Goal: Task Accomplishment & Management: Complete application form

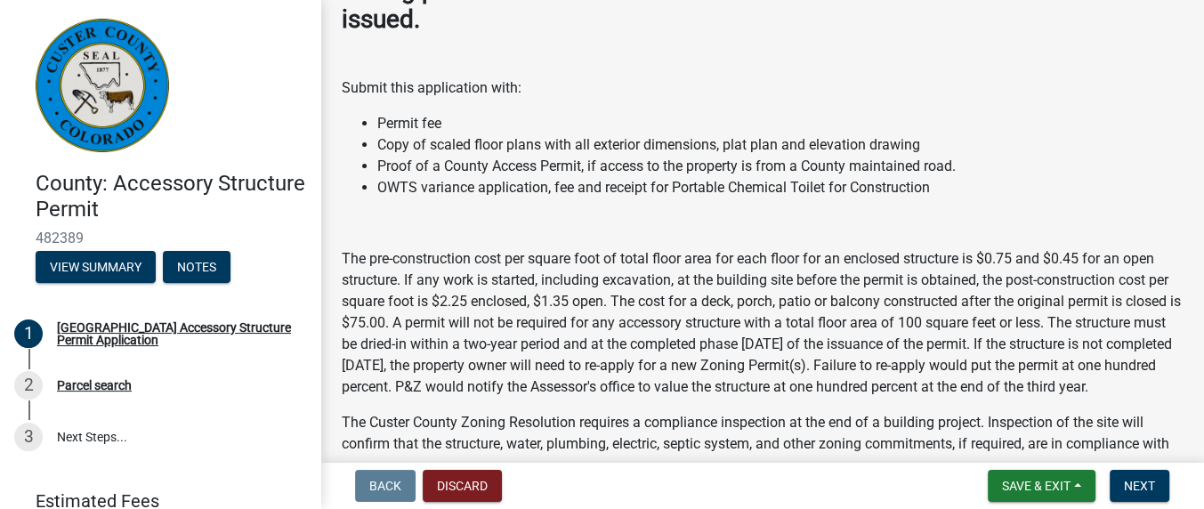
scroll to position [519, 0]
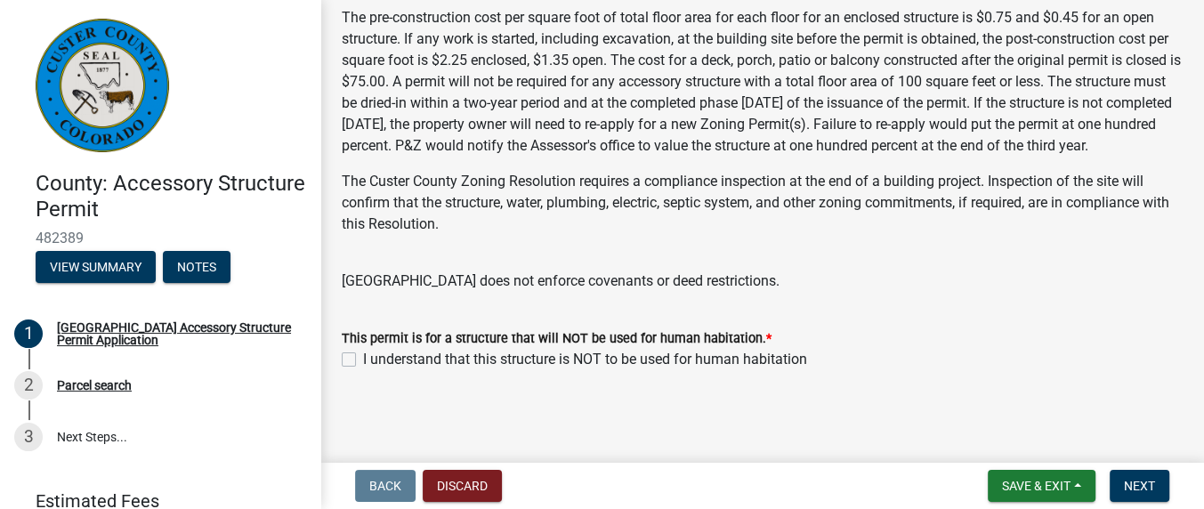
click at [363, 358] on label "I understand that this structure is NOT to be used for human habitation" at bounding box center [585, 359] width 444 height 21
click at [363, 358] on input "I understand that this structure is NOT to be used for human habitation" at bounding box center [369, 355] width 12 height 12
checkbox input "true"
click at [1147, 485] on span "Next" at bounding box center [1139, 486] width 31 height 14
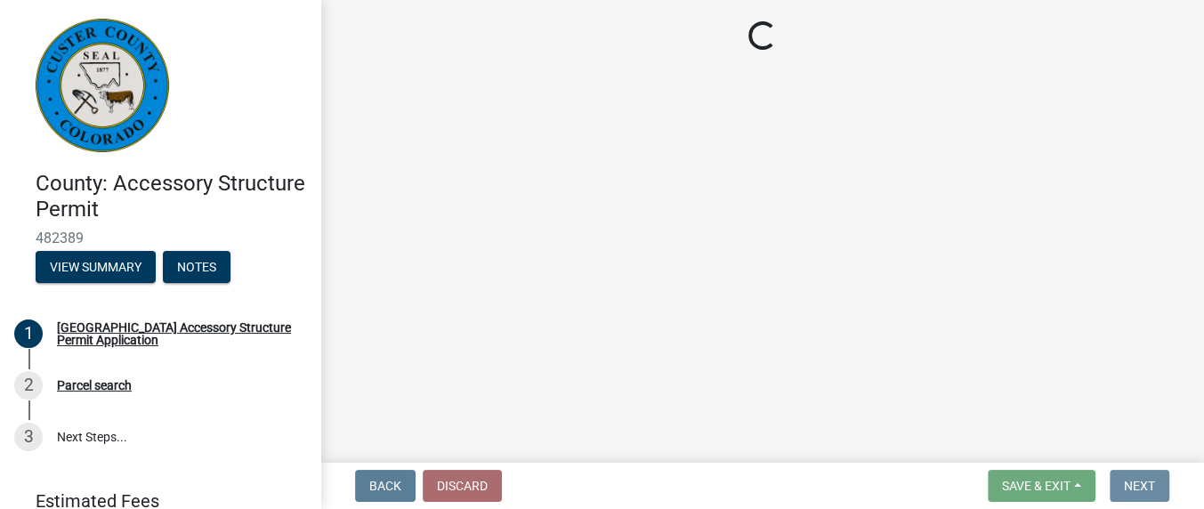
scroll to position [0, 0]
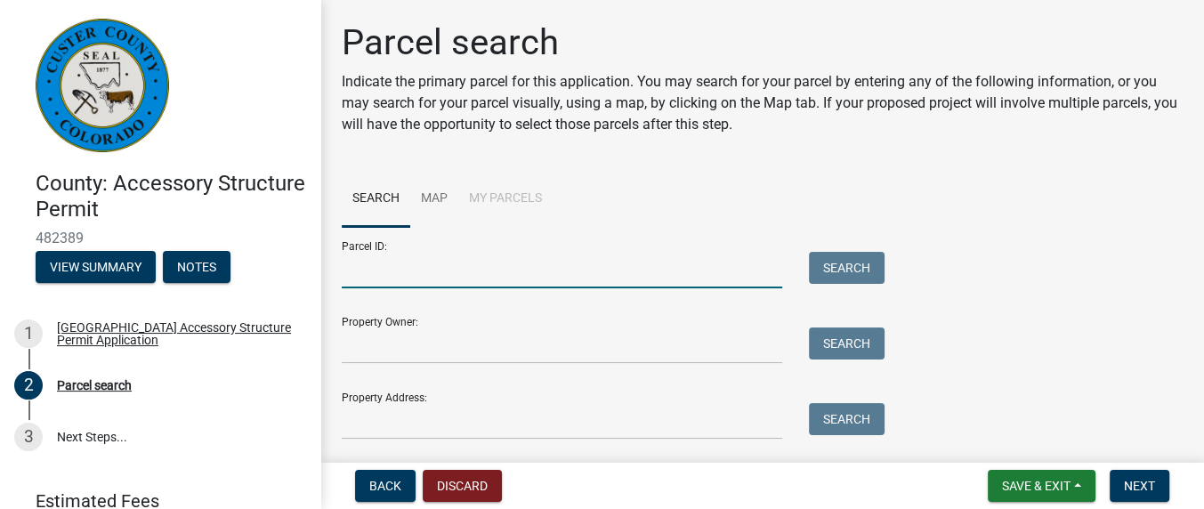
click at [361, 269] on input "Parcel ID:" at bounding box center [562, 270] width 441 height 36
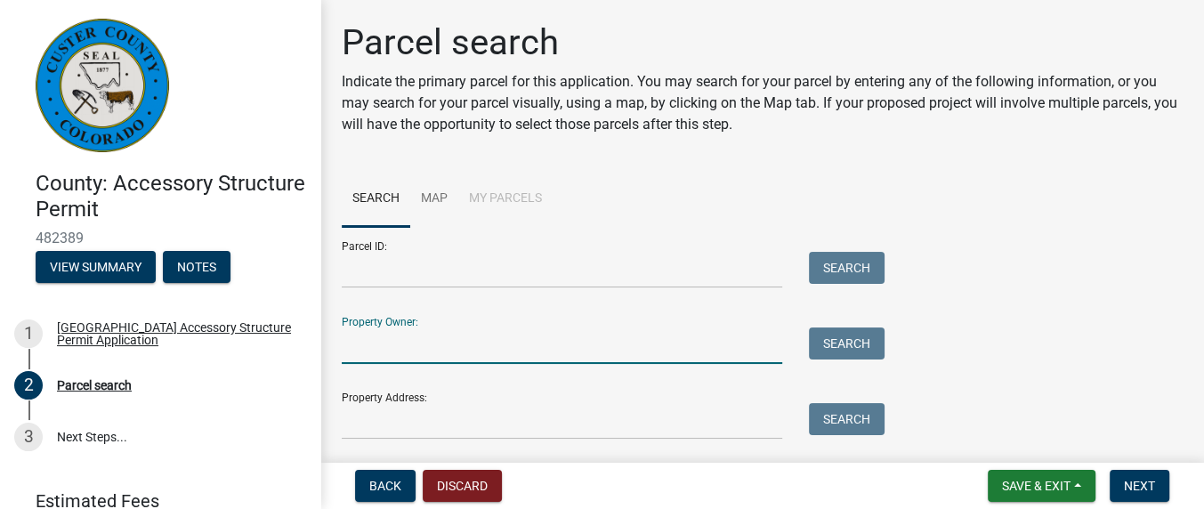
click at [382, 361] on input "Property Owner:" at bounding box center [562, 346] width 441 height 36
type input "[PERSON_NAME]"
type input "80817"
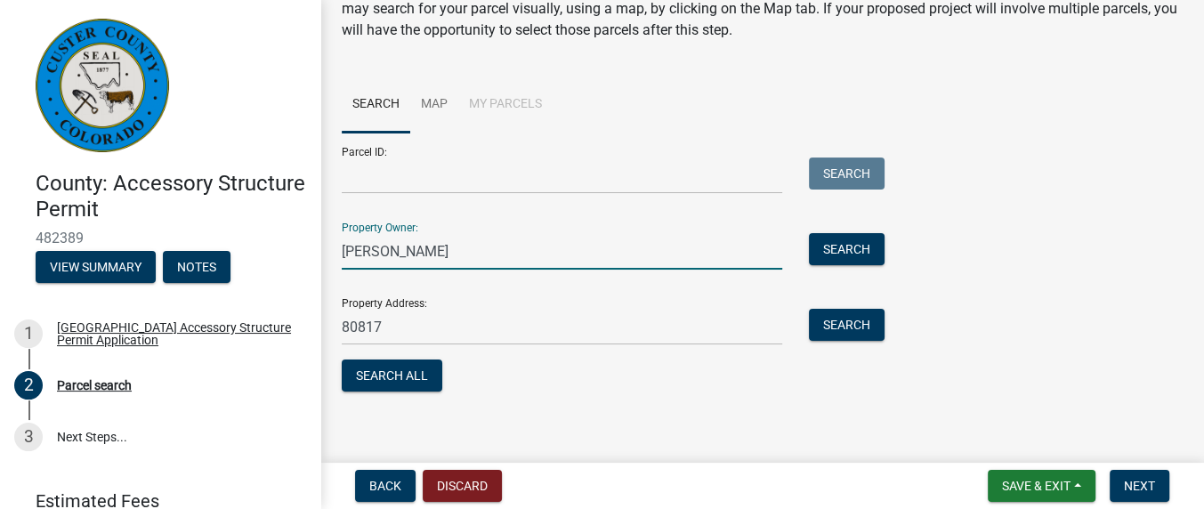
scroll to position [103, 0]
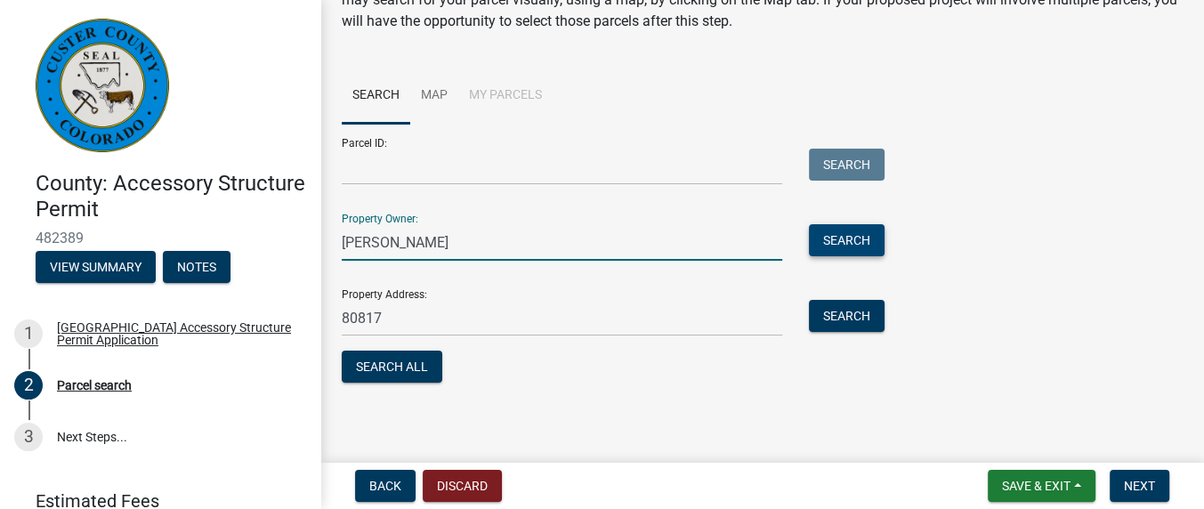
click at [855, 239] on button "Search" at bounding box center [847, 240] width 76 height 32
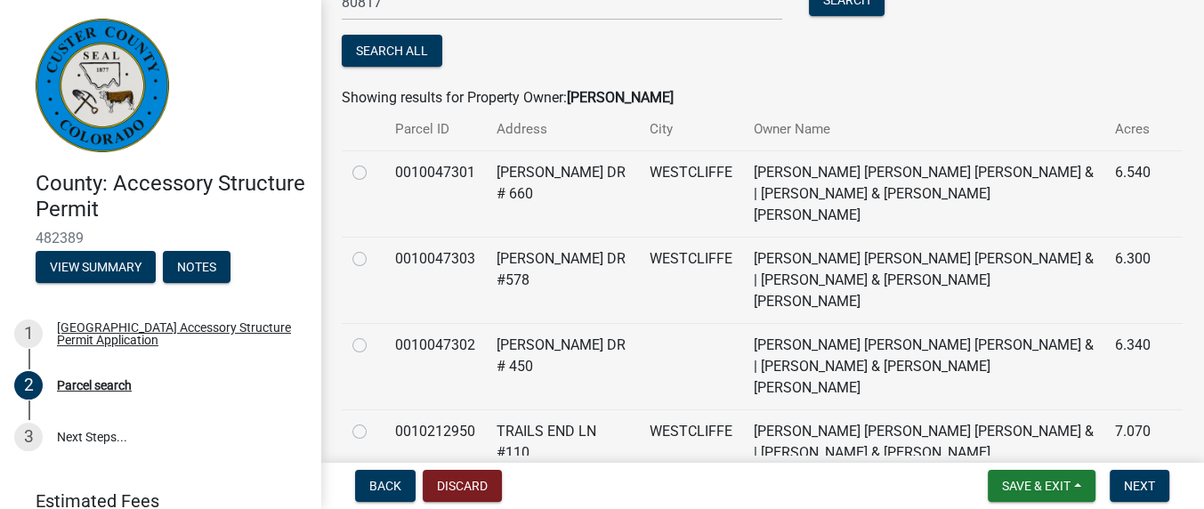
scroll to position [442, 0]
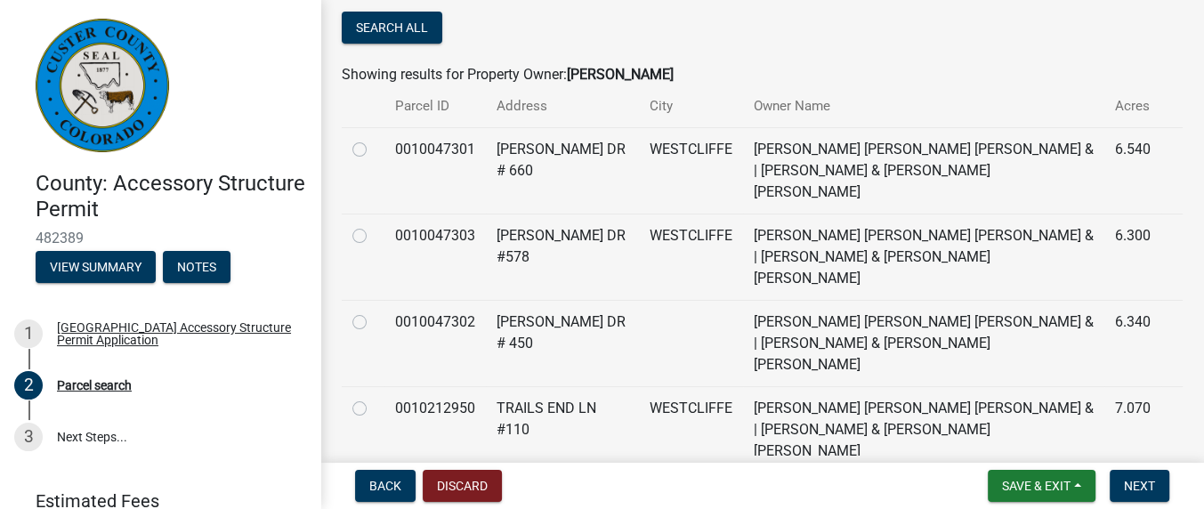
click at [539, 153] on td "[PERSON_NAME] DR # 660" at bounding box center [562, 170] width 153 height 86
click at [520, 155] on td "[PERSON_NAME] DR # 660" at bounding box center [562, 170] width 153 height 86
click at [774, 170] on td "[PERSON_NAME] [PERSON_NAME] [PERSON_NAME] & | [PERSON_NAME] & [PERSON_NAME] [PE…" at bounding box center [923, 170] width 361 height 86
click at [374, 139] on label at bounding box center [374, 139] width 0 height 0
click at [374, 150] on input "radio" at bounding box center [380, 145] width 12 height 12
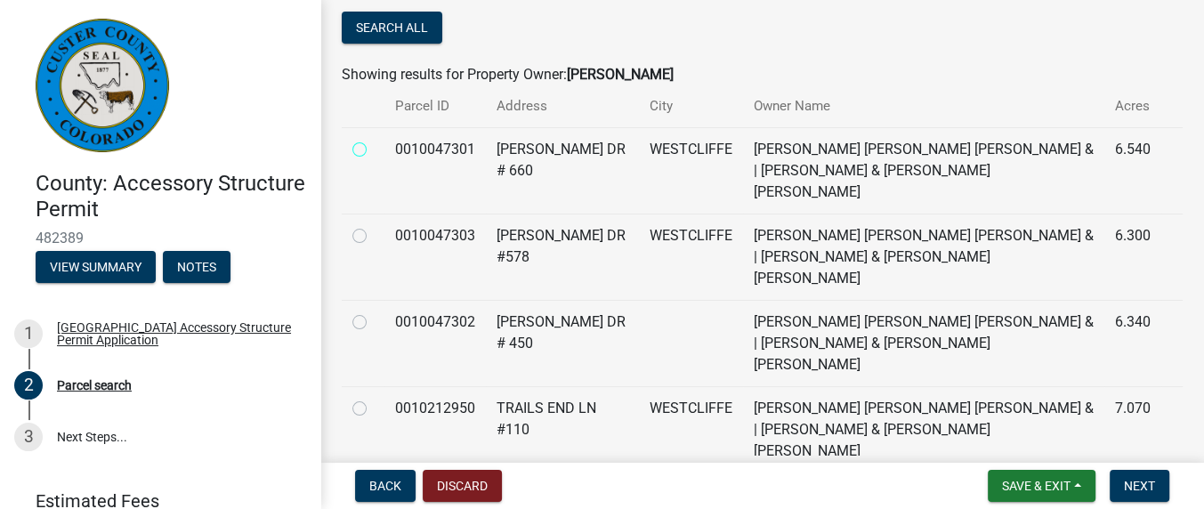
radio input "true"
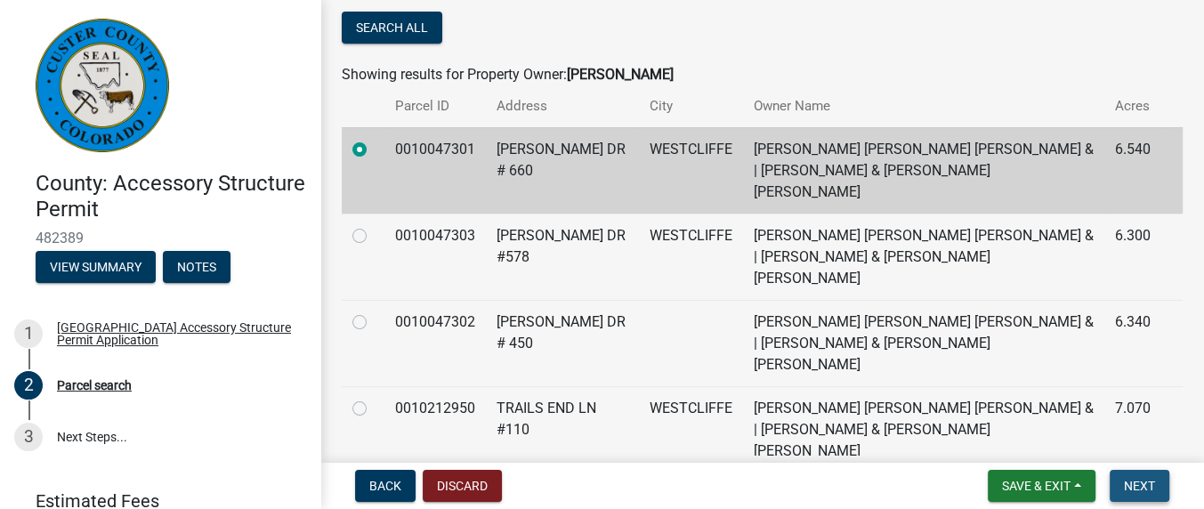
click at [1147, 488] on span "Next" at bounding box center [1139, 486] width 31 height 14
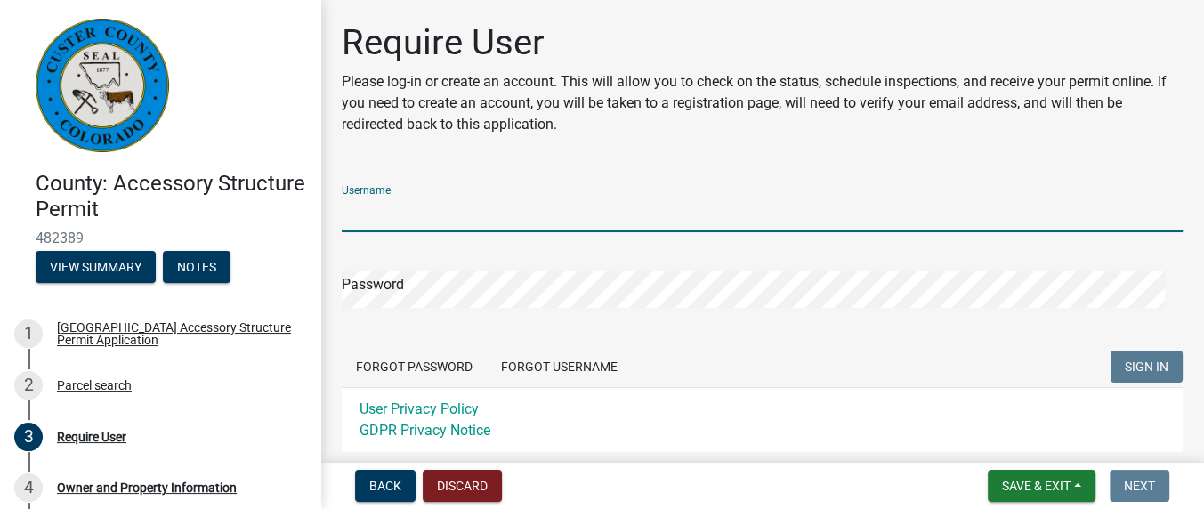
click at [403, 199] on input "Username" at bounding box center [762, 214] width 841 height 36
type input "n"
type input "NathanR1"
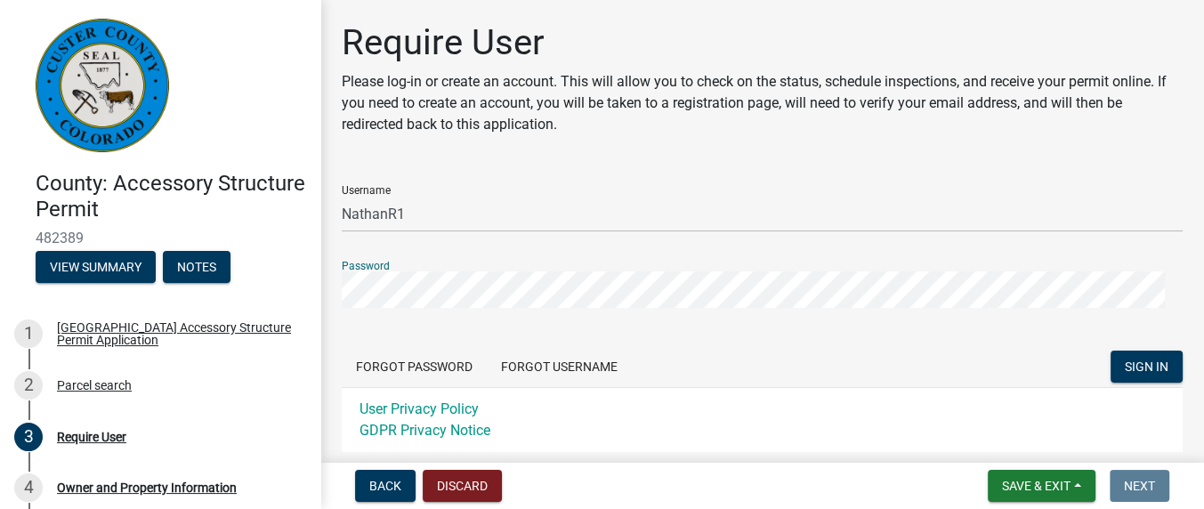
click at [1111, 351] on button "SIGN IN" at bounding box center [1147, 367] width 72 height 32
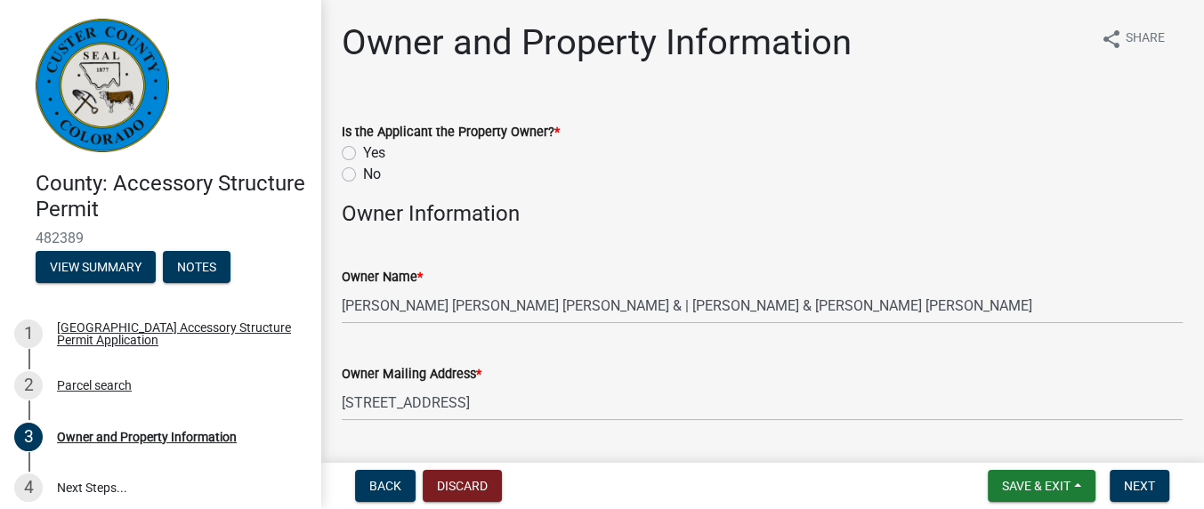
click at [339, 158] on div "Is the Applicant the Property Owner? * Yes No" at bounding box center [762, 142] width 868 height 85
drag, startPoint x: 351, startPoint y: 157, endPoint x: 342, endPoint y: 152, distance: 10.0
click at [342, 152] on div "Is the Applicant the Property Owner? * Yes No" at bounding box center [762, 142] width 868 height 85
click at [363, 151] on label "Yes" at bounding box center [374, 152] width 22 height 21
click at [363, 151] on input "Yes" at bounding box center [369, 148] width 12 height 12
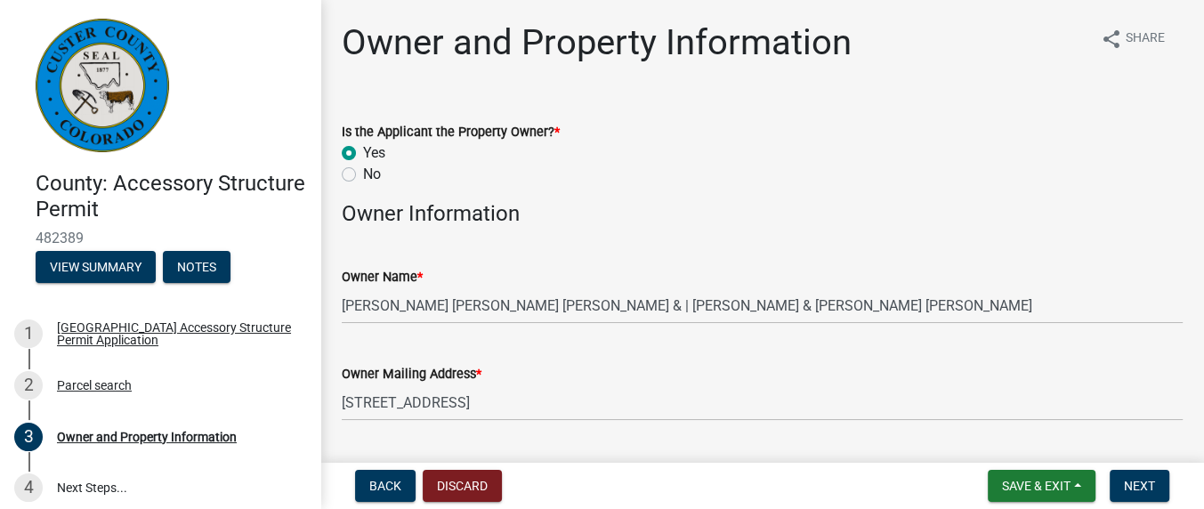
radio input "true"
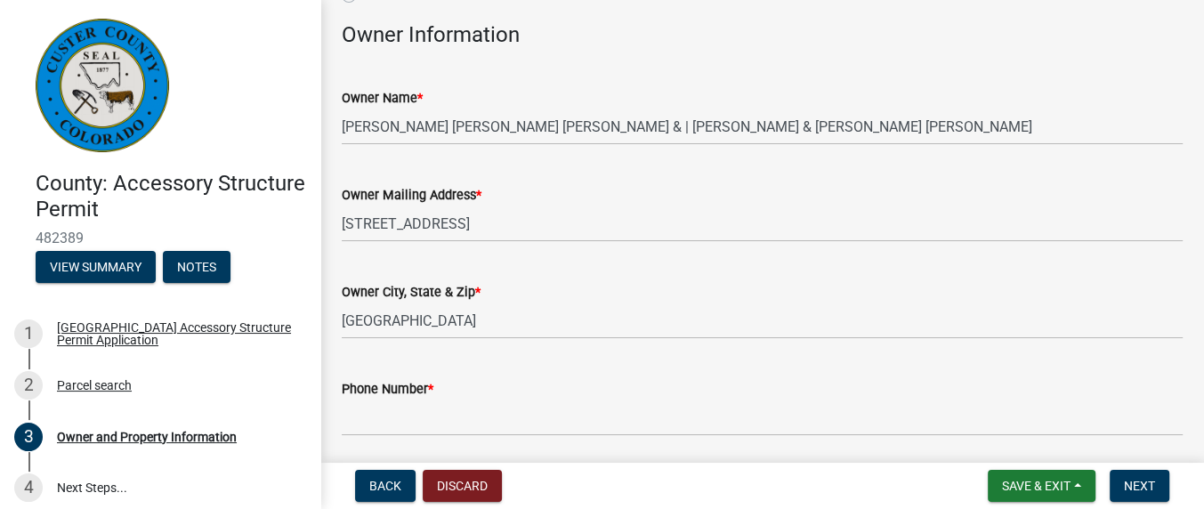
scroll to position [355, 0]
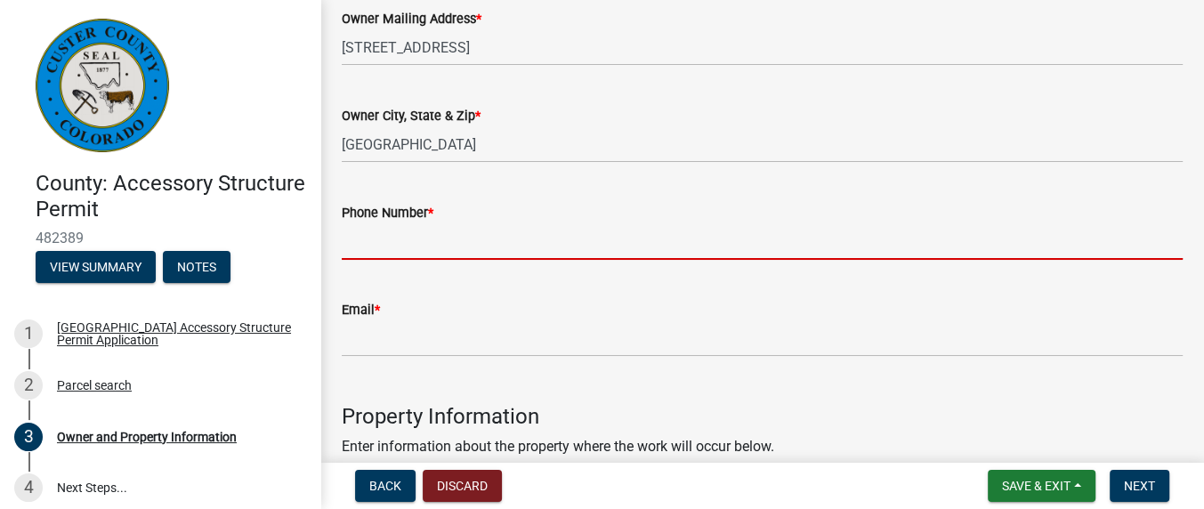
drag, startPoint x: 450, startPoint y: 257, endPoint x: 445, endPoint y: 267, distance: 10.8
click at [445, 267] on wm-data-entity-input "Phone Number *" at bounding box center [762, 225] width 841 height 97
type input "7192873298"
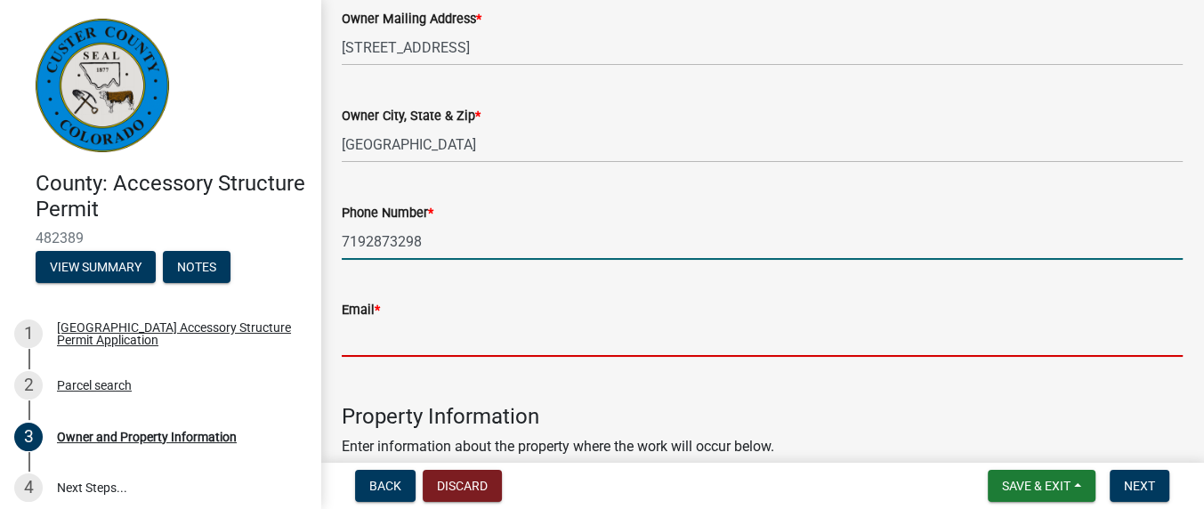
type input "[PERSON_NAME][EMAIL_ADDRESS][DOMAIN_NAME]"
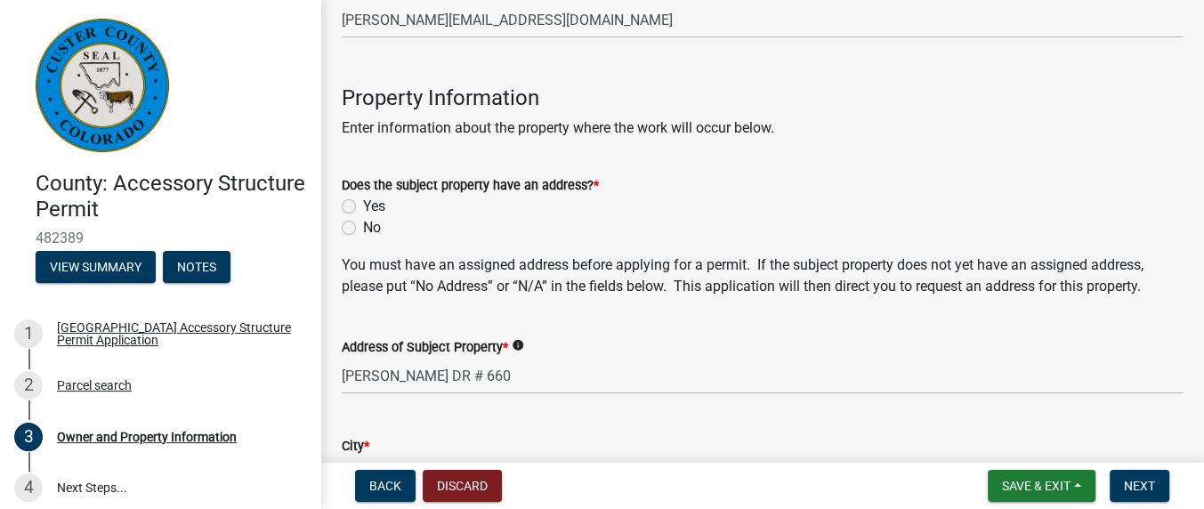
scroll to position [712, 0]
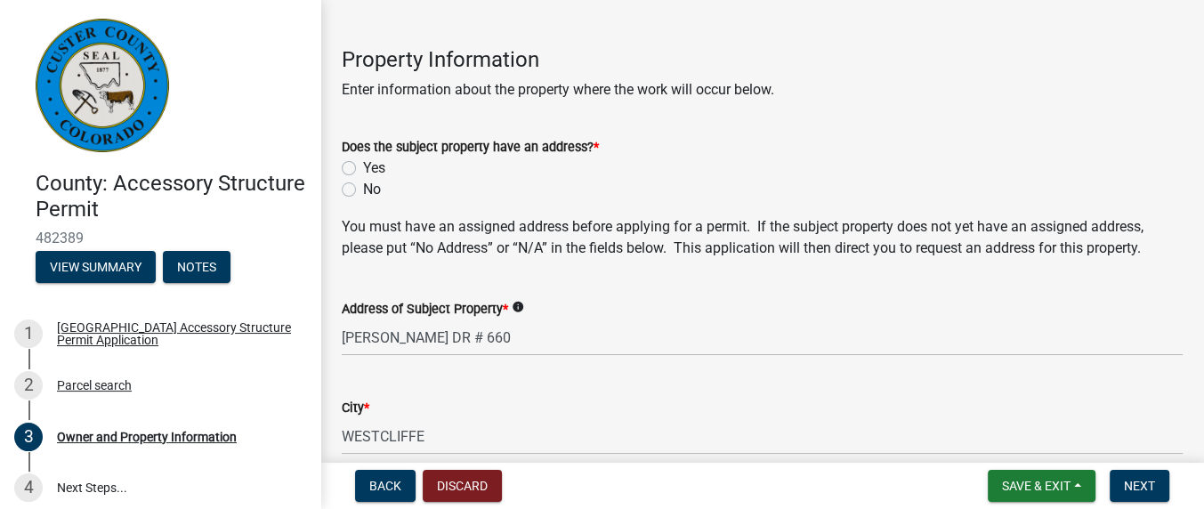
click at [363, 167] on label "Yes" at bounding box center [374, 168] width 22 height 21
click at [363, 167] on input "Yes" at bounding box center [369, 164] width 12 height 12
radio input "true"
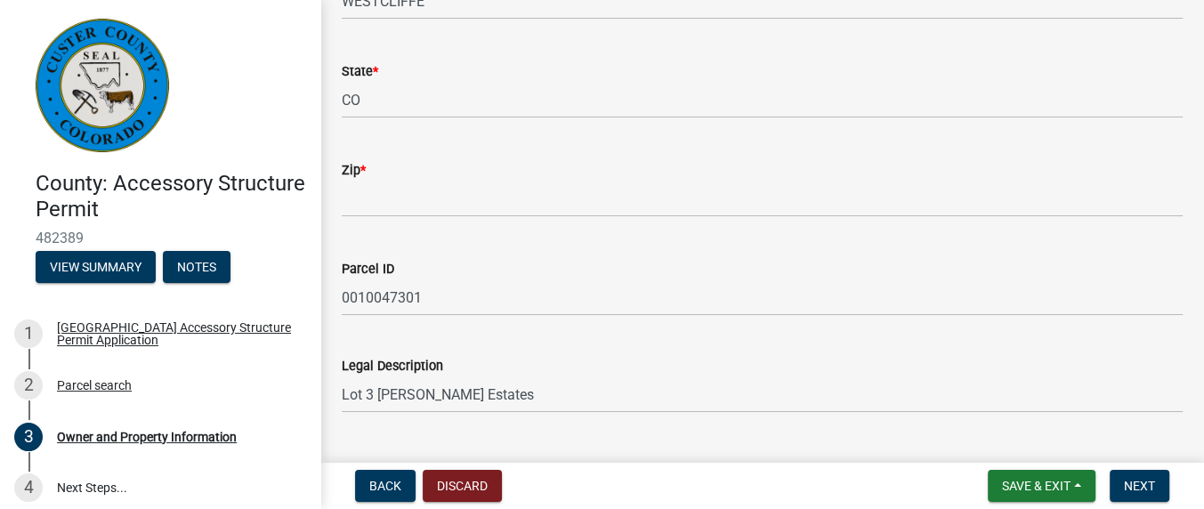
scroll to position [1187, 0]
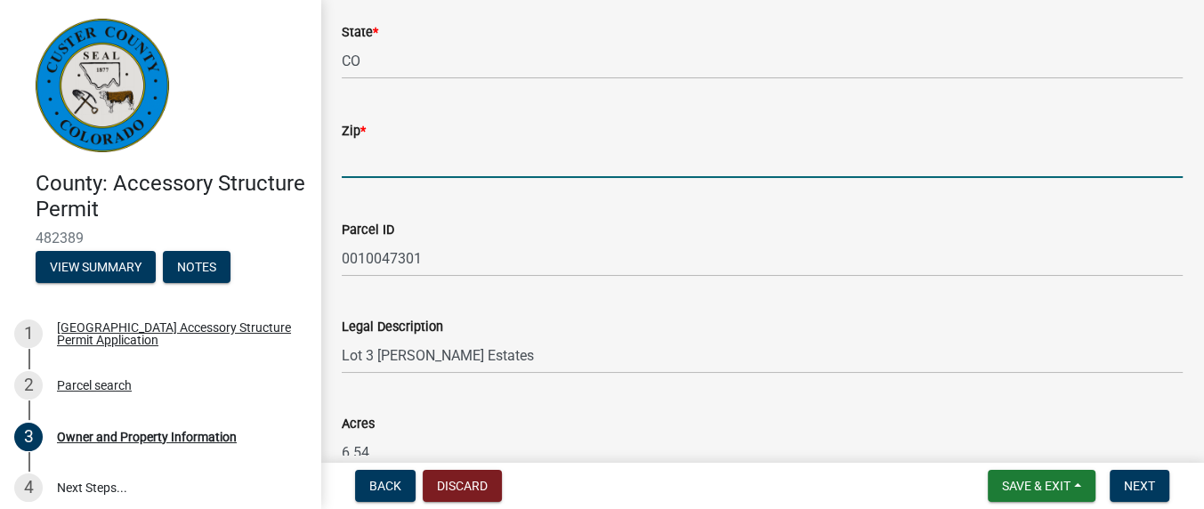
click at [377, 157] on input "Zip *" at bounding box center [762, 160] width 841 height 36
click at [377, 161] on input "Zip *" at bounding box center [762, 160] width 841 height 36
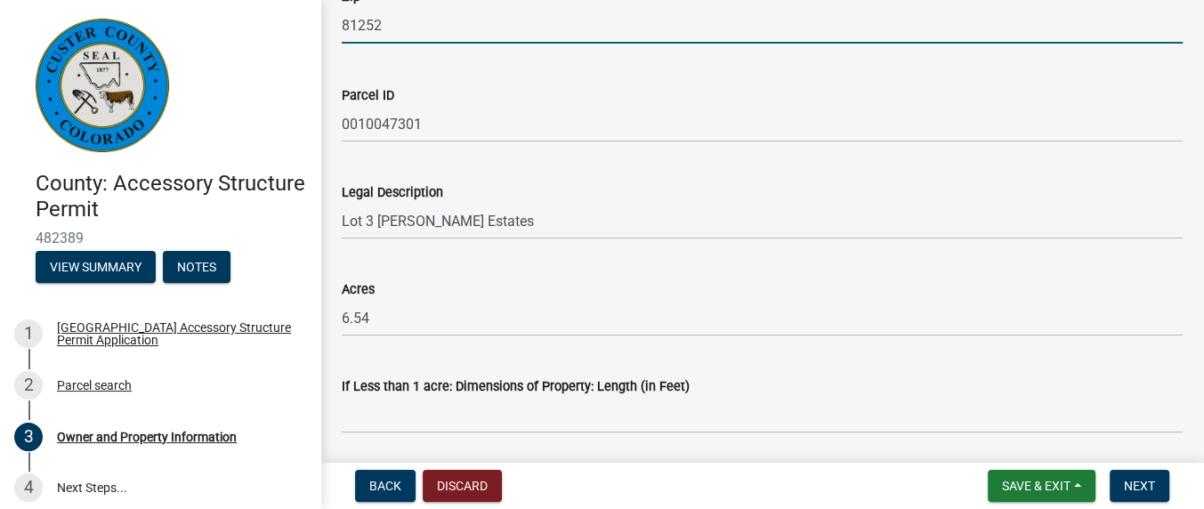
scroll to position [1543, 0]
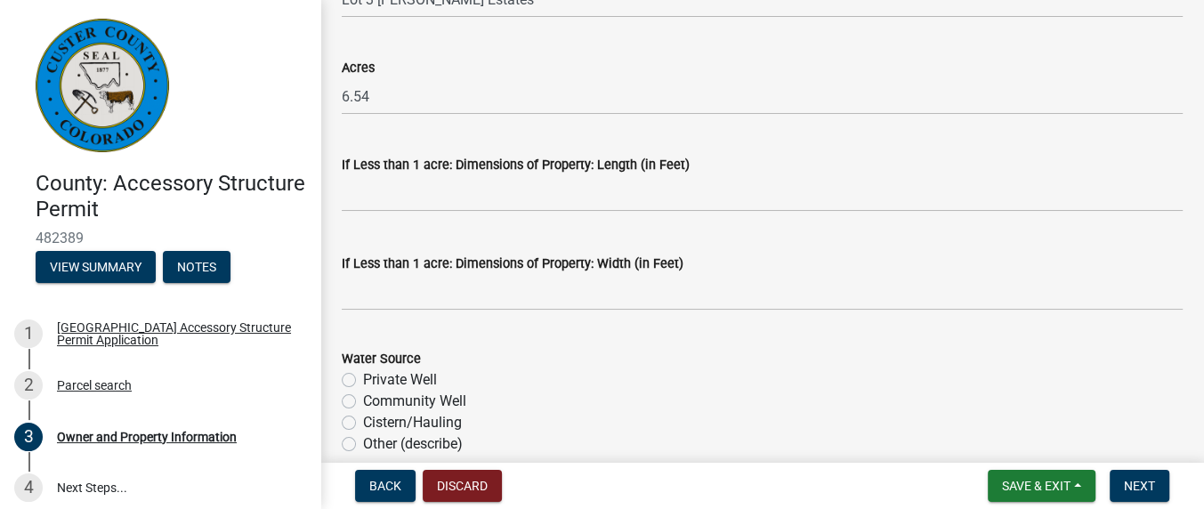
type input "81252"
click at [363, 417] on label "Cistern/Hauling" at bounding box center [412, 422] width 99 height 21
click at [363, 417] on input "Cistern/Hauling" at bounding box center [369, 418] width 12 height 12
radio input "true"
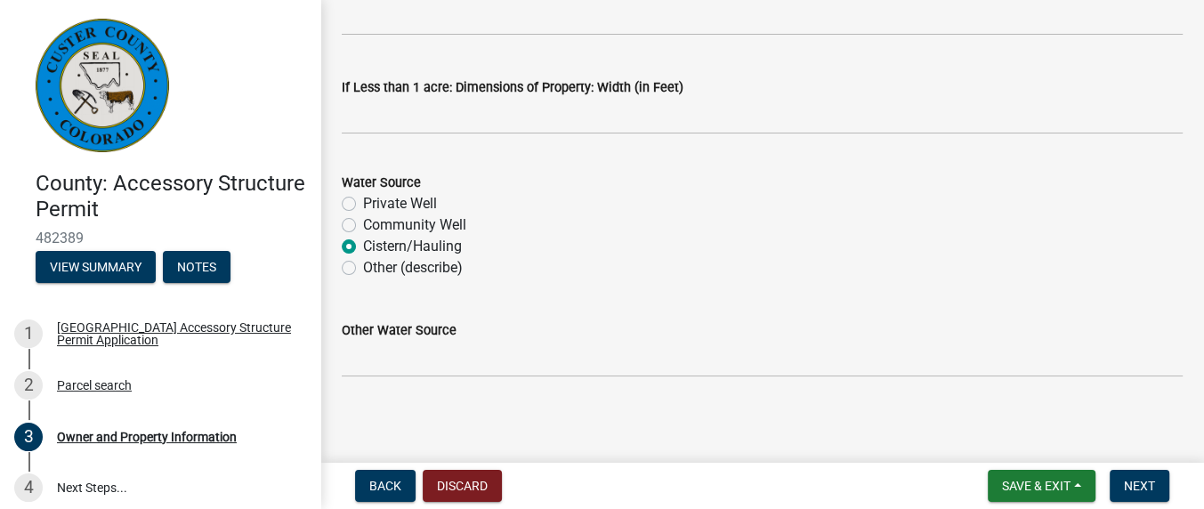
scroll to position [1722, 0]
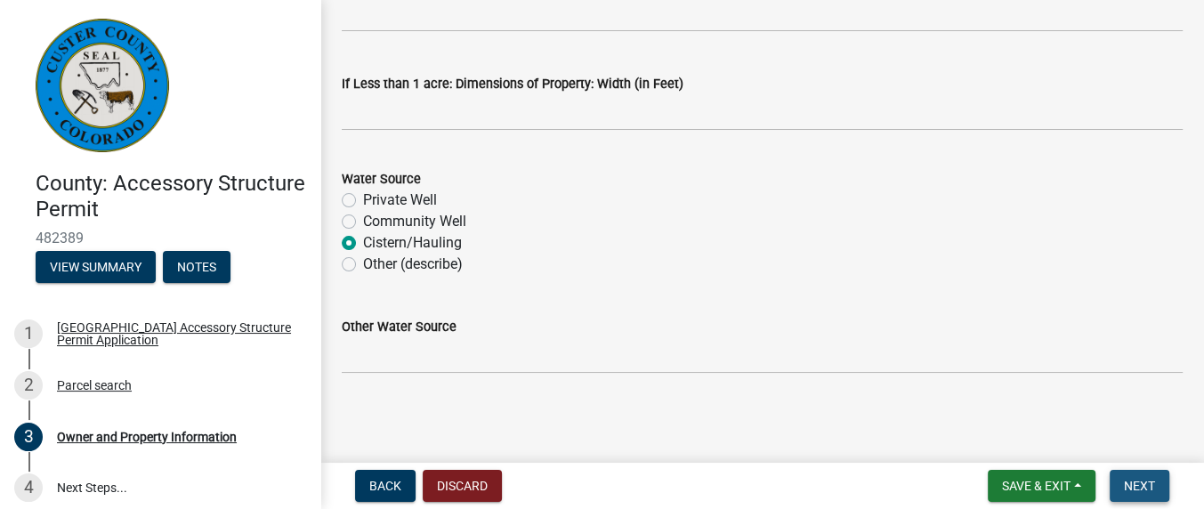
click at [1130, 486] on span "Next" at bounding box center [1139, 486] width 31 height 14
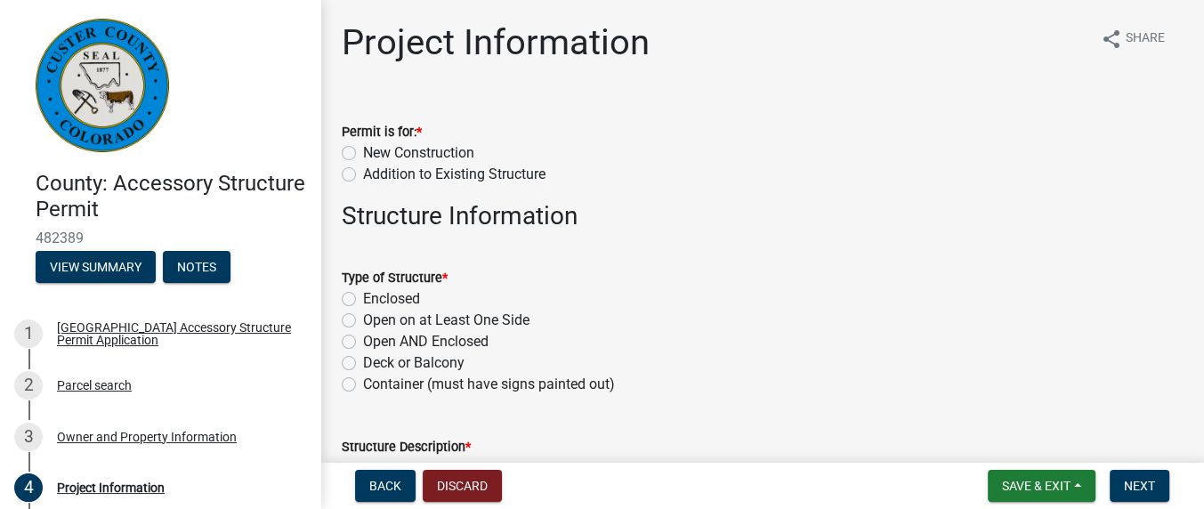
click at [363, 149] on label "New Construction" at bounding box center [418, 152] width 111 height 21
click at [363, 149] on input "New Construction" at bounding box center [369, 148] width 12 height 12
radio input "true"
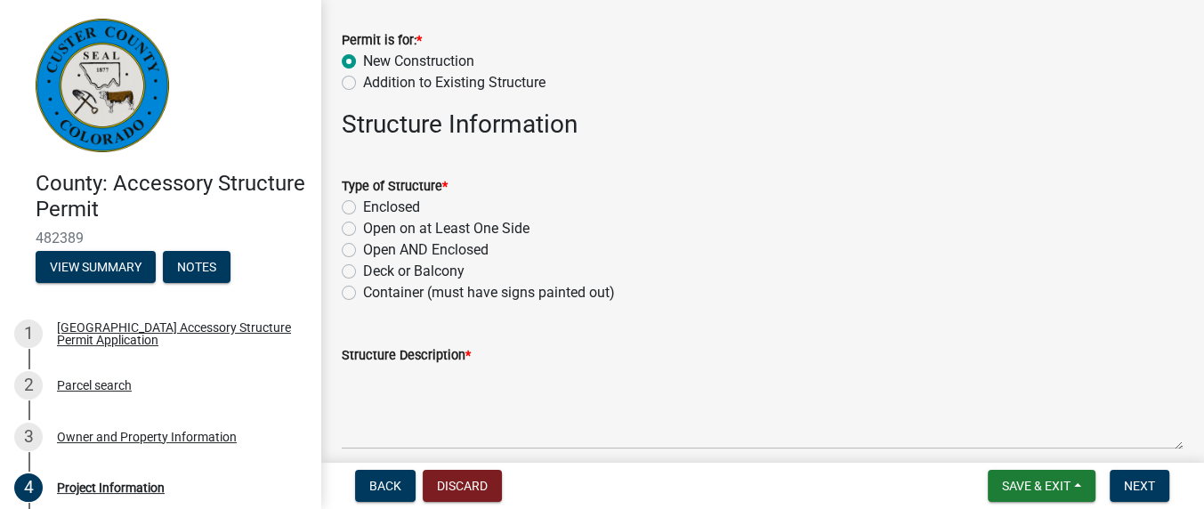
scroll to position [118, 0]
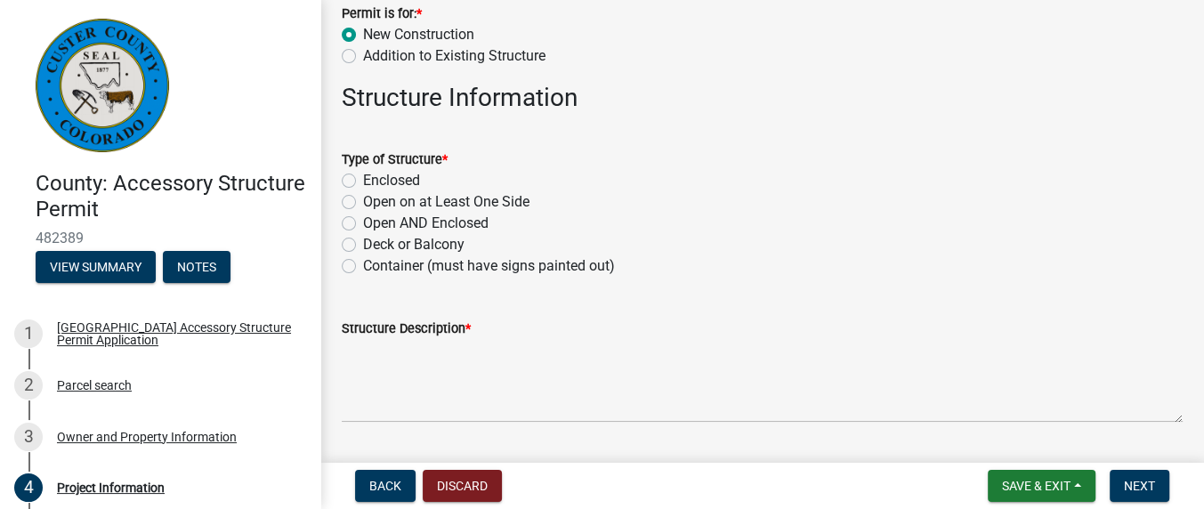
click at [363, 228] on label "Open AND Enclosed" at bounding box center [426, 223] width 126 height 21
click at [363, 224] on input "Open AND Enclosed" at bounding box center [369, 219] width 12 height 12
radio input "true"
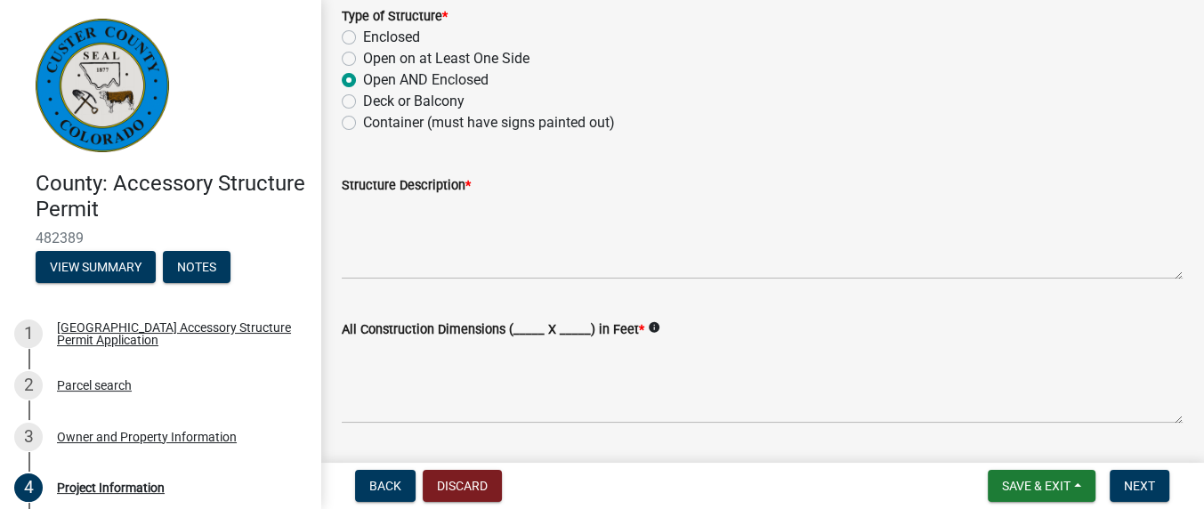
scroll to position [355, 0]
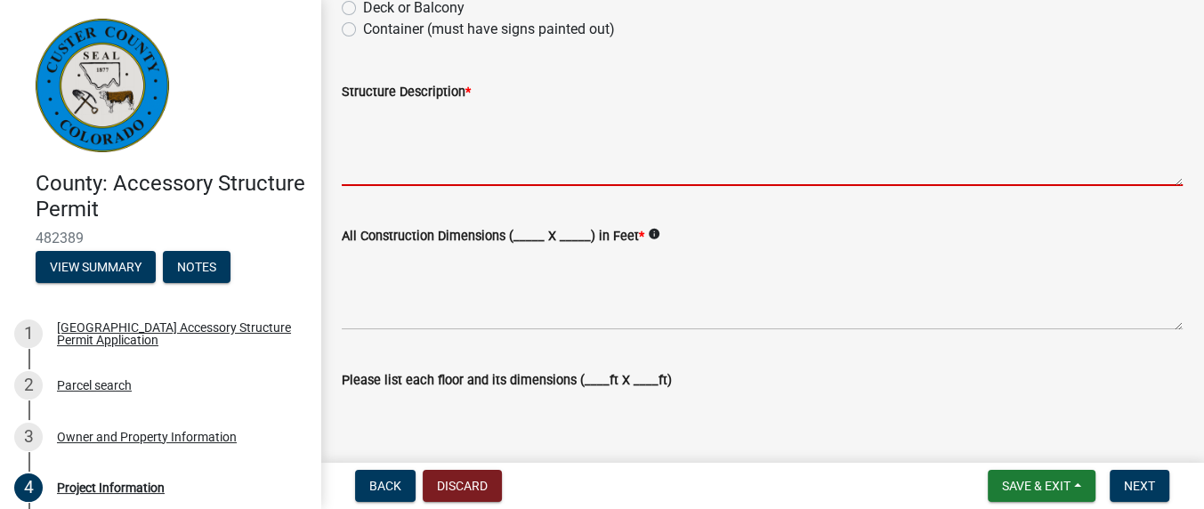
click at [399, 158] on textarea "Structure Description *" at bounding box center [762, 144] width 841 height 84
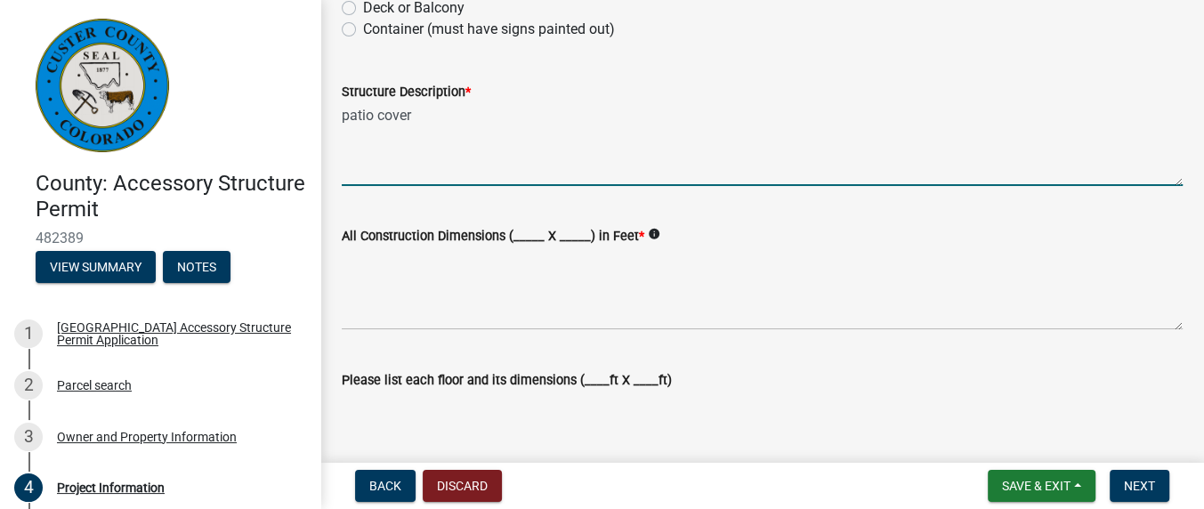
type textarea "patio cover"
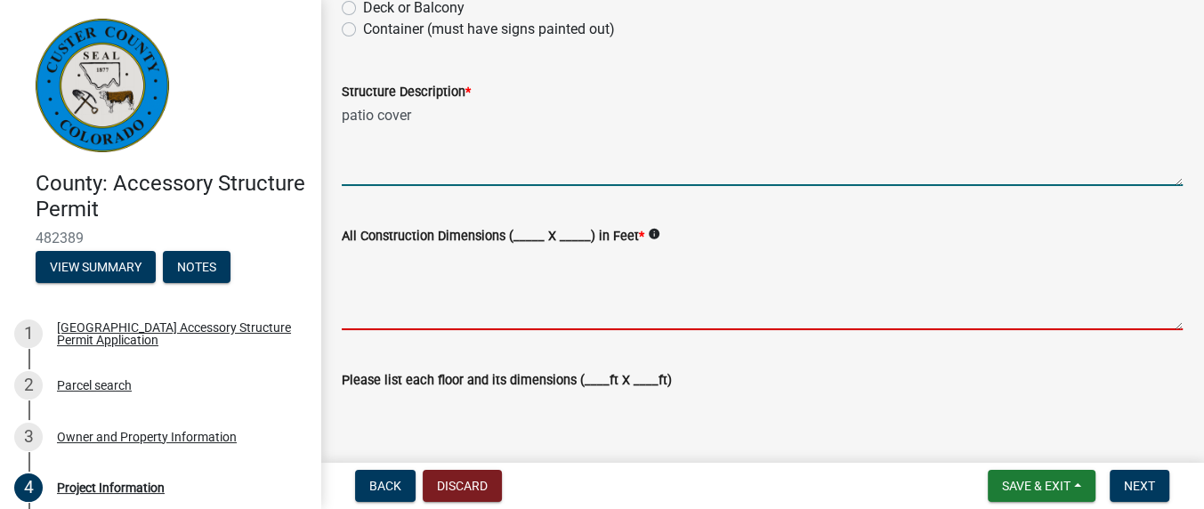
click at [349, 311] on textarea "All Construction Dimensions (_____ X _____) in Feet *" at bounding box center [762, 289] width 841 height 84
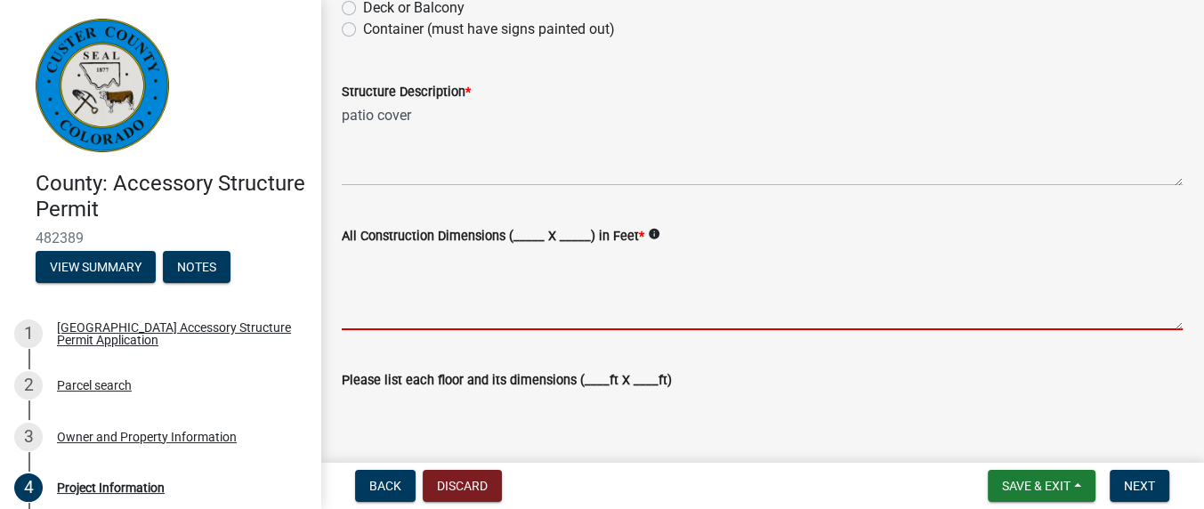
click at [344, 321] on textarea "All Construction Dimensions (_____ X _____) in Feet *" at bounding box center [762, 289] width 841 height 84
click at [353, 313] on textarea "All Construction Dimensions (_____ X _____) in Feet *" at bounding box center [762, 289] width 841 height 84
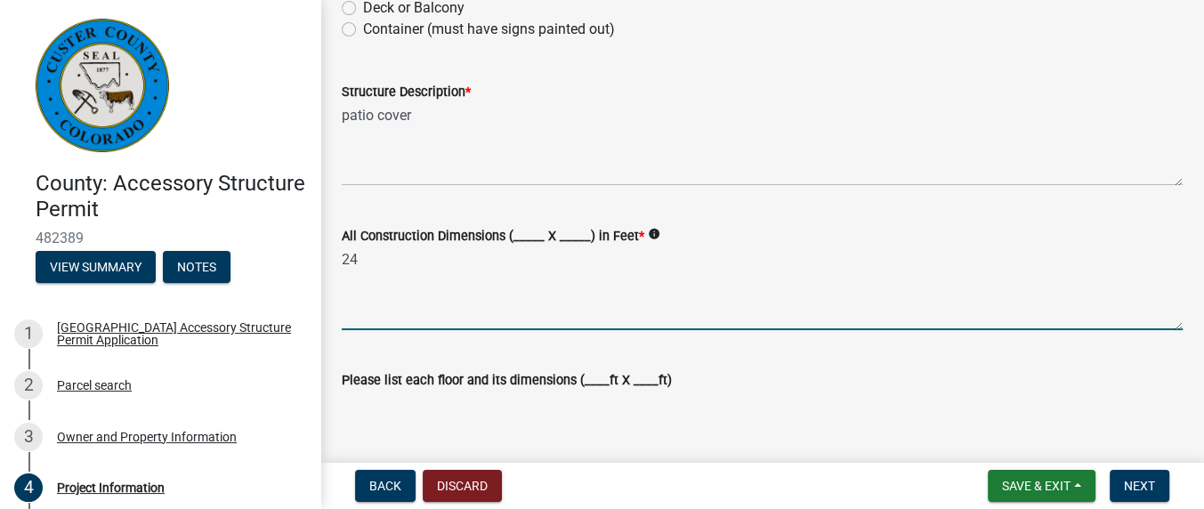
type textarea "2"
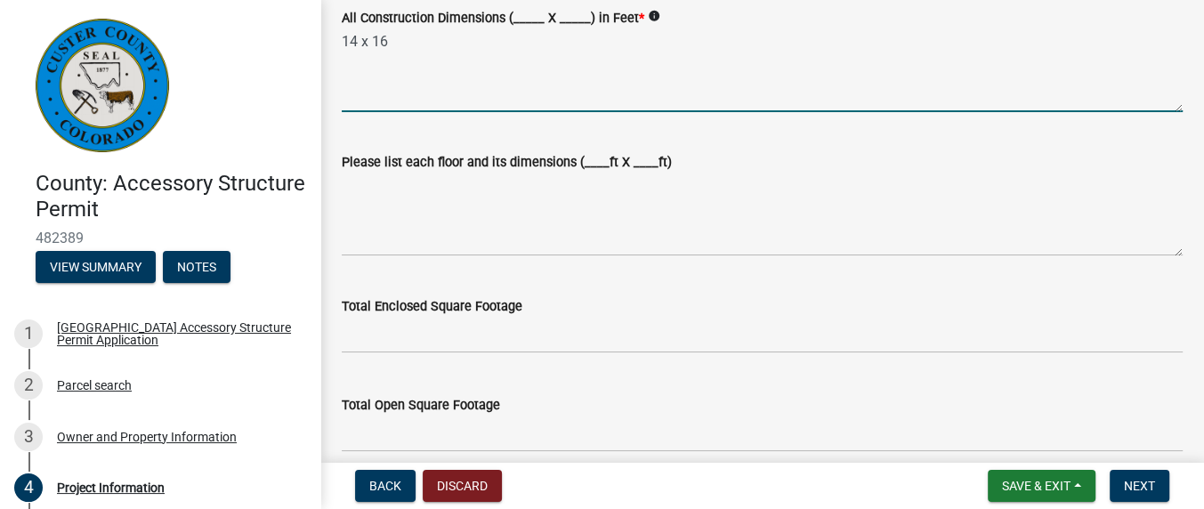
scroll to position [593, 0]
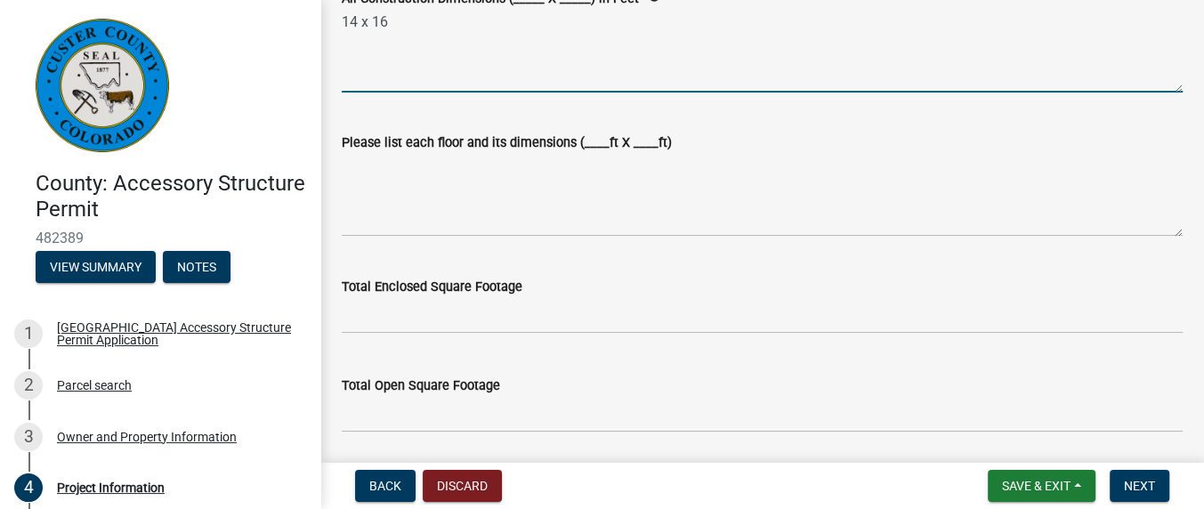
type textarea "14 x 16"
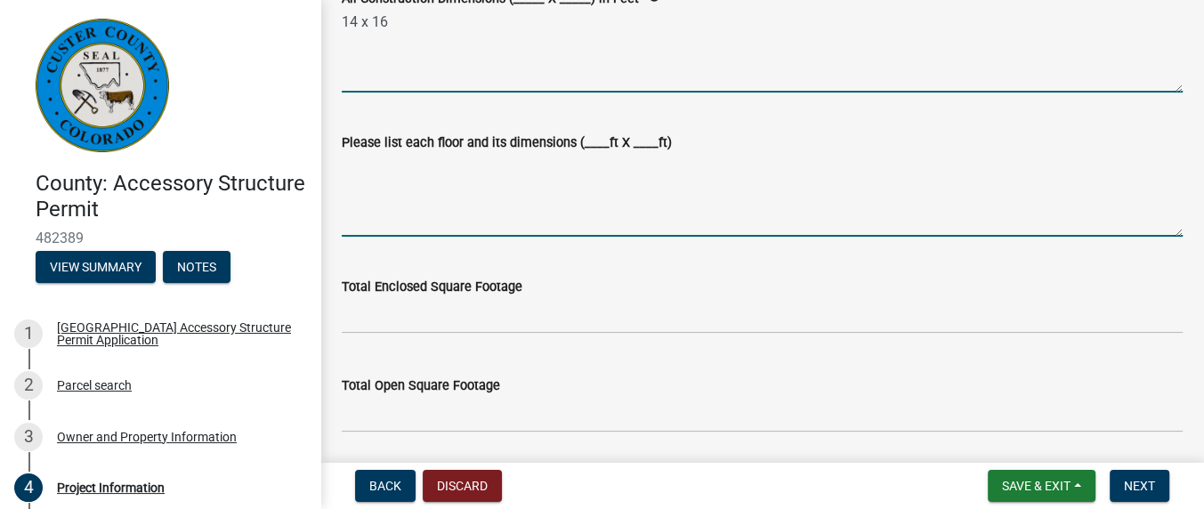
click at [363, 226] on textarea "Please list each floor and its dimensions (____ft X ____ft)" at bounding box center [762, 195] width 841 height 84
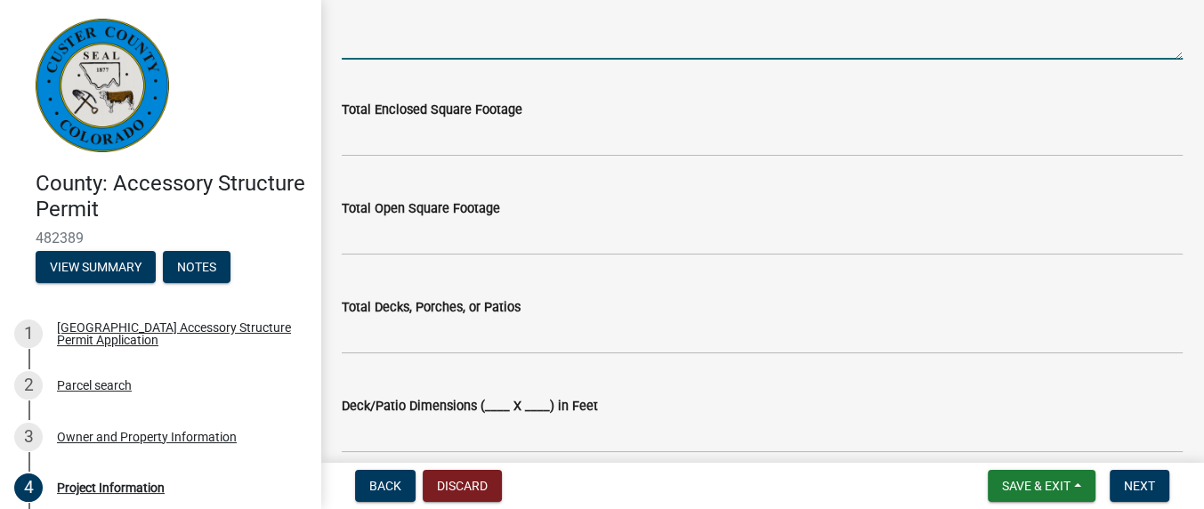
scroll to position [831, 0]
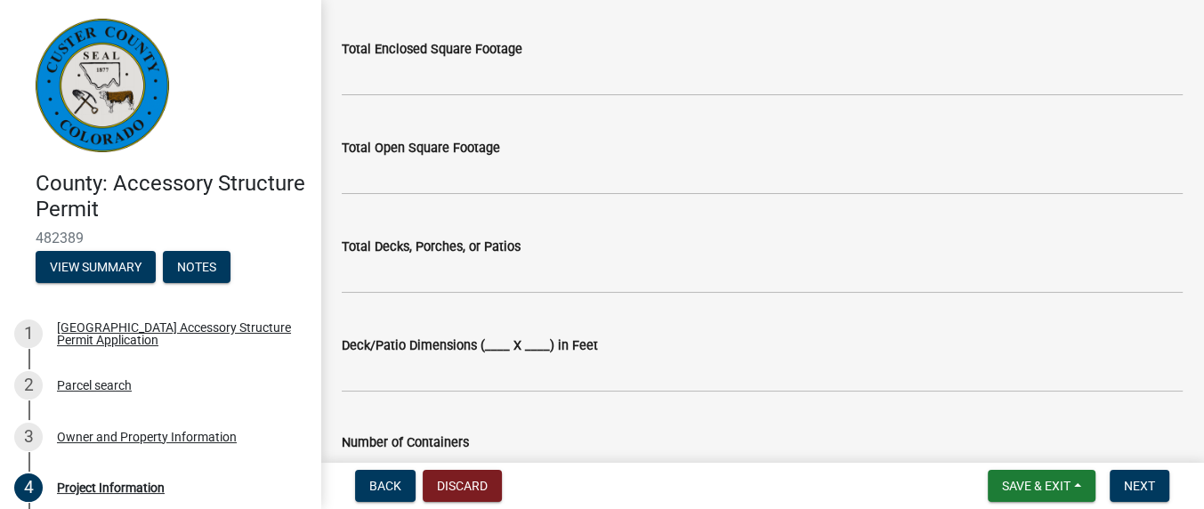
type textarea "14 x 16"
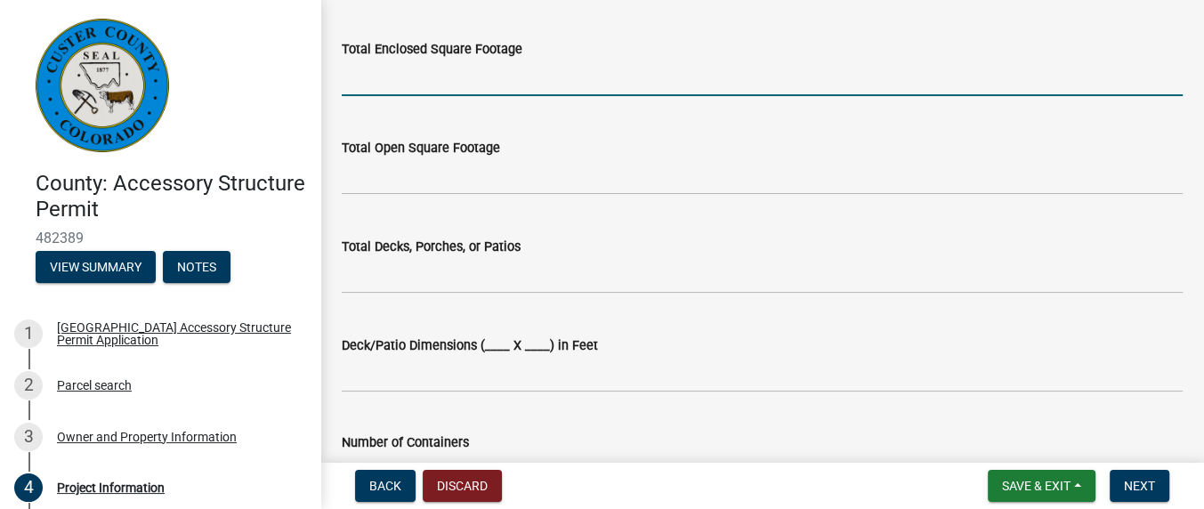
click at [417, 81] on input "text" at bounding box center [762, 78] width 841 height 36
type input "80"
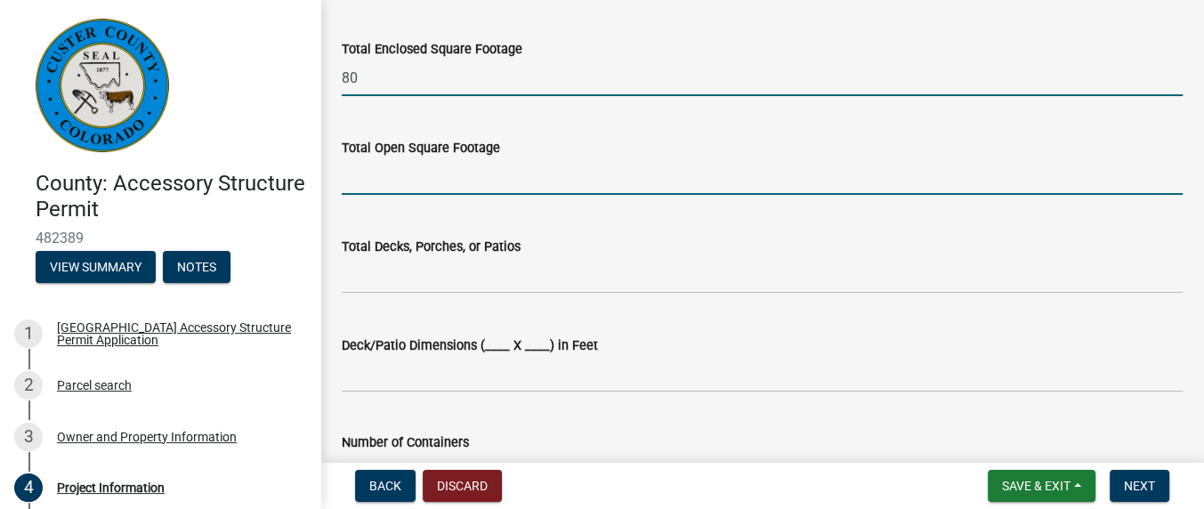
click at [361, 182] on input "text" at bounding box center [762, 176] width 841 height 36
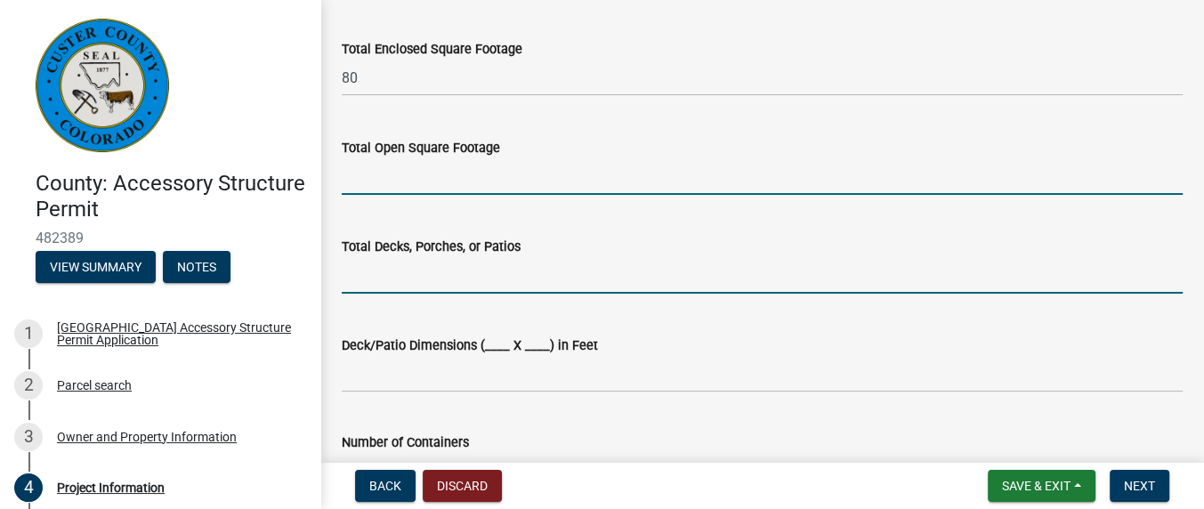
click at [377, 276] on input "text" at bounding box center [762, 275] width 841 height 36
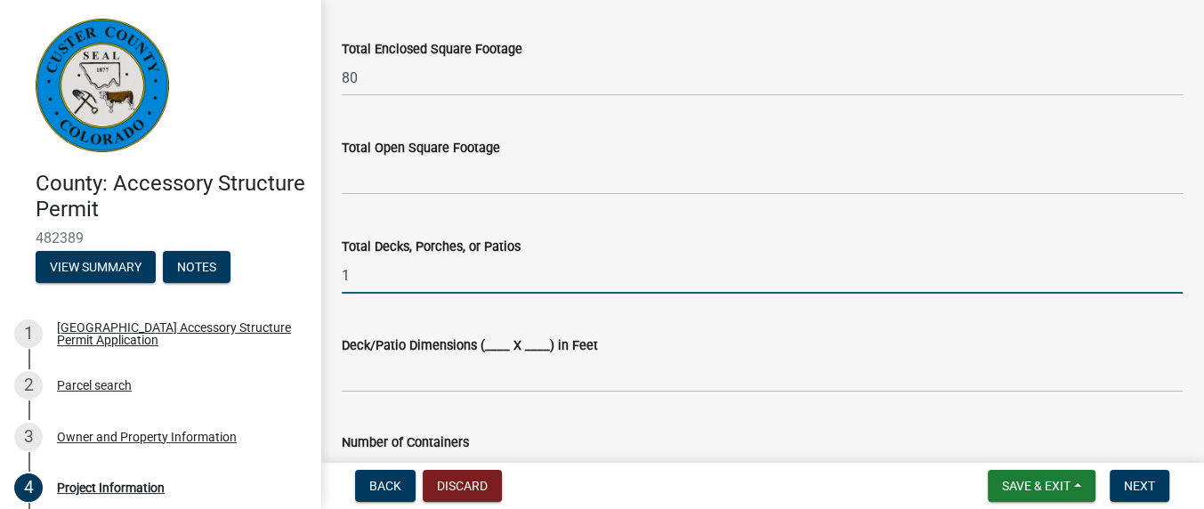
type input "1"
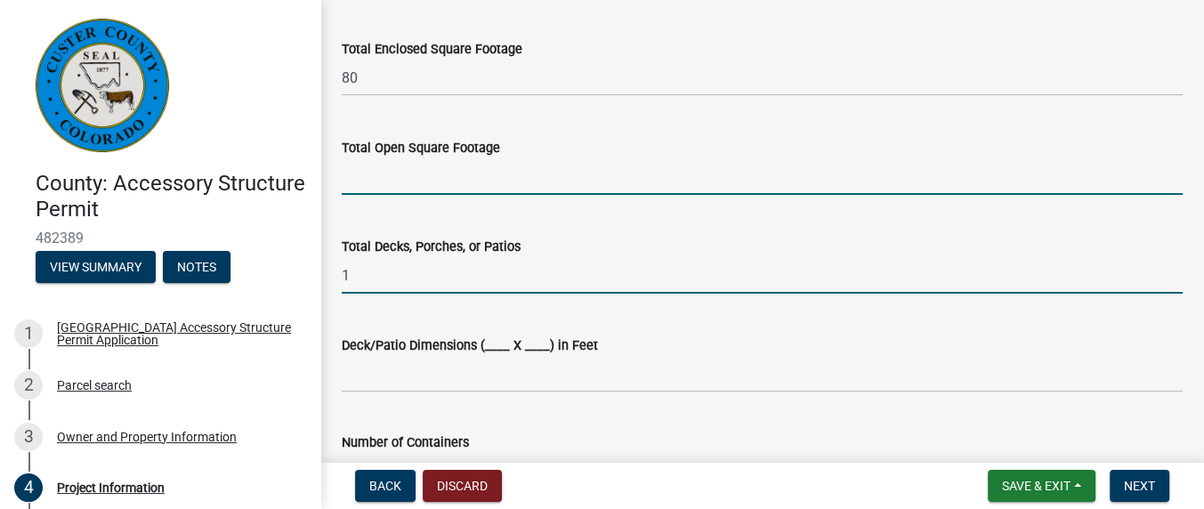
click at [353, 172] on input "text" at bounding box center [762, 176] width 841 height 36
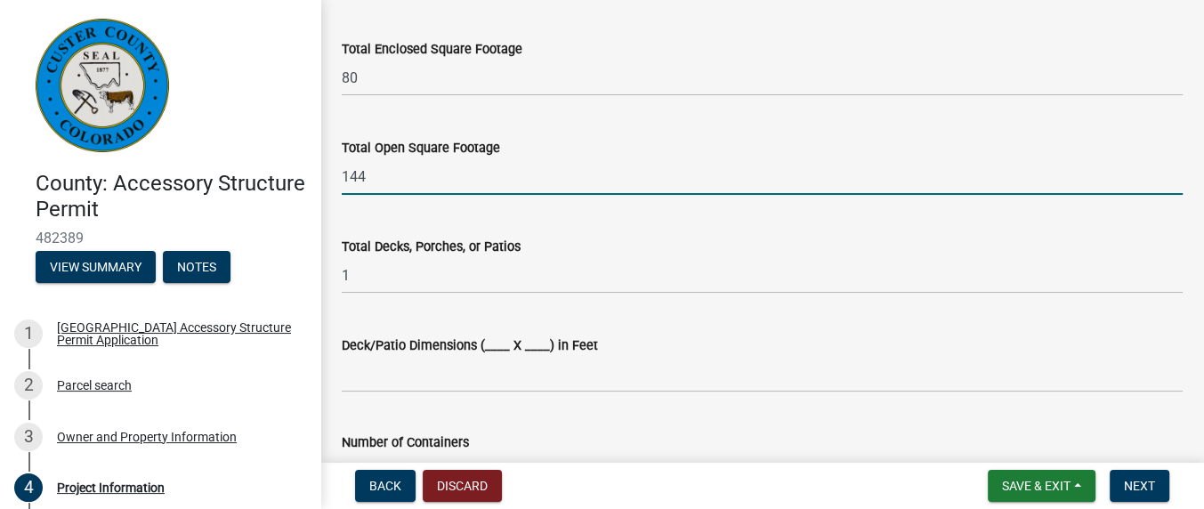
type input "144"
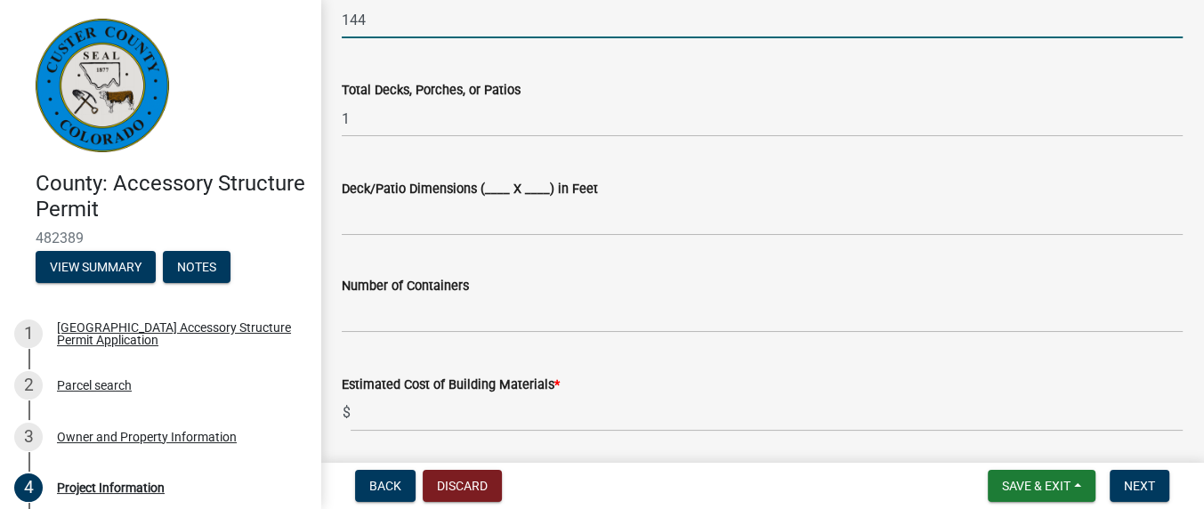
scroll to position [1068, 0]
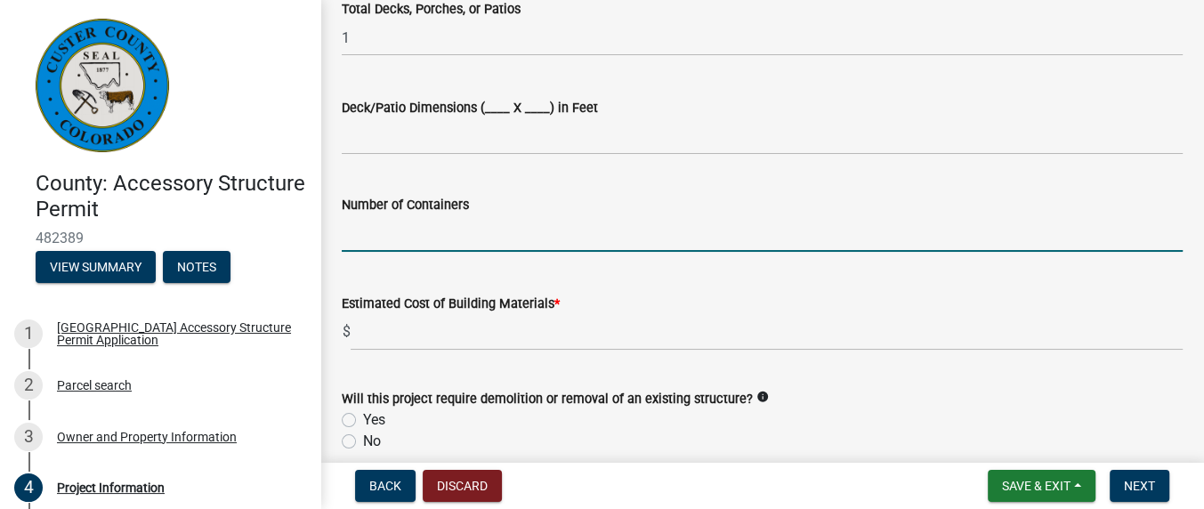
click at [358, 239] on input "text" at bounding box center [762, 233] width 841 height 36
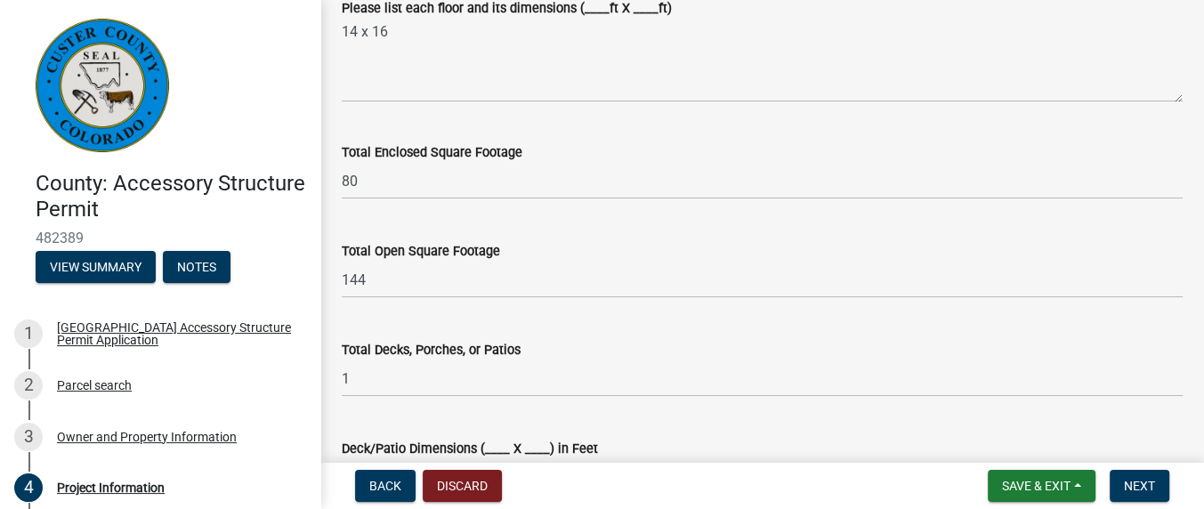
scroll to position [712, 0]
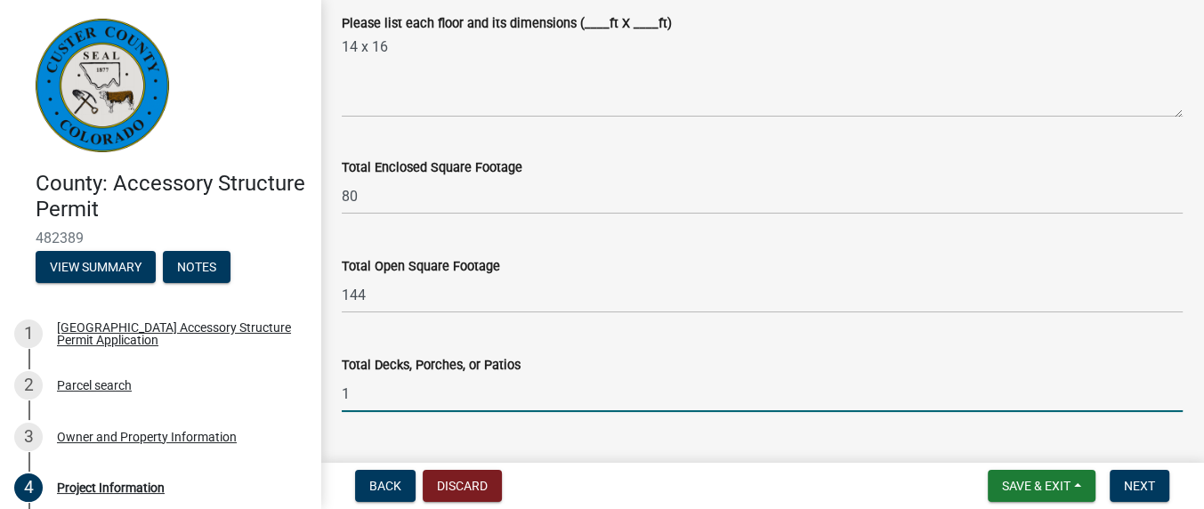
click at [358, 385] on input "1" at bounding box center [762, 394] width 841 height 36
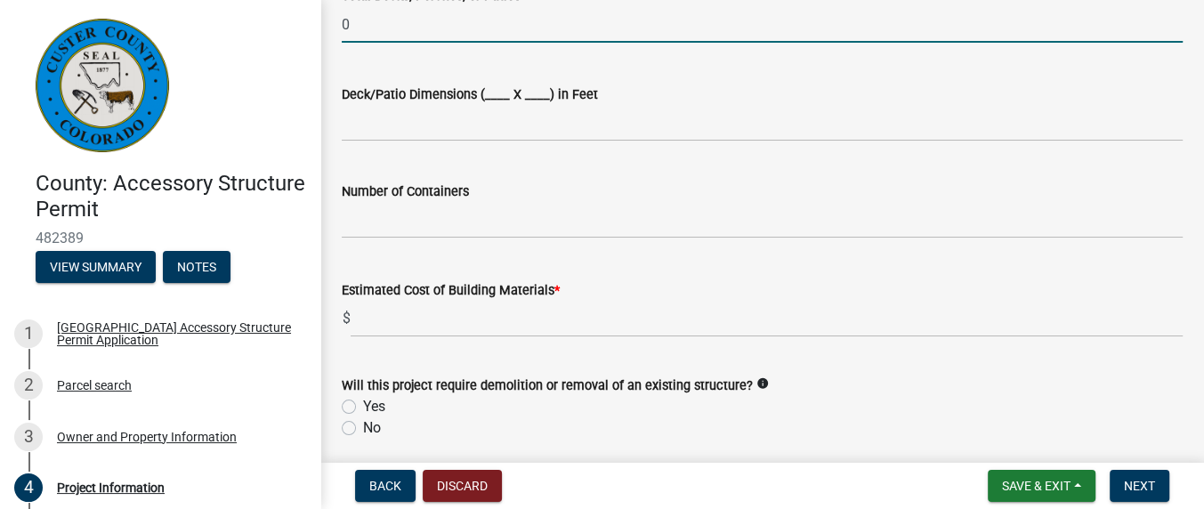
scroll to position [1068, 0]
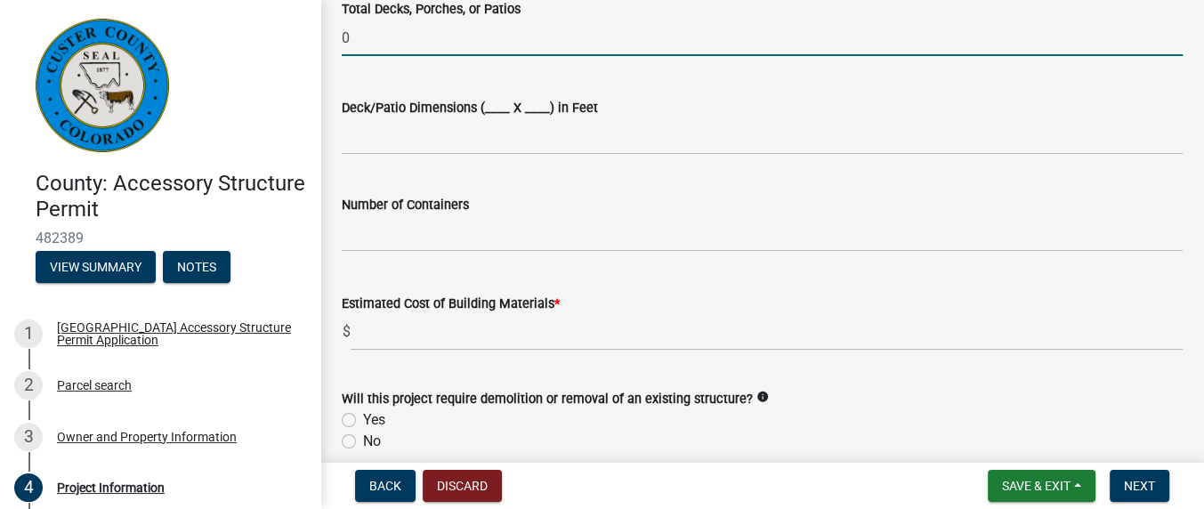
type input "0"
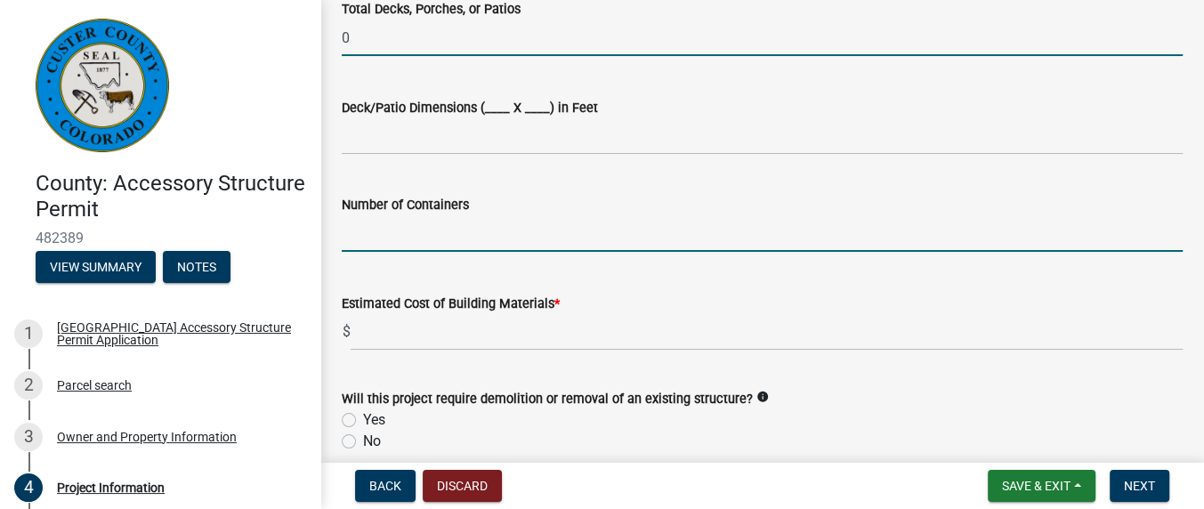
click at [382, 243] on input "text" at bounding box center [762, 233] width 841 height 36
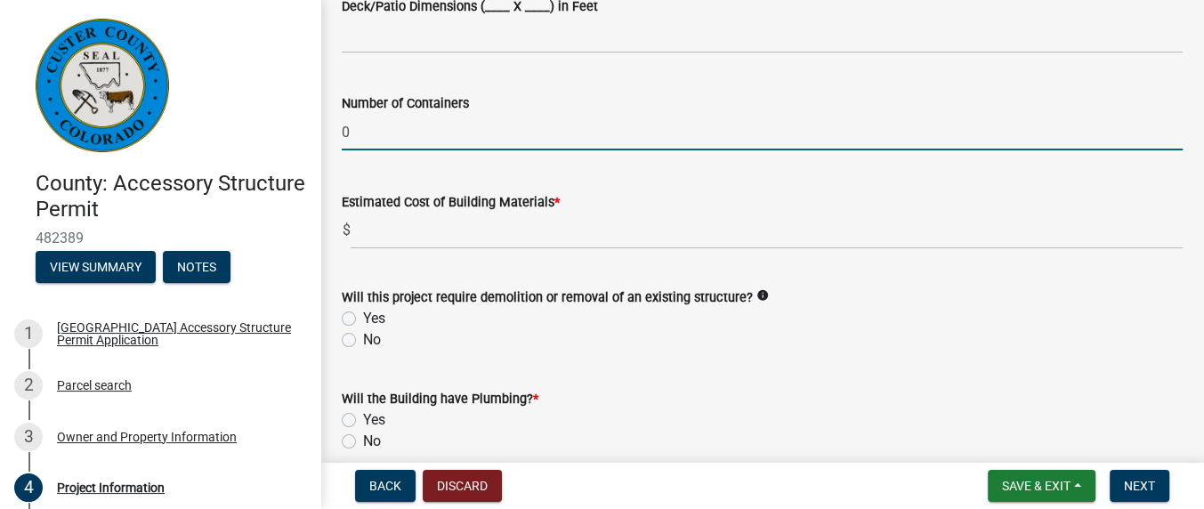
scroll to position [1187, 0]
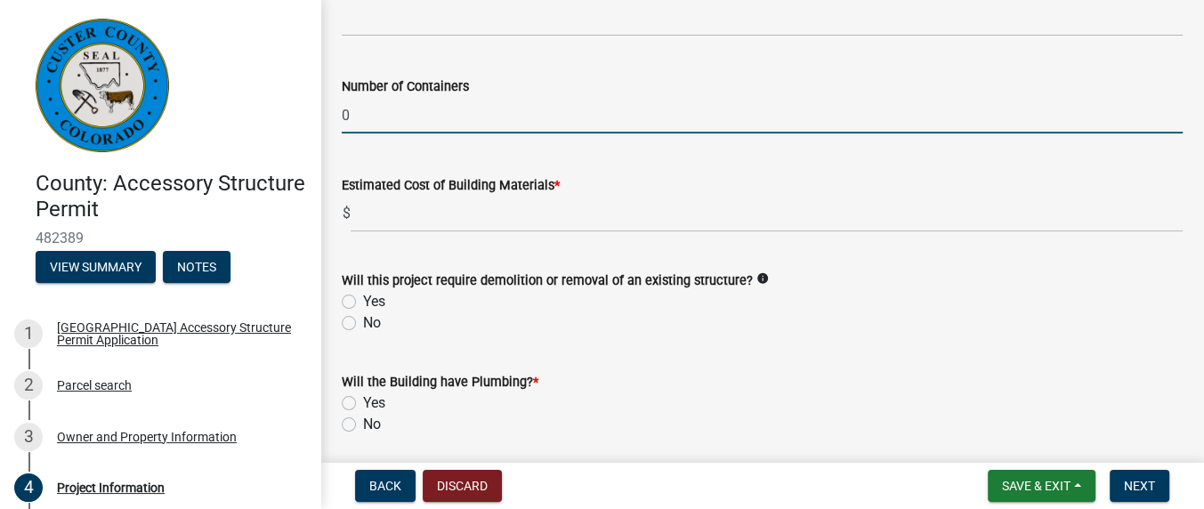
type input "0"
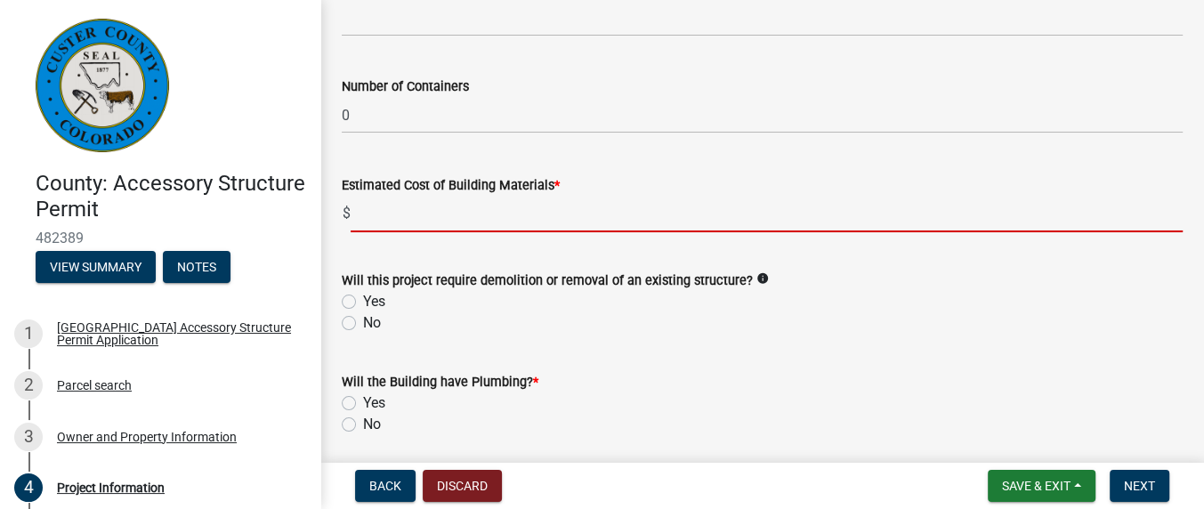
click at [398, 218] on input "text" at bounding box center [767, 214] width 832 height 36
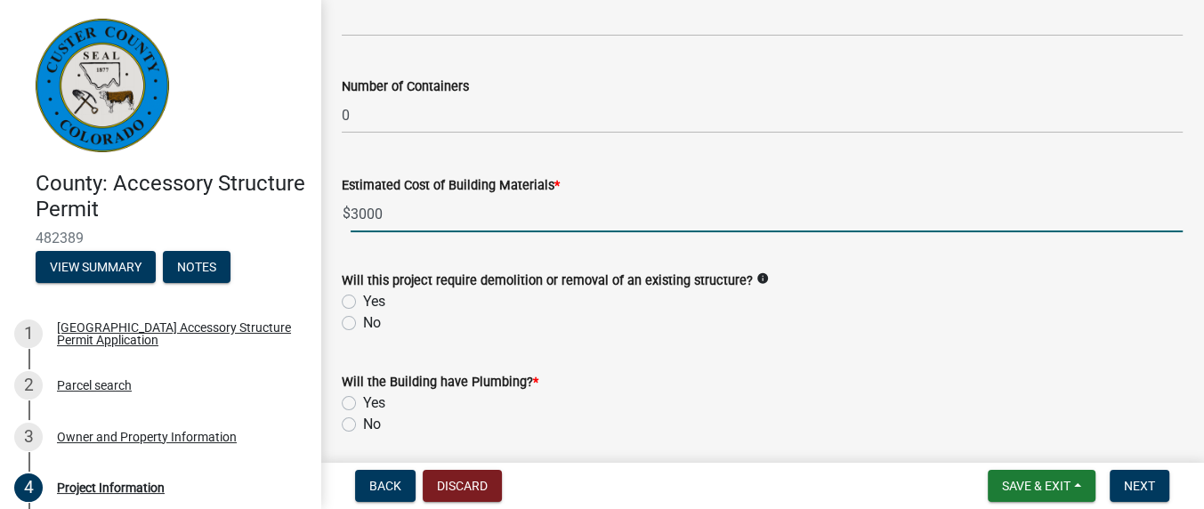
type input "3000"
click at [363, 325] on label "No" at bounding box center [372, 322] width 18 height 21
click at [363, 324] on input "No" at bounding box center [369, 318] width 12 height 12
radio input "true"
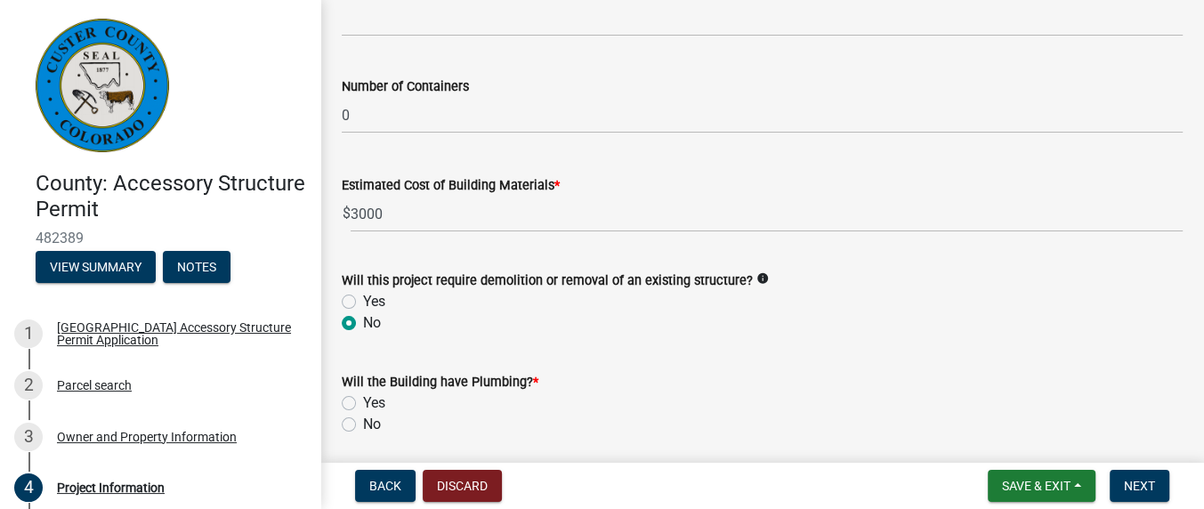
click at [363, 425] on label "No" at bounding box center [372, 424] width 18 height 21
click at [363, 425] on input "No" at bounding box center [369, 420] width 12 height 12
radio input "true"
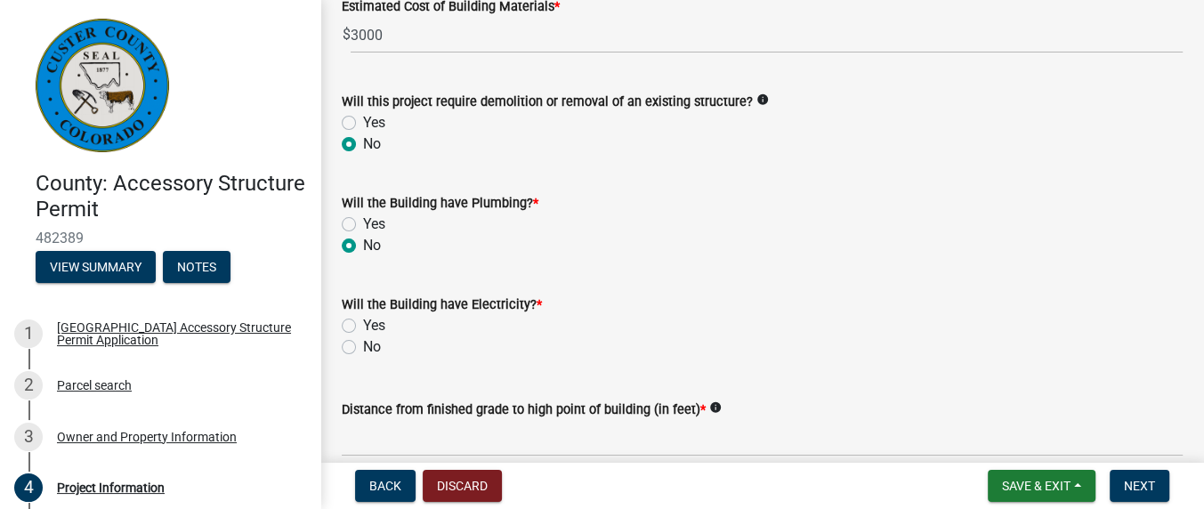
scroll to position [1543, 0]
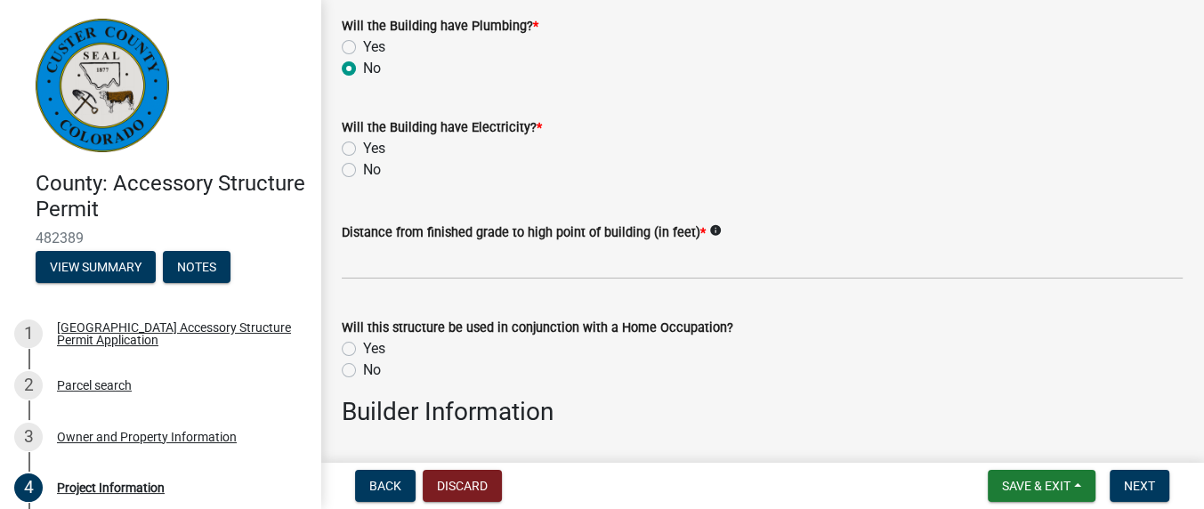
click at [363, 166] on label "No" at bounding box center [372, 169] width 18 height 21
click at [363, 166] on input "No" at bounding box center [369, 165] width 12 height 12
radio input "true"
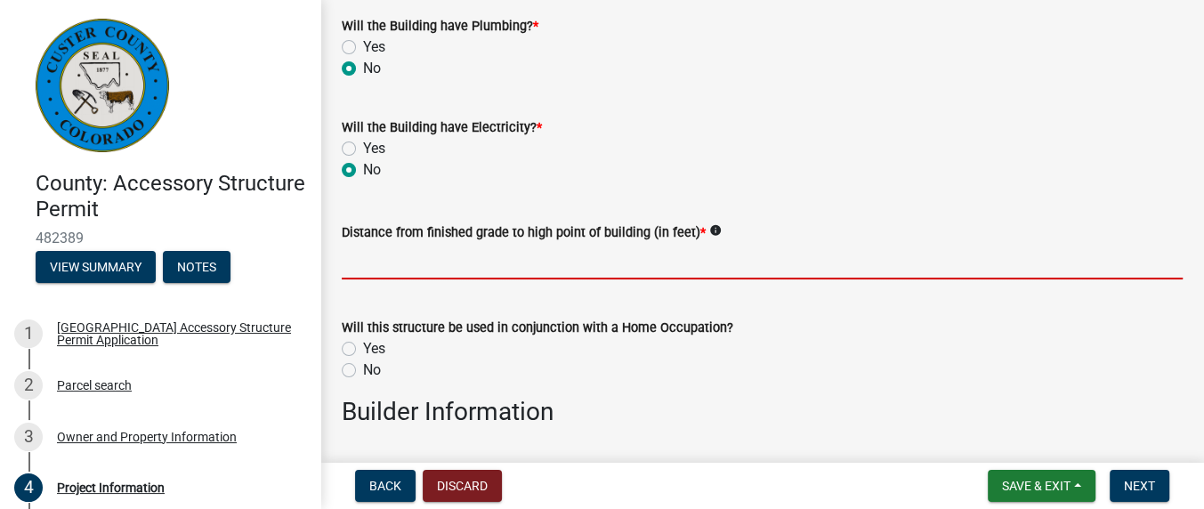
click at [351, 264] on input "text" at bounding box center [762, 261] width 841 height 36
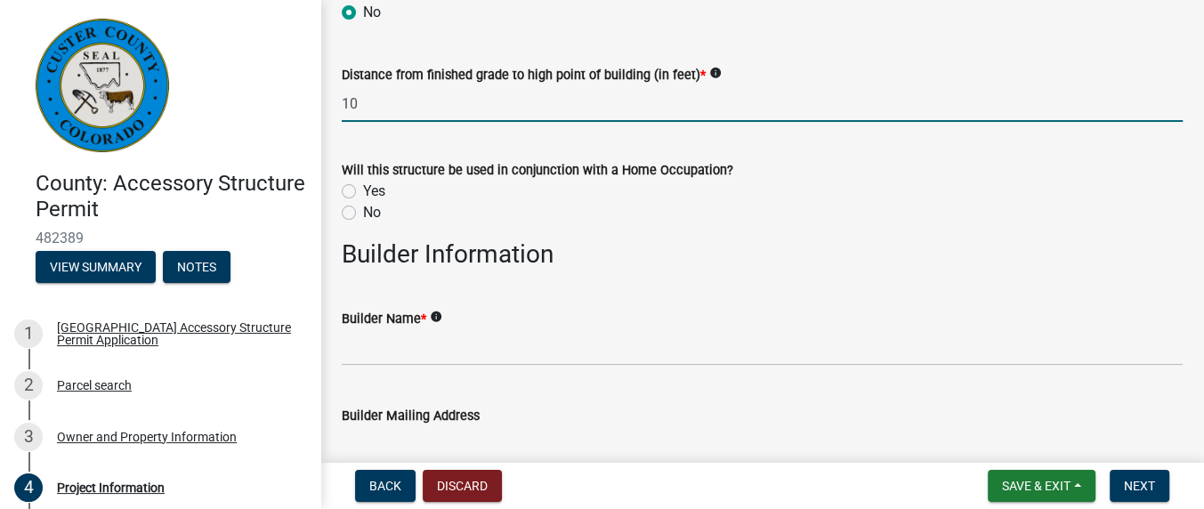
scroll to position [1779, 0]
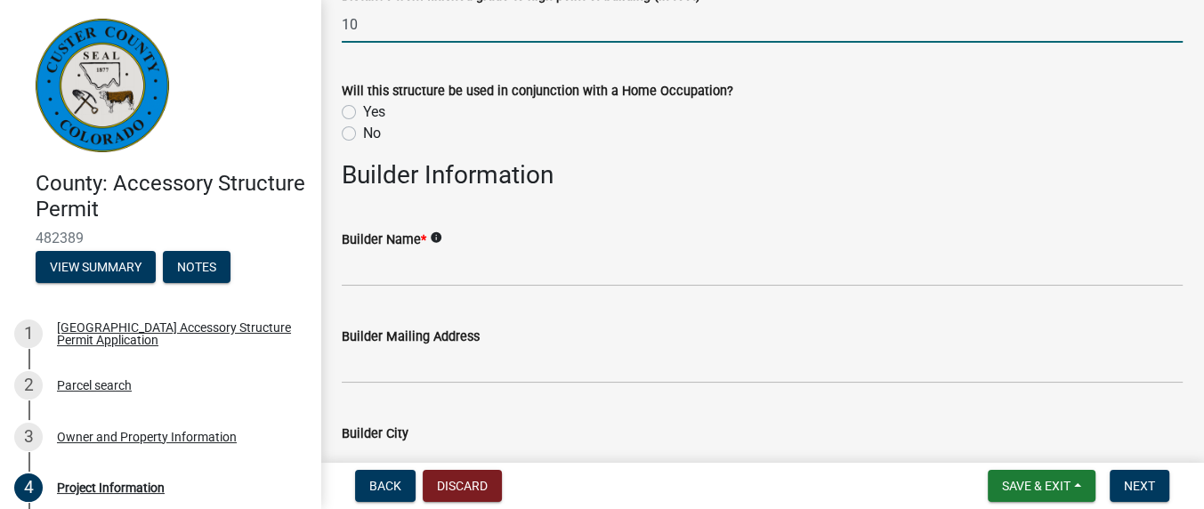
type input "10"
click at [363, 109] on label "Yes" at bounding box center [374, 111] width 22 height 21
click at [363, 109] on input "Yes" at bounding box center [369, 107] width 12 height 12
radio input "true"
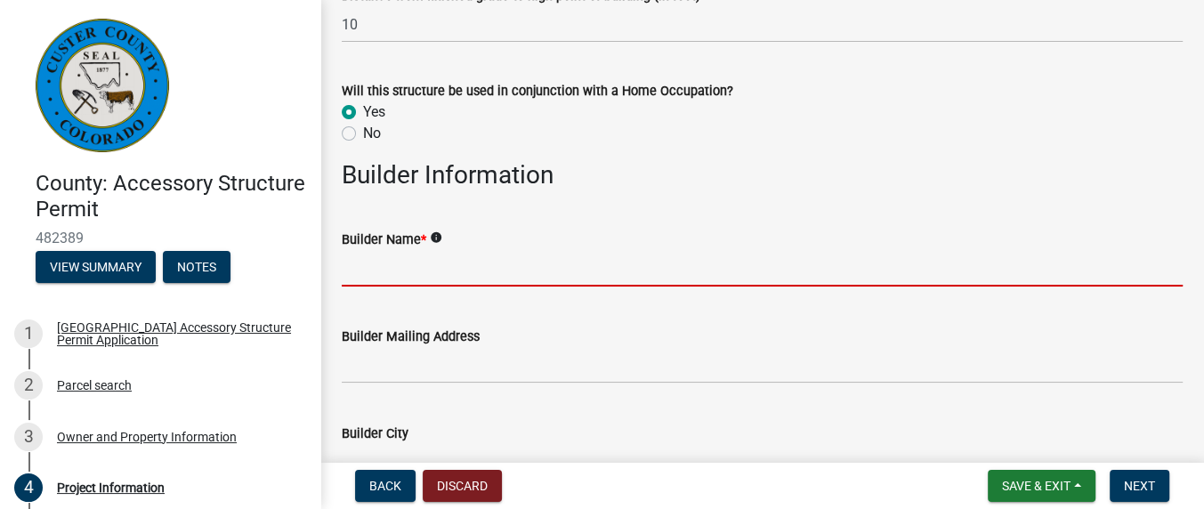
click at [444, 263] on input "Builder Name *" at bounding box center [762, 268] width 841 height 36
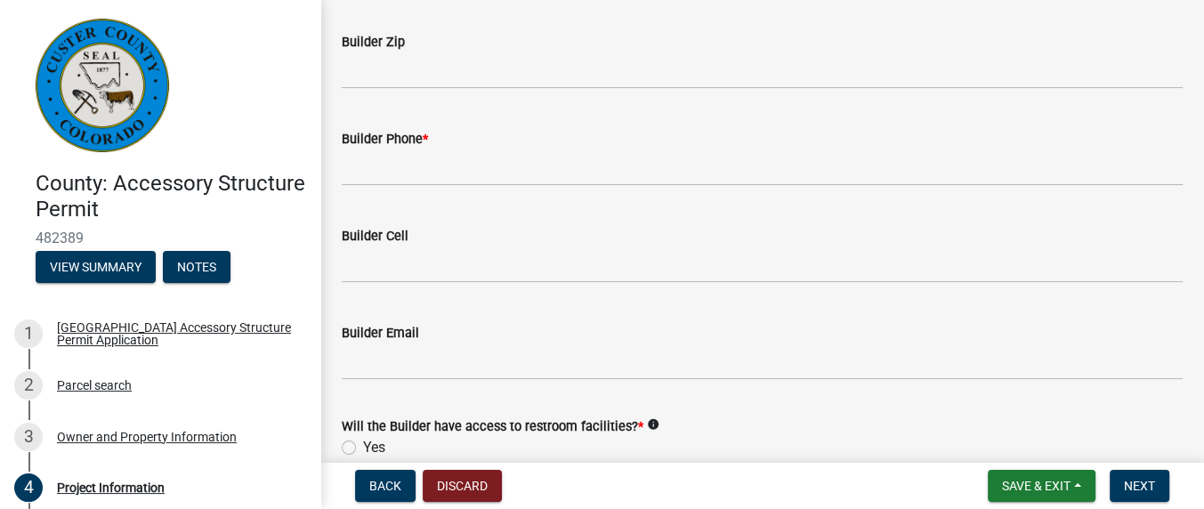
scroll to position [2373, 0]
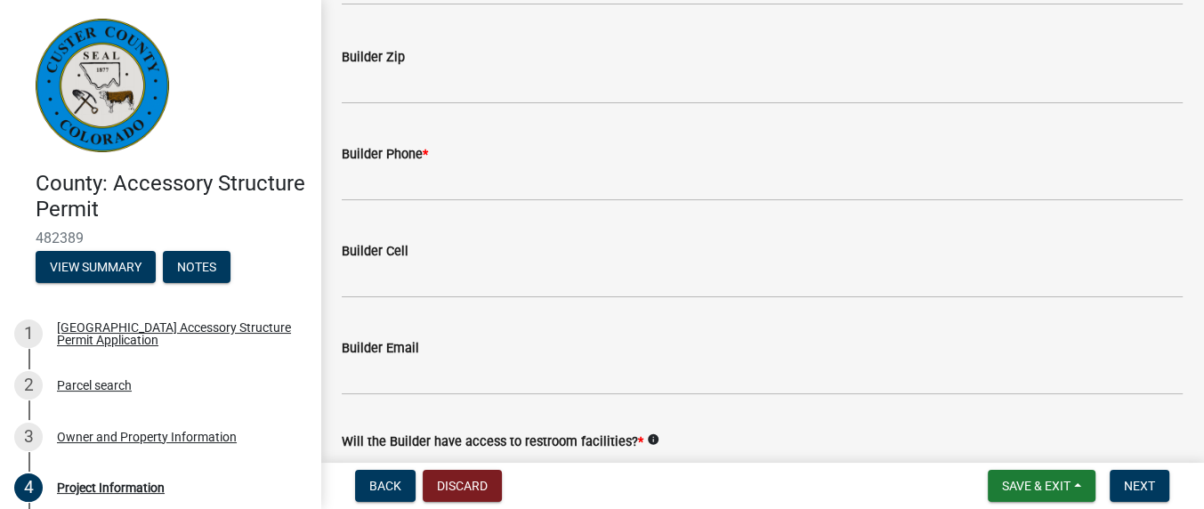
type input "[PERSON_NAME]"
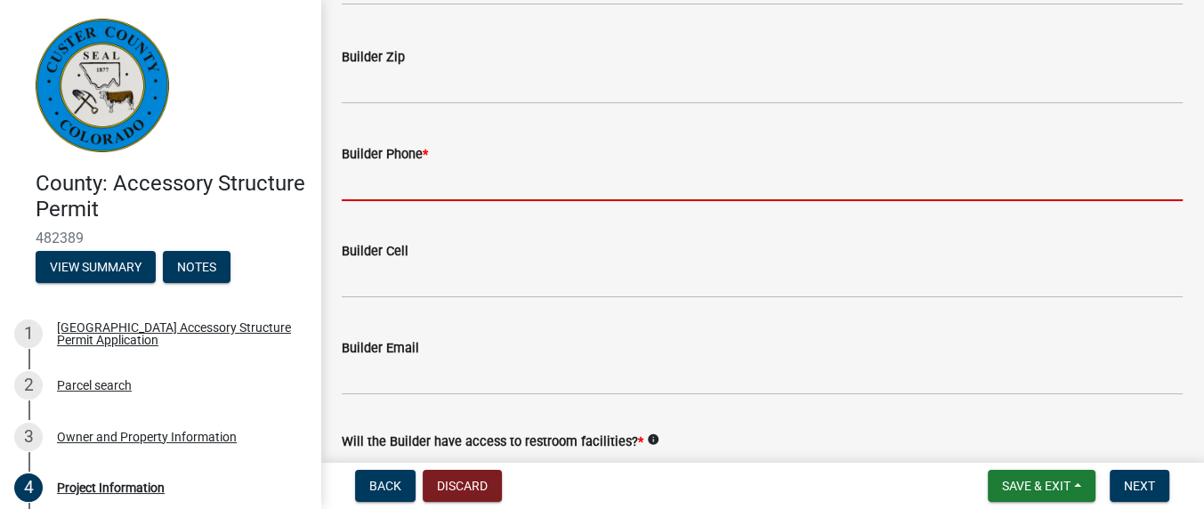
click at [417, 182] on input "Builder Phone *" at bounding box center [762, 183] width 841 height 36
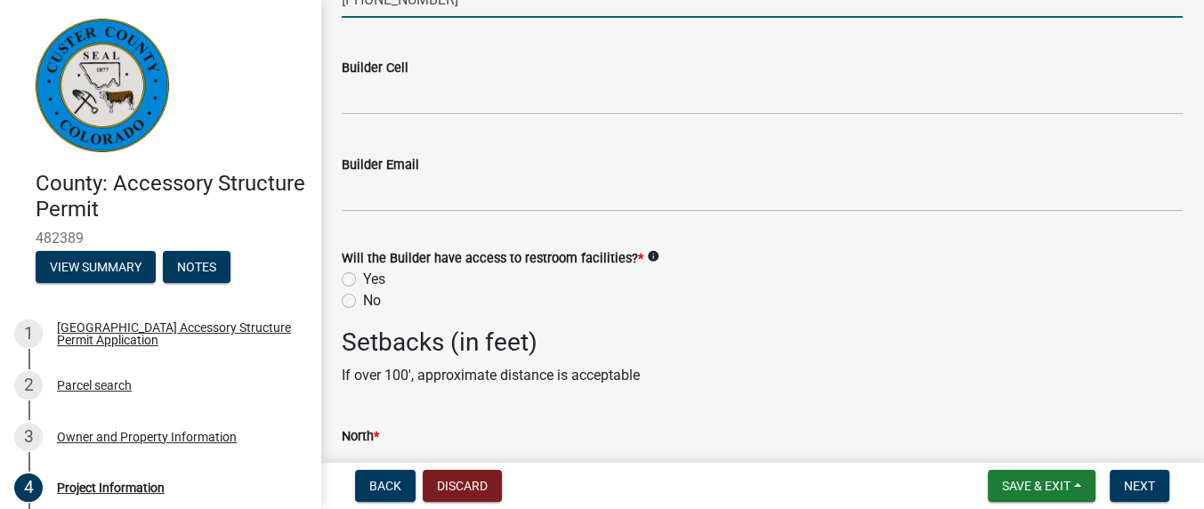
scroll to position [2611, 0]
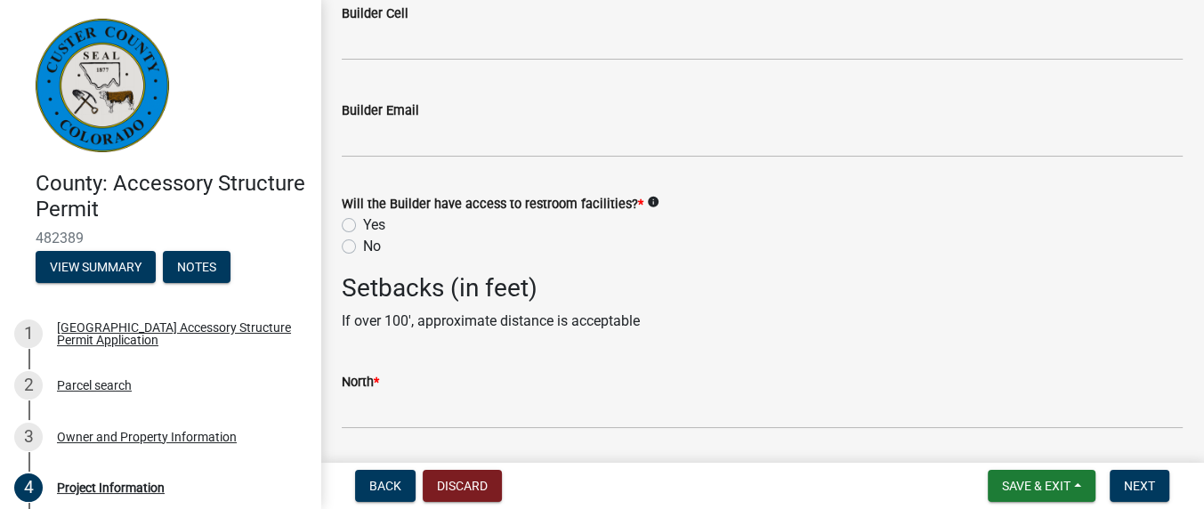
type input "[PHONE_NUMBER]"
click at [363, 227] on label "Yes" at bounding box center [374, 225] width 22 height 21
click at [363, 226] on input "Yes" at bounding box center [369, 221] width 12 height 12
radio input "true"
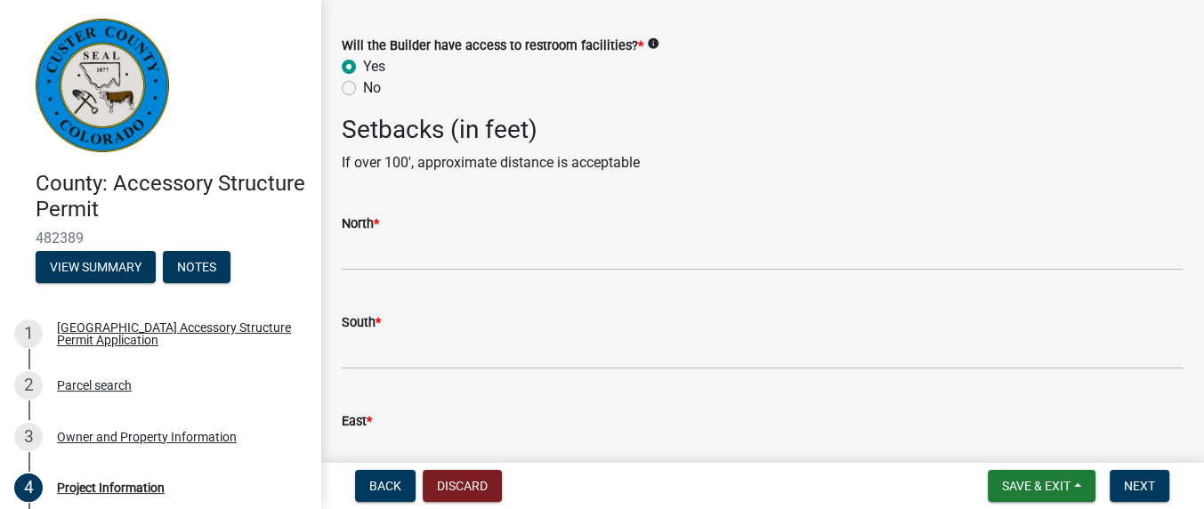
scroll to position [2848, 0]
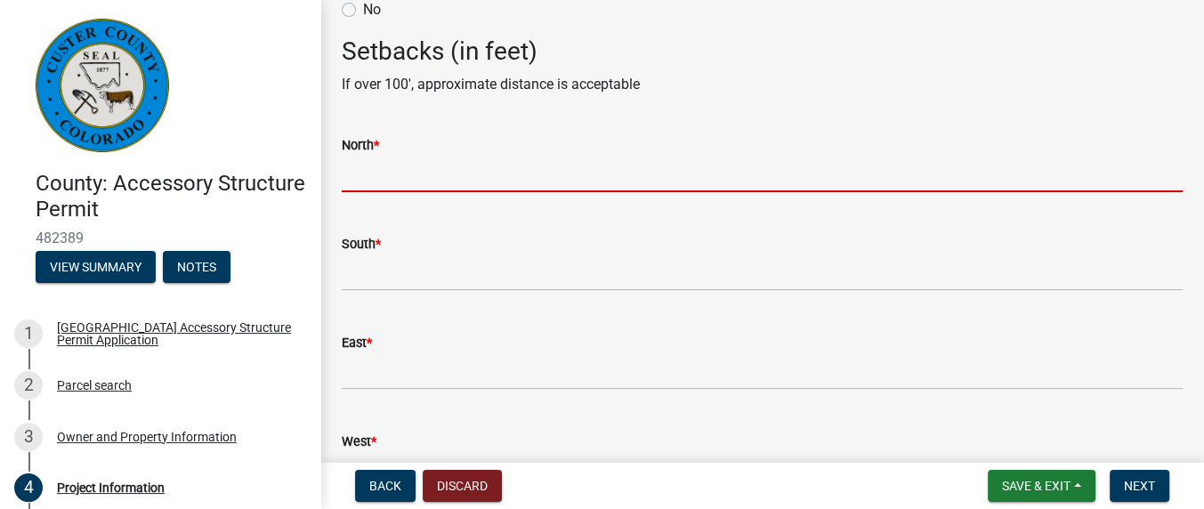
click at [381, 177] on input "text" at bounding box center [762, 174] width 841 height 36
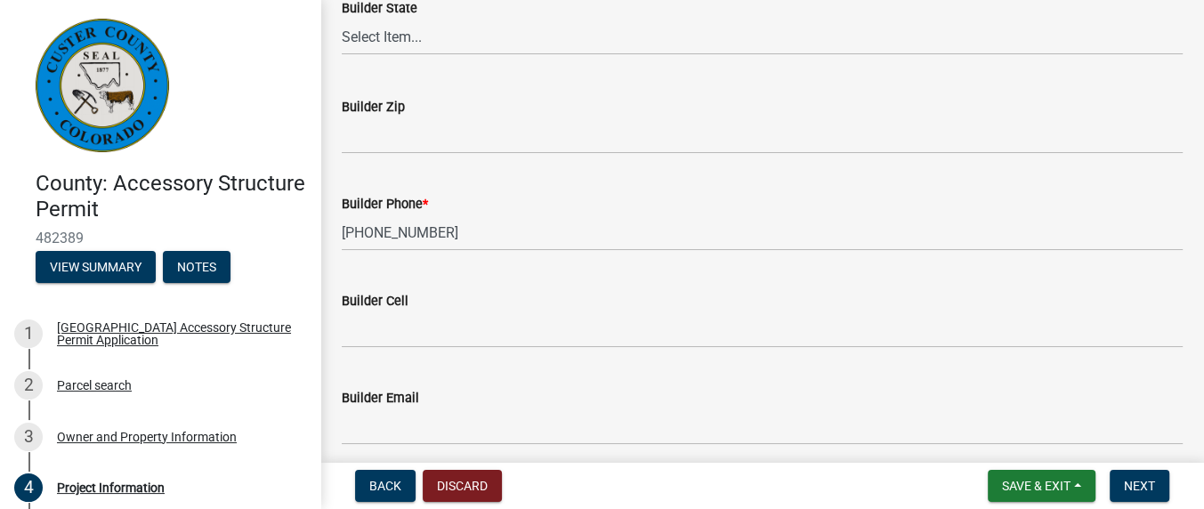
scroll to position [2726, 0]
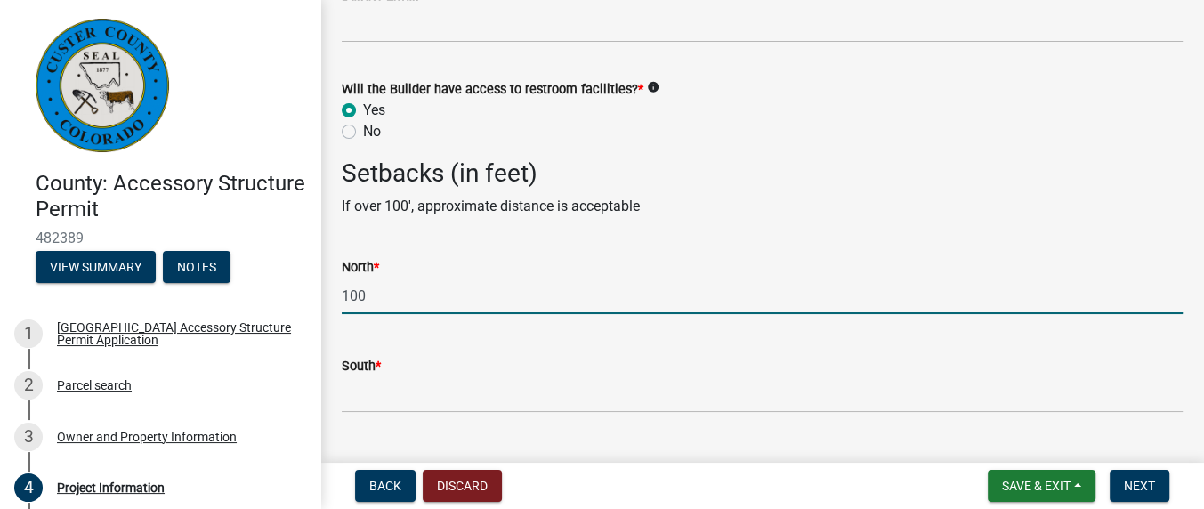
type input "100"
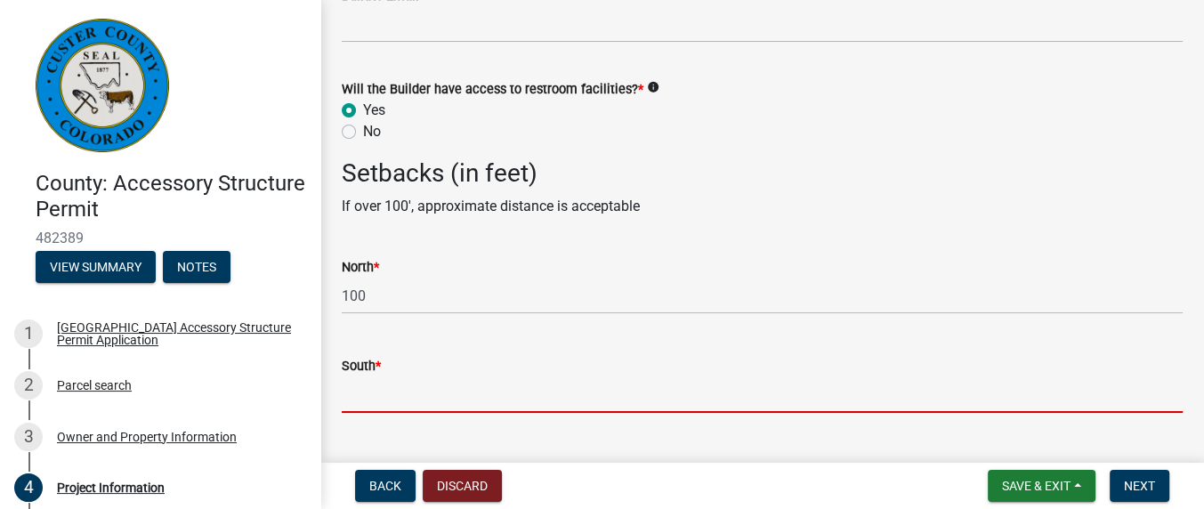
click at [393, 395] on input "text" at bounding box center [762, 395] width 841 height 36
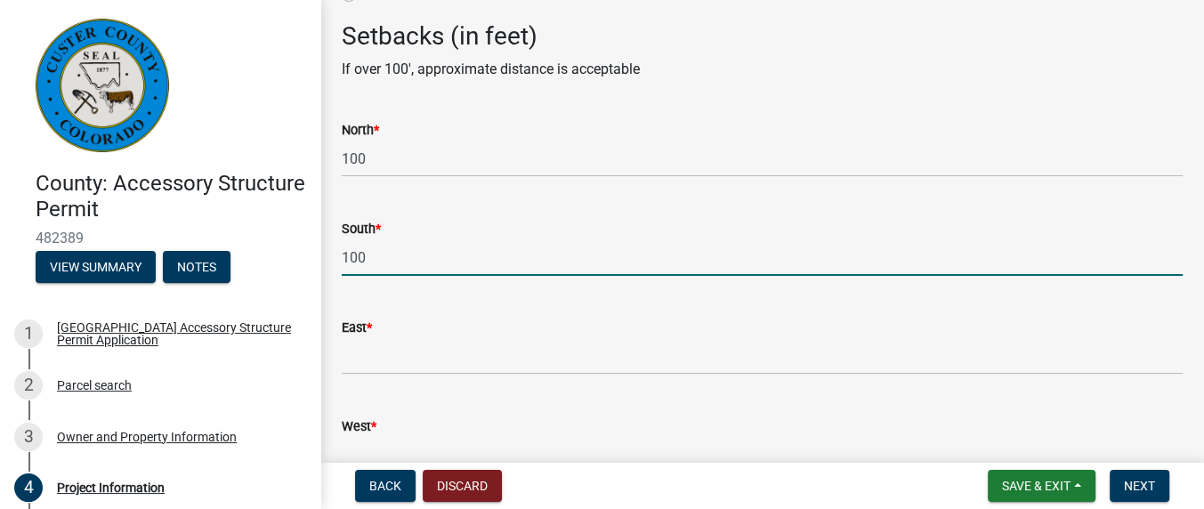
scroll to position [2962, 0]
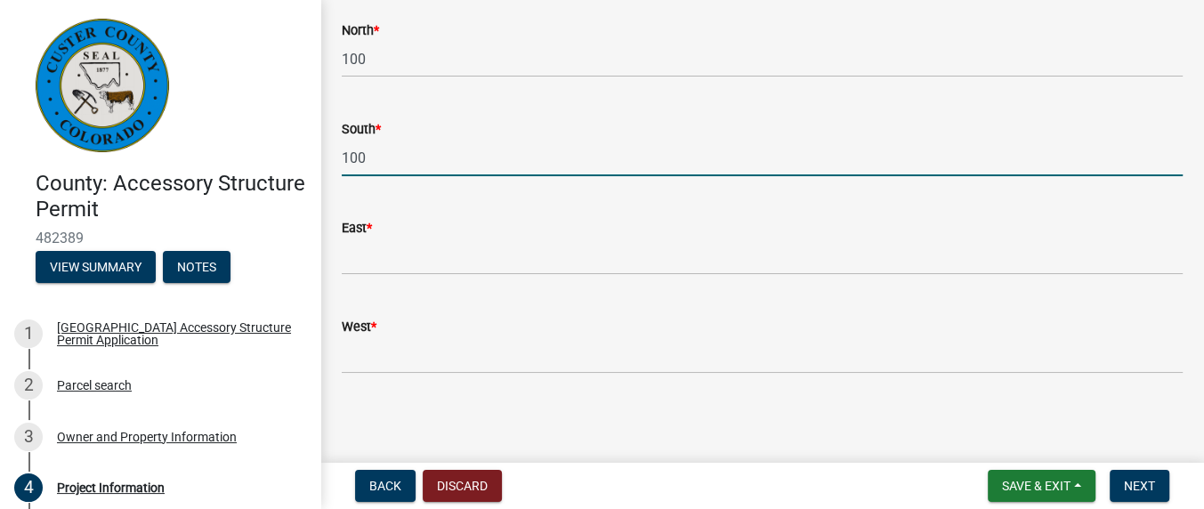
type input "100"
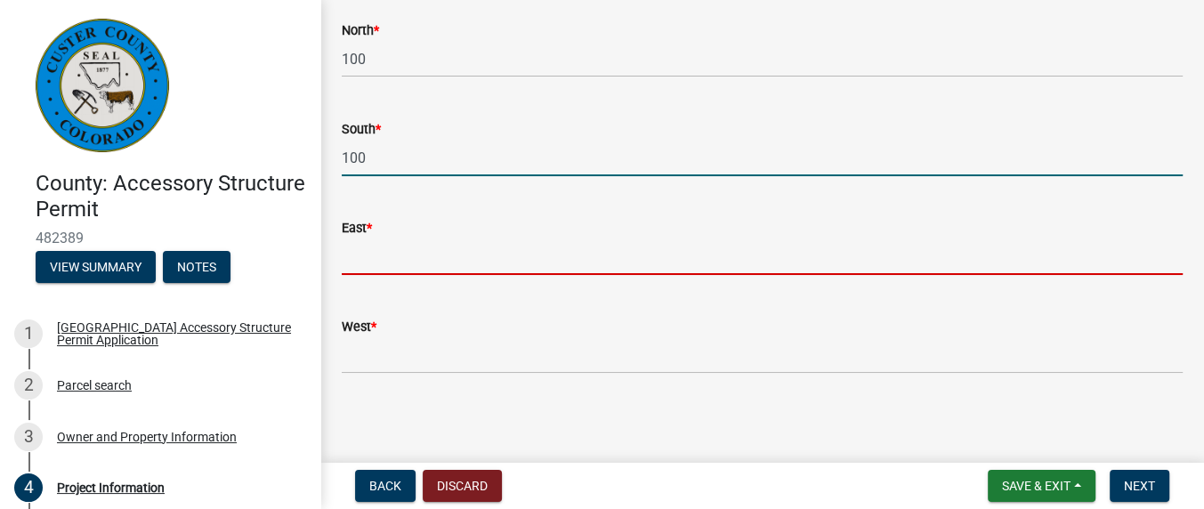
click at [393, 255] on input "text" at bounding box center [762, 257] width 841 height 36
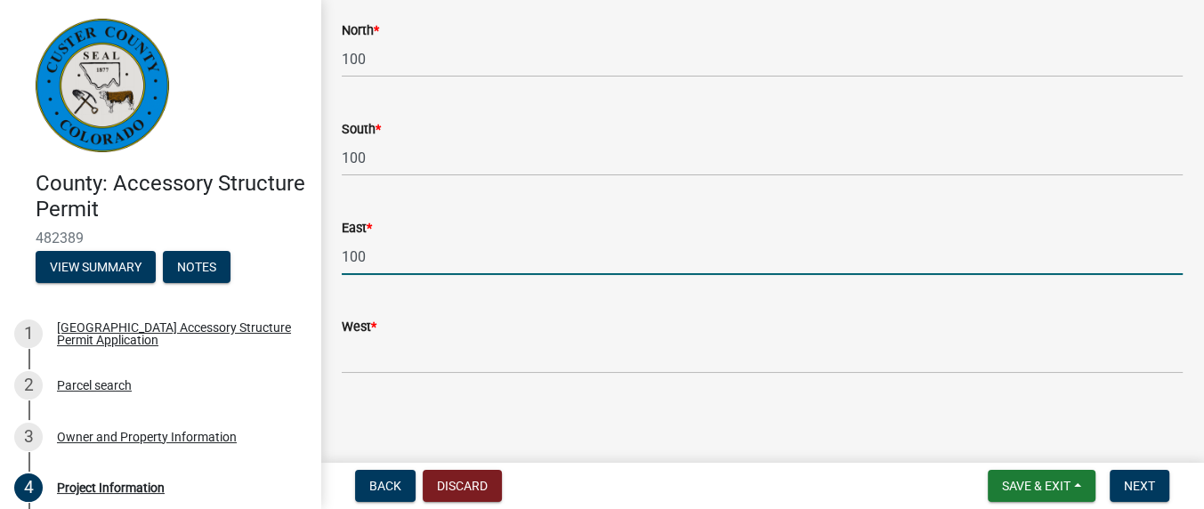
type input "100"
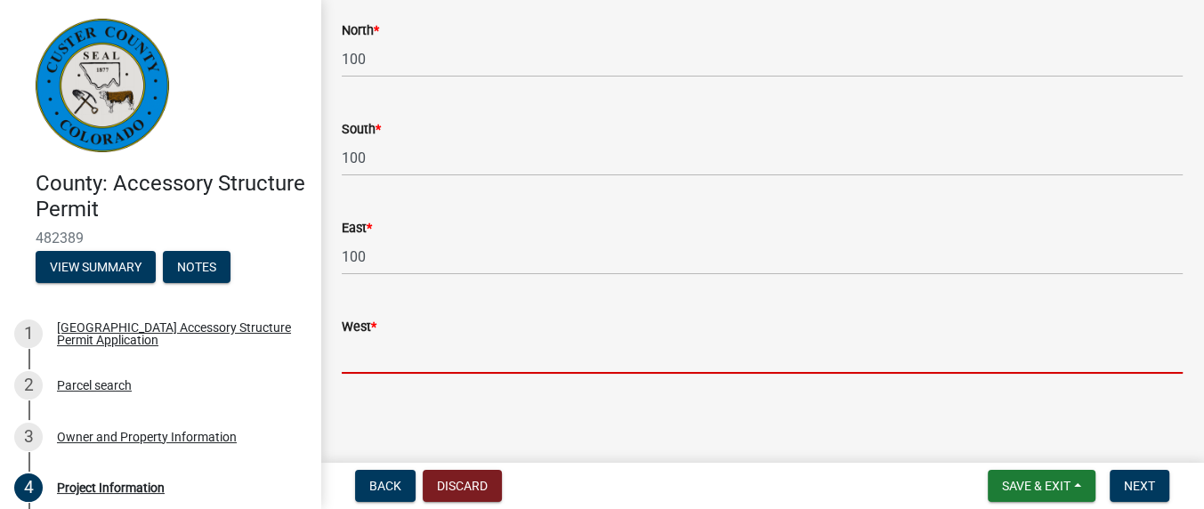
drag, startPoint x: 353, startPoint y: 360, endPoint x: 402, endPoint y: 393, distance: 59.5
click at [359, 359] on input "West *" at bounding box center [762, 355] width 841 height 36
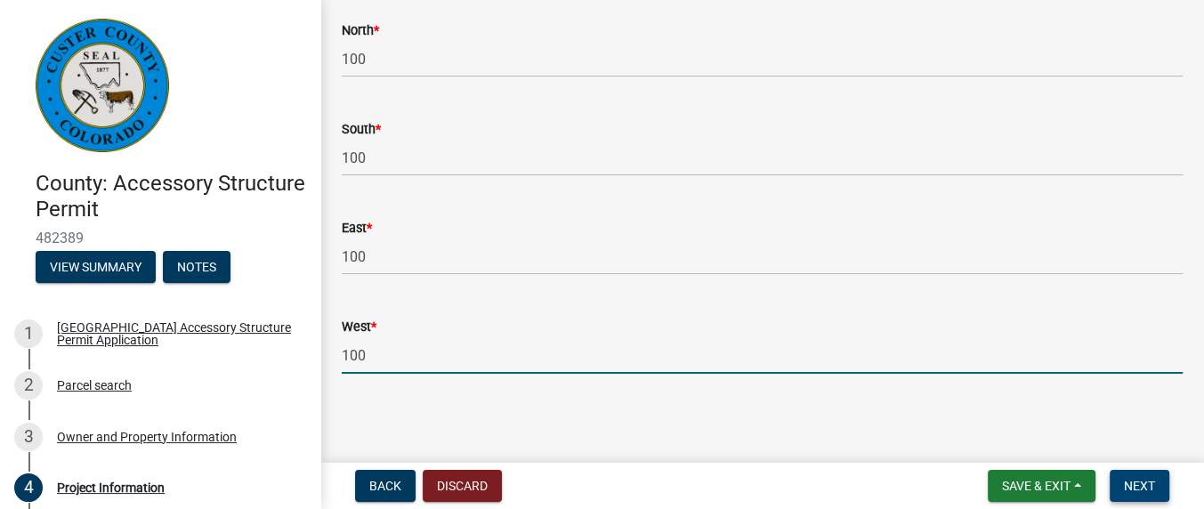
type input "100"
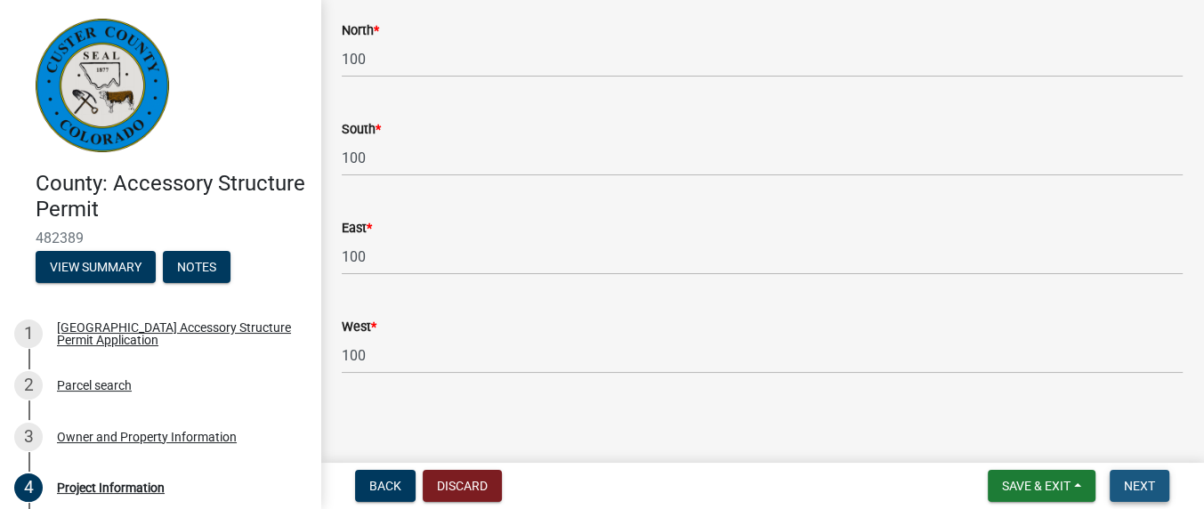
click at [1135, 485] on span "Next" at bounding box center [1139, 486] width 31 height 14
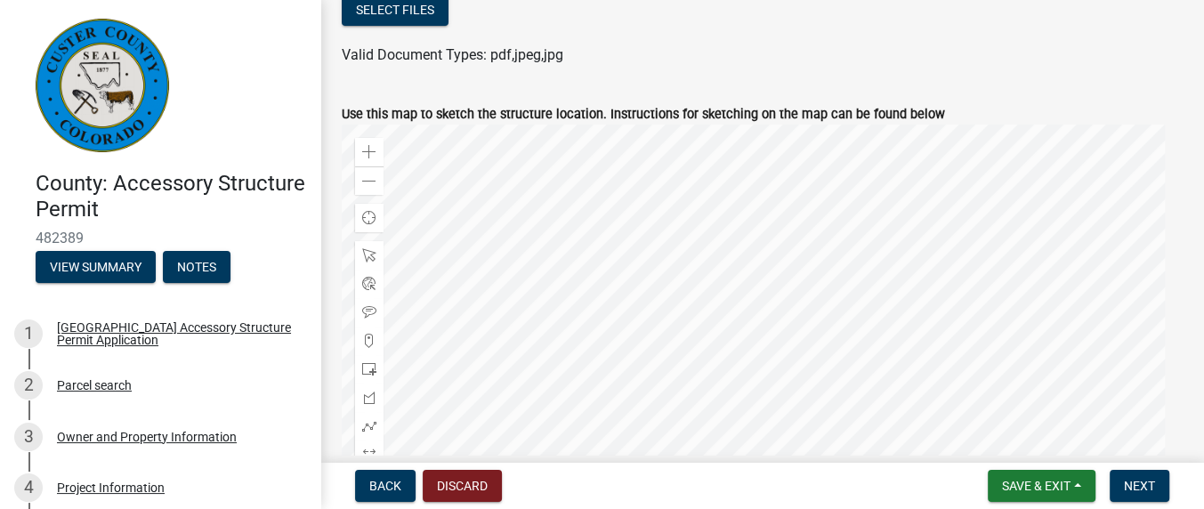
scroll to position [474, 0]
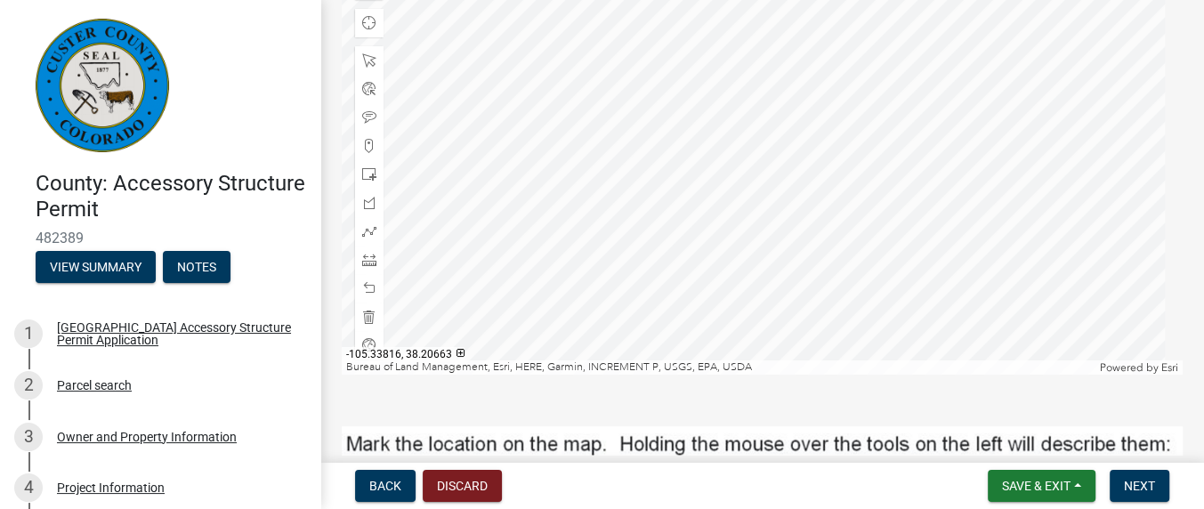
click at [811, 180] on div at bounding box center [762, 152] width 841 height 445
click at [368, 255] on span at bounding box center [369, 260] width 14 height 14
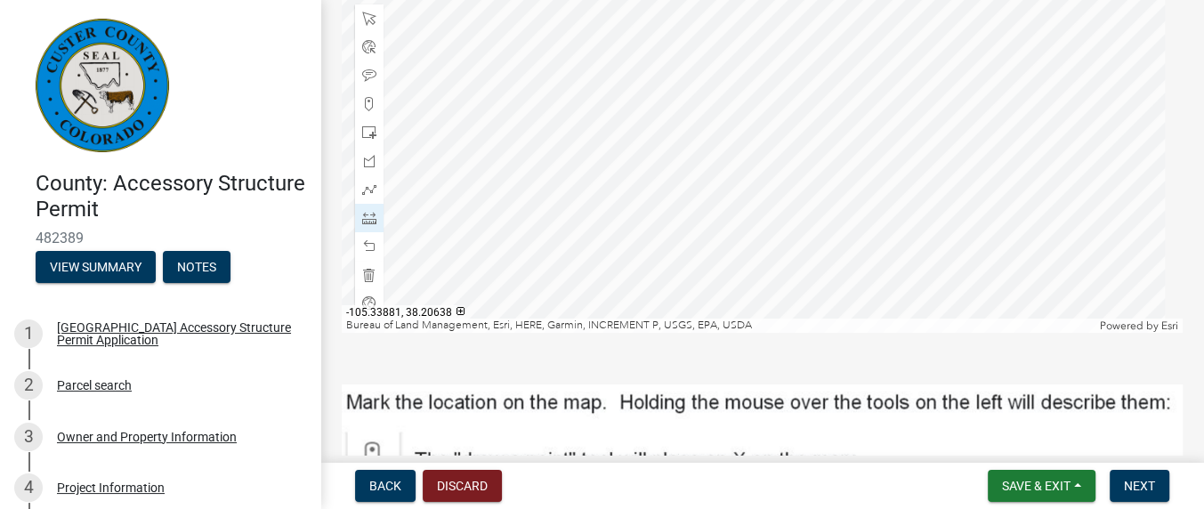
scroll to position [523, 0]
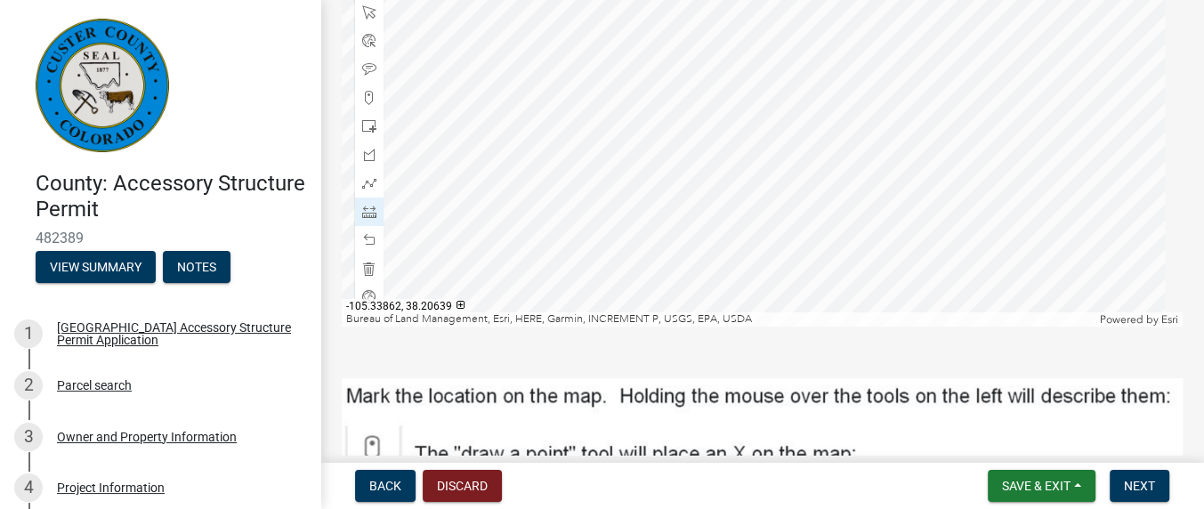
click at [647, 135] on div at bounding box center [762, 104] width 841 height 445
click at [368, 209] on span at bounding box center [369, 212] width 14 height 14
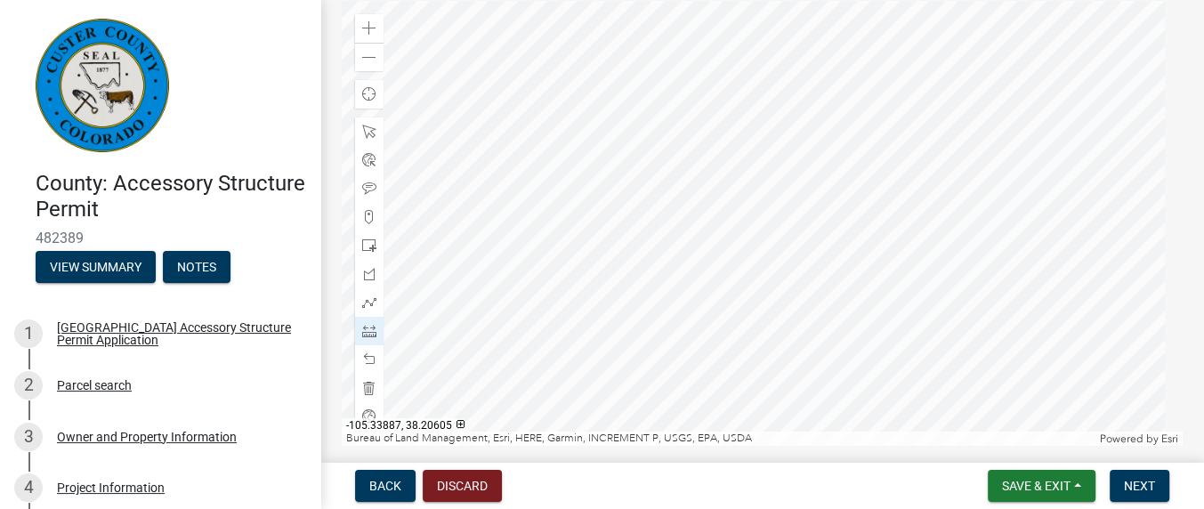
click at [569, 369] on div at bounding box center [762, 223] width 841 height 445
click at [572, 371] on div at bounding box center [762, 223] width 841 height 445
click at [569, 306] on div at bounding box center [762, 223] width 841 height 445
click at [574, 304] on div at bounding box center [762, 223] width 841 height 445
click at [369, 132] on span at bounding box center [369, 132] width 14 height 14
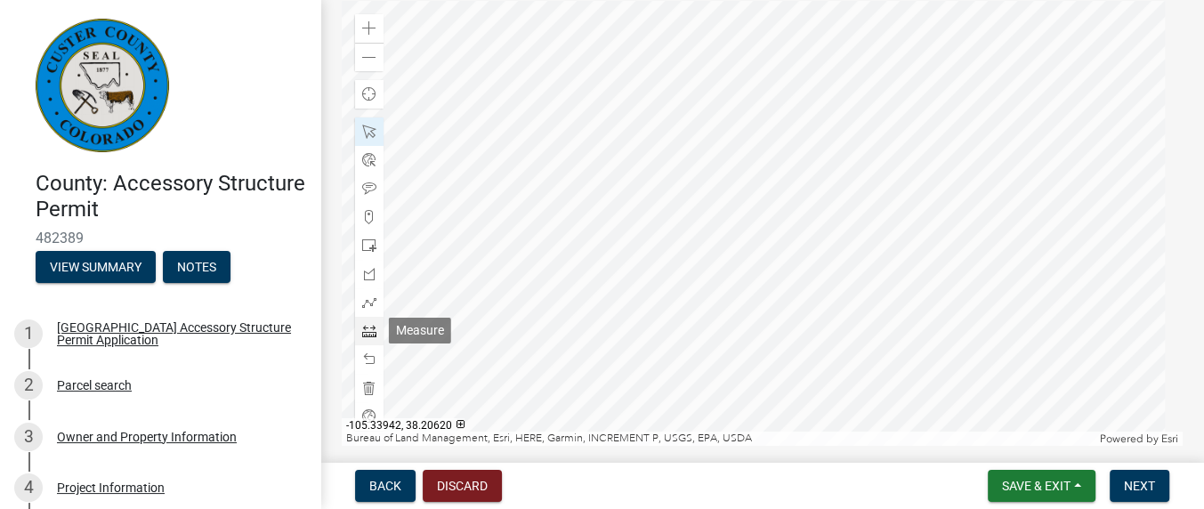
drag, startPoint x: 366, startPoint y: 330, endPoint x: 354, endPoint y: 331, distance: 11.6
click at [367, 330] on span at bounding box center [369, 331] width 14 height 14
click at [536, 372] on div at bounding box center [762, 223] width 841 height 445
click at [369, 125] on span at bounding box center [369, 132] width 14 height 14
click at [370, 128] on span at bounding box center [369, 132] width 14 height 14
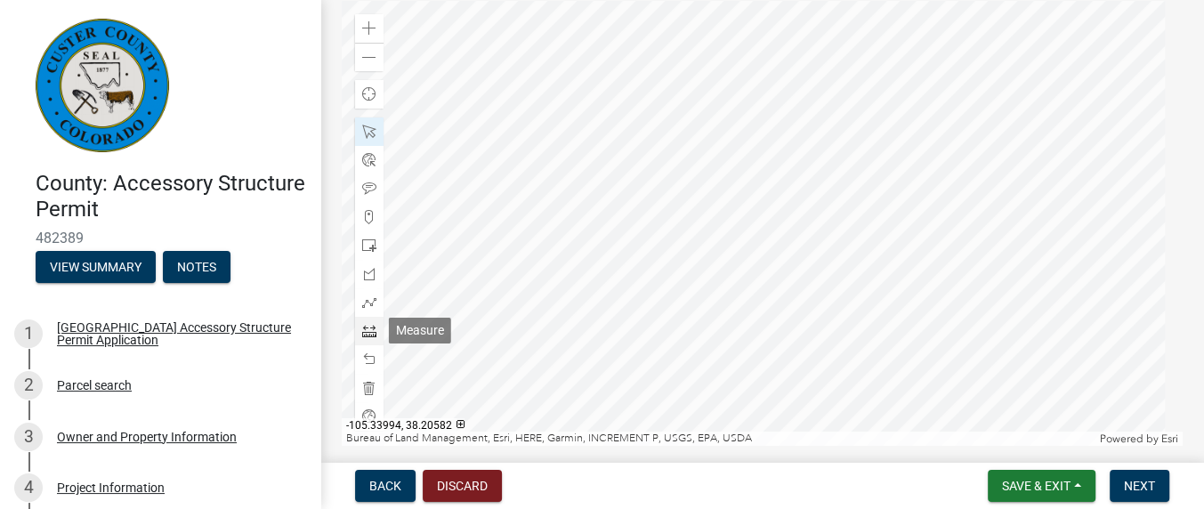
click at [370, 325] on span at bounding box center [369, 331] width 14 height 14
click at [563, 298] on div at bounding box center [762, 223] width 841 height 445
click at [369, 126] on span at bounding box center [369, 132] width 14 height 14
click at [370, 330] on span at bounding box center [369, 331] width 14 height 14
click at [562, 211] on div at bounding box center [762, 223] width 841 height 445
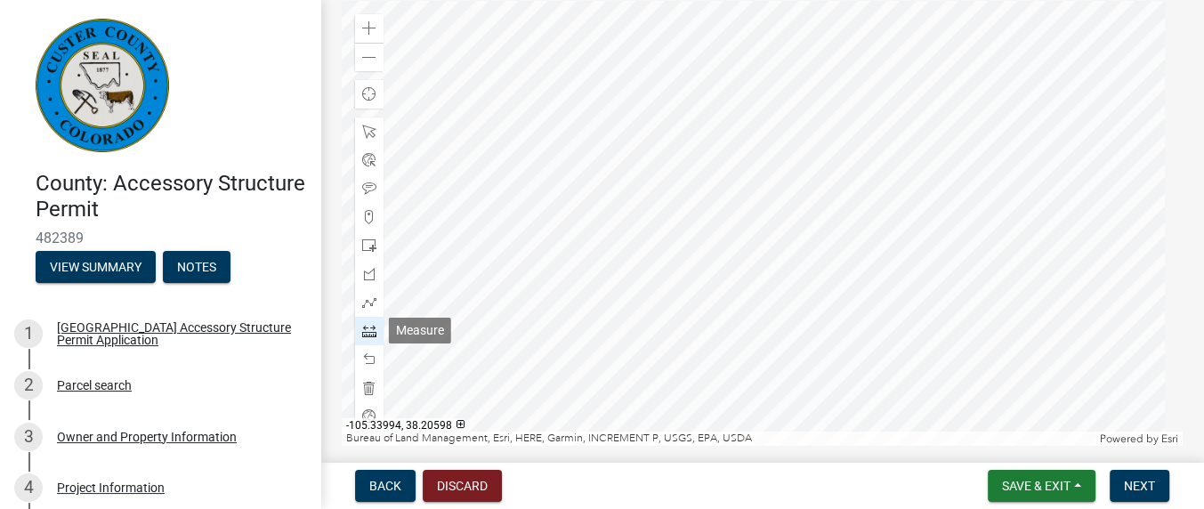
click at [369, 333] on span at bounding box center [369, 331] width 14 height 14
click at [369, 331] on span at bounding box center [369, 331] width 14 height 14
click at [488, 184] on div at bounding box center [762, 223] width 841 height 445
click at [371, 330] on span at bounding box center [369, 331] width 14 height 14
click at [608, 156] on div at bounding box center [762, 223] width 841 height 445
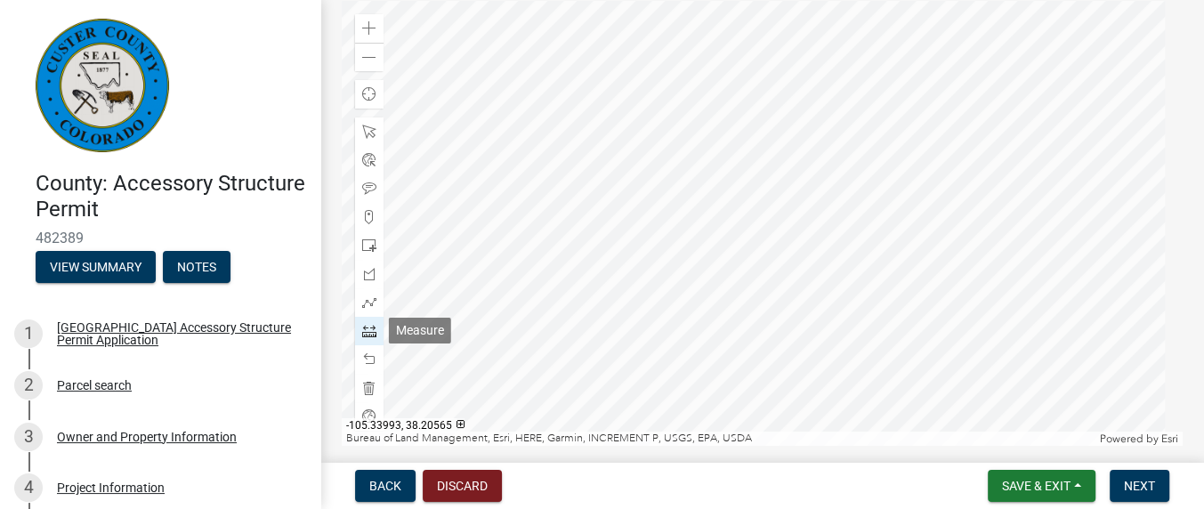
click at [366, 329] on span at bounding box center [369, 331] width 14 height 14
click at [566, 168] on div at bounding box center [762, 223] width 841 height 445
click at [365, 330] on span at bounding box center [369, 331] width 14 height 14
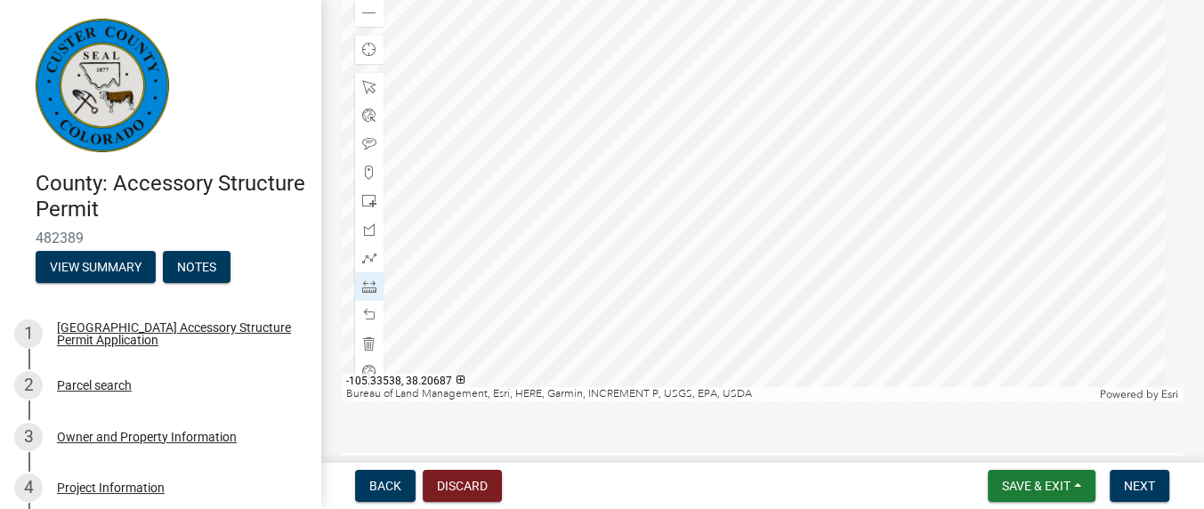
scroll to position [450, 0]
click at [847, 280] on div at bounding box center [762, 176] width 841 height 445
click at [371, 281] on span at bounding box center [369, 284] width 14 height 14
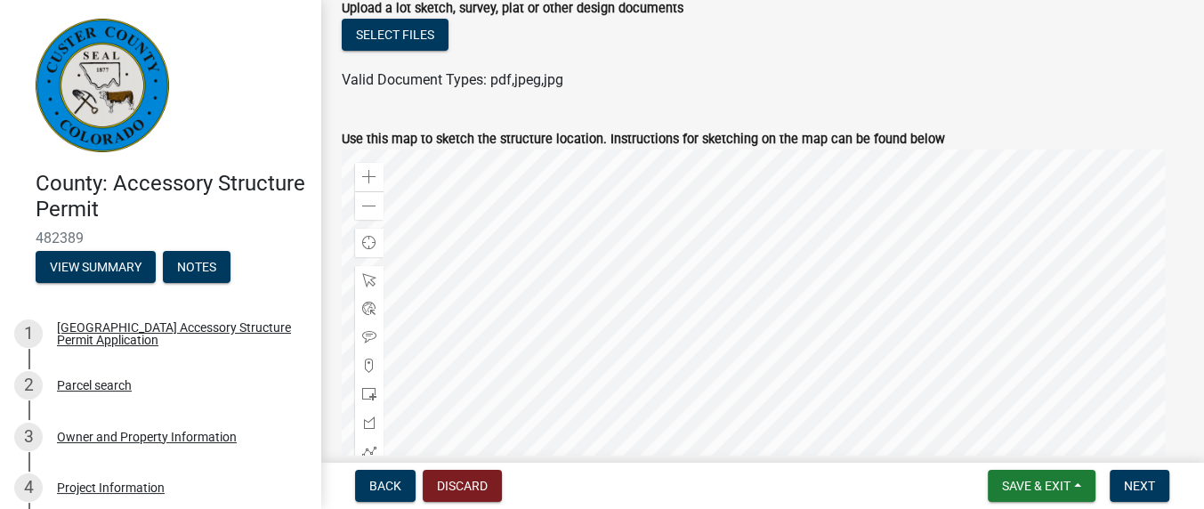
scroll to position [403, 0]
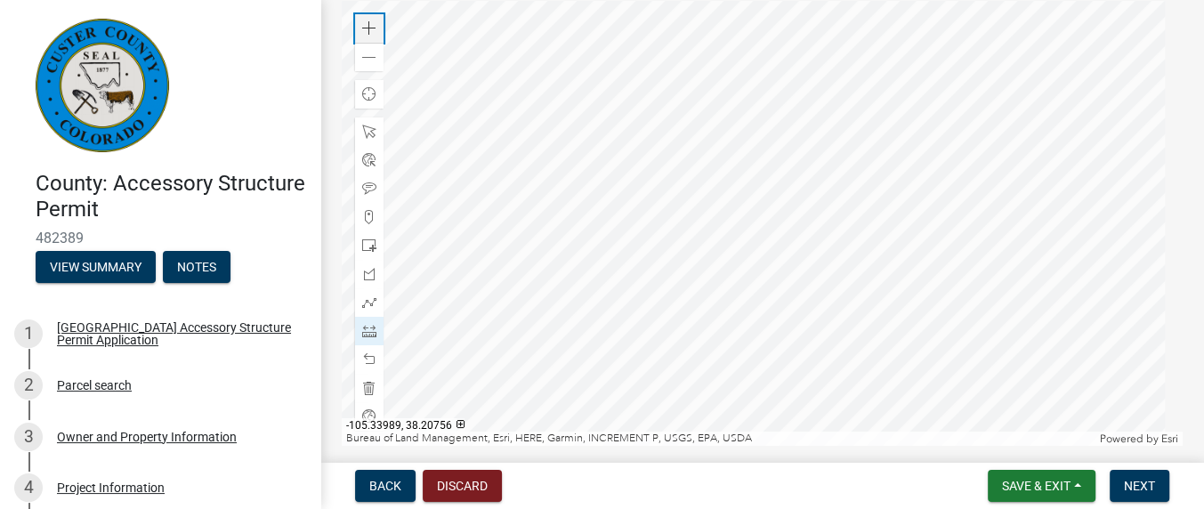
click at [371, 19] on div "Zoom in" at bounding box center [369, 28] width 28 height 28
click at [370, 29] on span at bounding box center [369, 28] width 14 height 14
click at [1183, 71] on div at bounding box center [762, 223] width 841 height 445
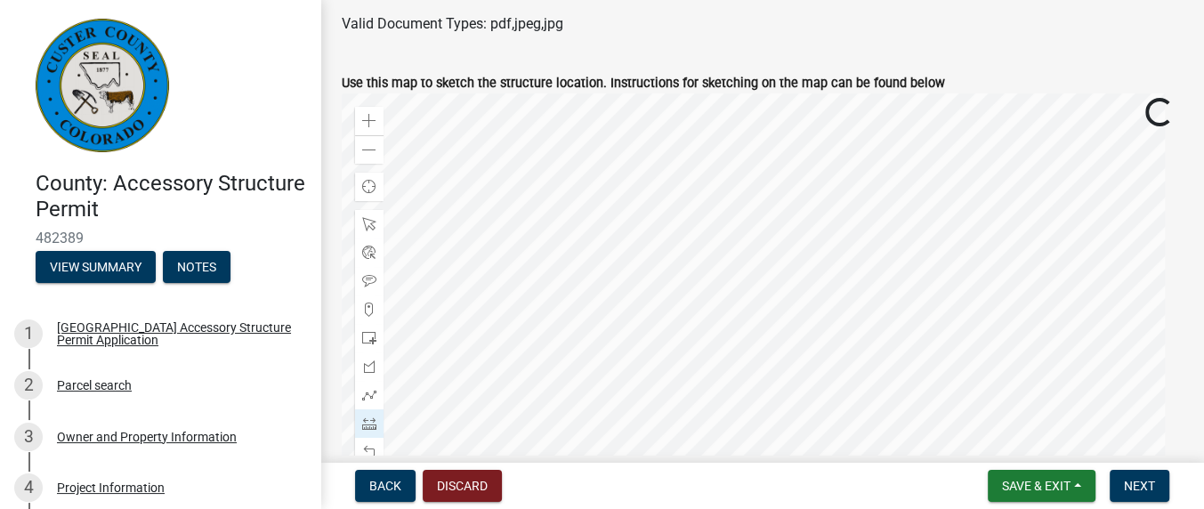
scroll to position [285, 0]
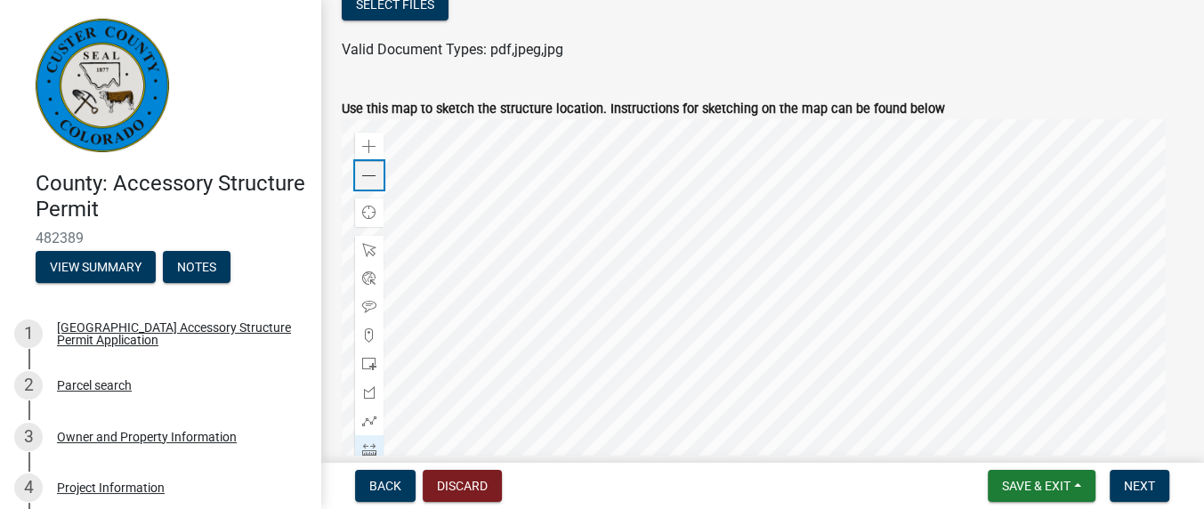
drag, startPoint x: 362, startPoint y: 177, endPoint x: 377, endPoint y: 188, distance: 18.5
click at [363, 177] on span at bounding box center [369, 176] width 14 height 14
click at [688, 322] on div at bounding box center [762, 341] width 841 height 445
click at [662, 324] on div at bounding box center [762, 341] width 841 height 445
click at [660, 270] on div at bounding box center [762, 341] width 841 height 445
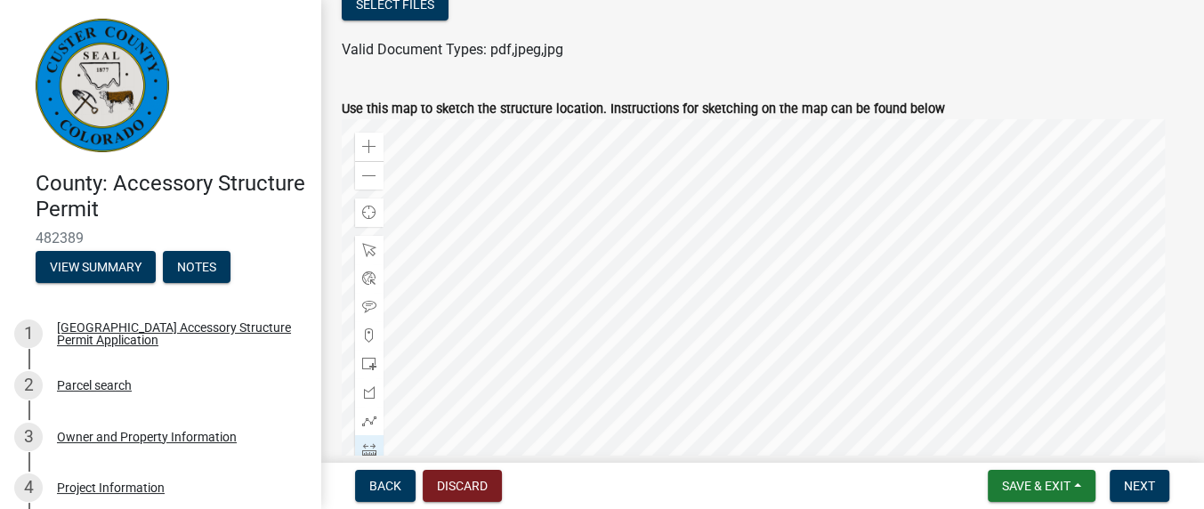
click at [515, 268] on div at bounding box center [762, 341] width 841 height 445
click at [659, 268] on div at bounding box center [762, 341] width 841 height 445
click at [367, 147] on span at bounding box center [369, 147] width 14 height 14
click at [374, 250] on span at bounding box center [369, 250] width 14 height 14
click at [364, 444] on span at bounding box center [369, 449] width 14 height 14
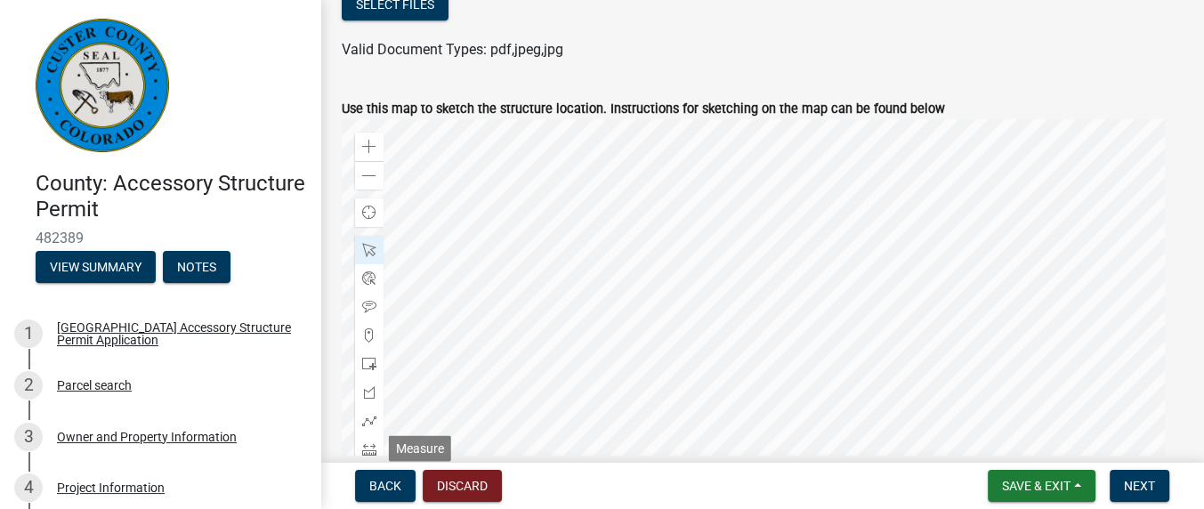
scroll to position [393, 0]
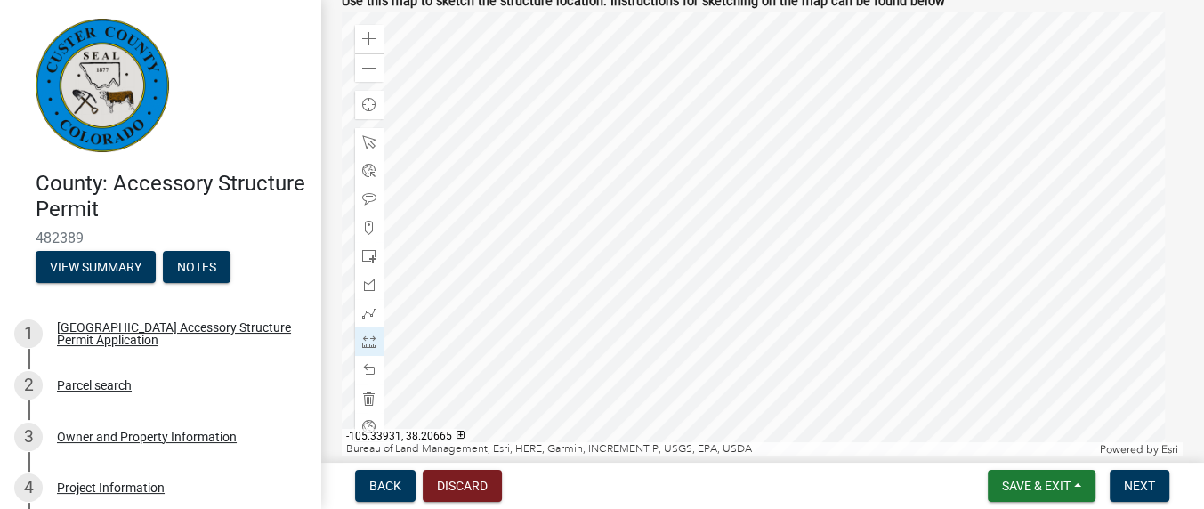
click at [531, 320] on div at bounding box center [762, 234] width 841 height 445
click at [607, 264] on div at bounding box center [762, 234] width 841 height 445
click at [619, 80] on div at bounding box center [762, 234] width 841 height 445
click at [366, 342] on span at bounding box center [369, 342] width 14 height 14
click at [616, 164] on div at bounding box center [762, 234] width 841 height 445
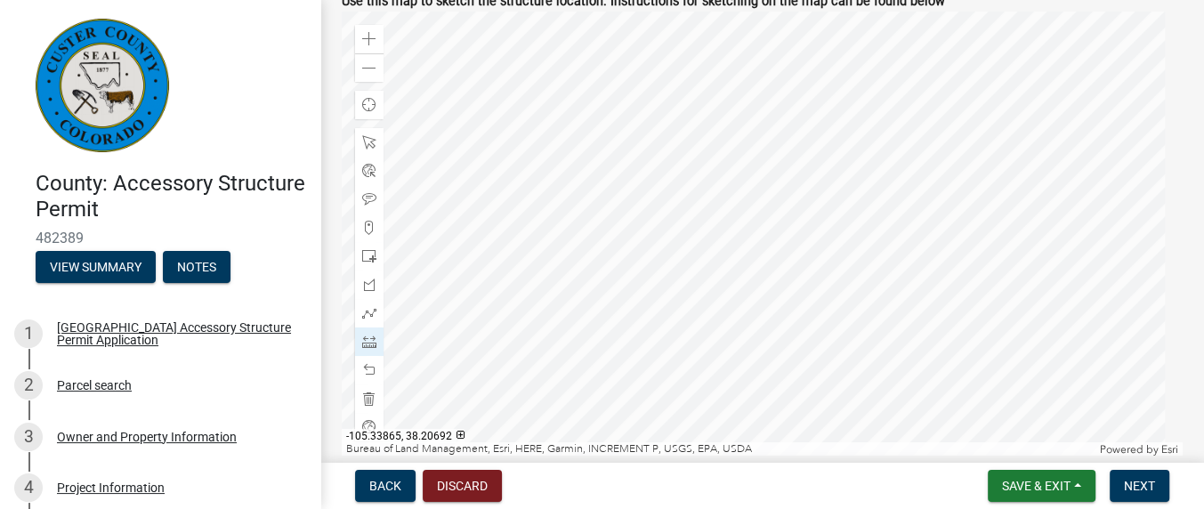
click at [733, 235] on div at bounding box center [762, 234] width 841 height 445
click at [1086, 231] on div at bounding box center [762, 234] width 841 height 445
click at [462, 234] on div at bounding box center [762, 234] width 841 height 445
click at [379, 135] on div at bounding box center [369, 142] width 28 height 28
click at [474, 315] on div at bounding box center [762, 234] width 841 height 445
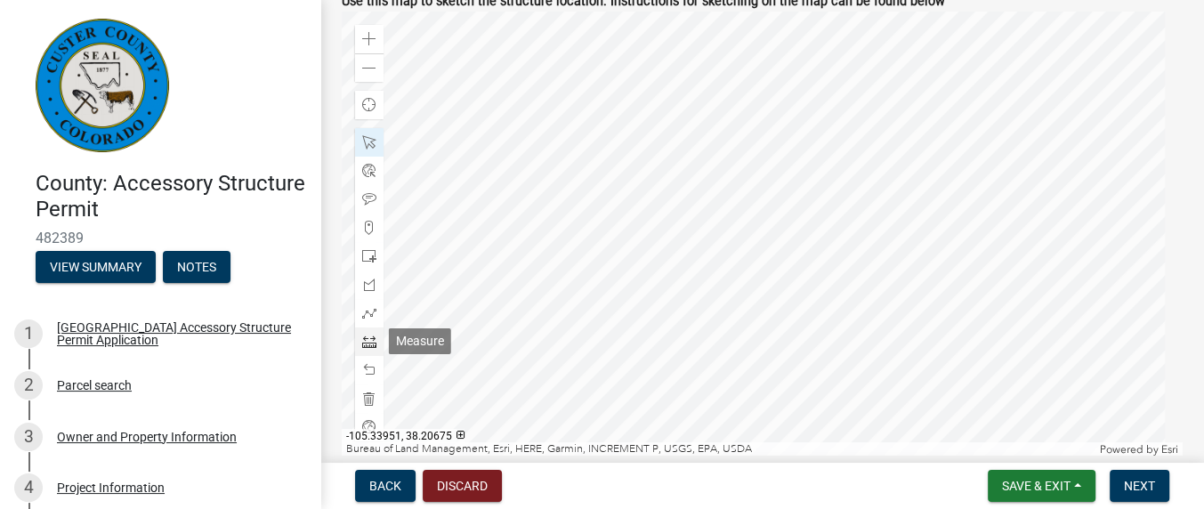
click at [371, 337] on span at bounding box center [369, 342] width 14 height 14
click at [480, 318] on div at bounding box center [762, 234] width 841 height 445
click at [680, 393] on div at bounding box center [762, 234] width 841 height 445
click at [629, 343] on div at bounding box center [762, 234] width 841 height 445
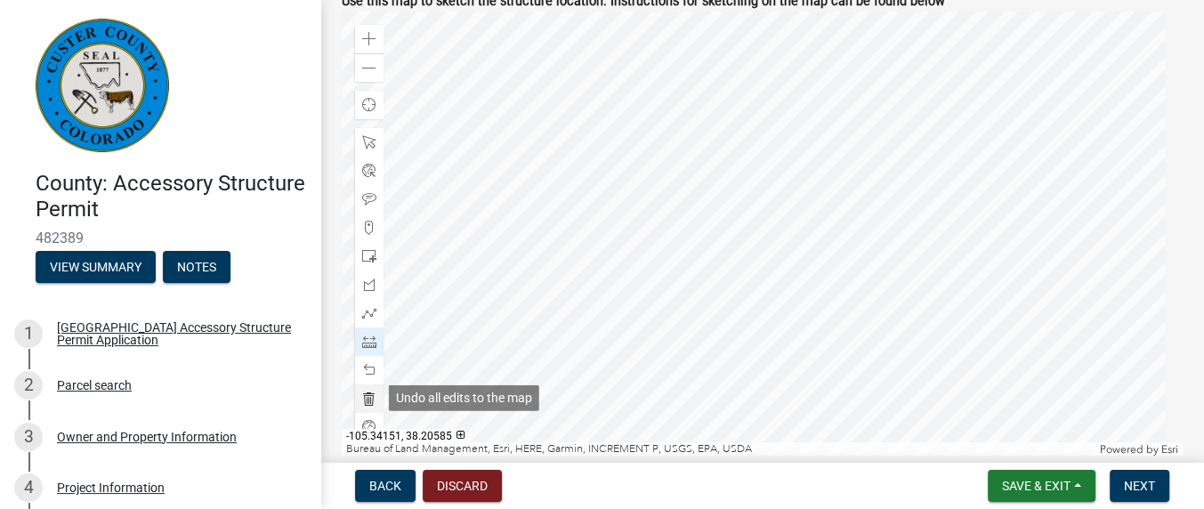
click at [373, 402] on span at bounding box center [369, 399] width 14 height 14
click at [674, 272] on div at bounding box center [762, 234] width 841 height 445
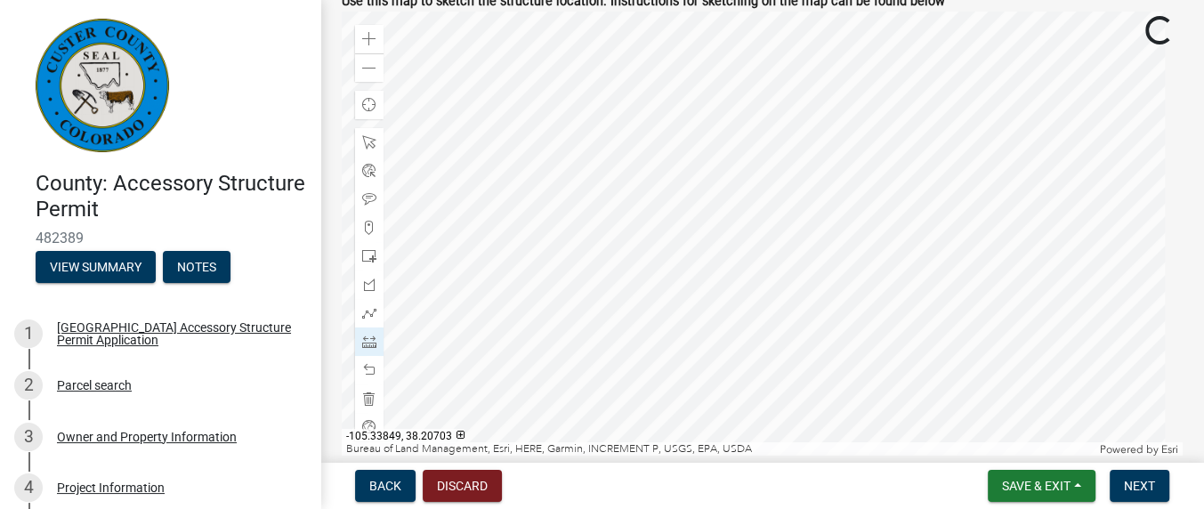
click at [639, 201] on div at bounding box center [762, 234] width 841 height 445
click at [365, 143] on span at bounding box center [369, 142] width 14 height 14
click at [592, 257] on div at bounding box center [762, 234] width 841 height 445
click at [680, 294] on div at bounding box center [762, 234] width 841 height 445
click at [599, 164] on div at bounding box center [762, 234] width 841 height 445
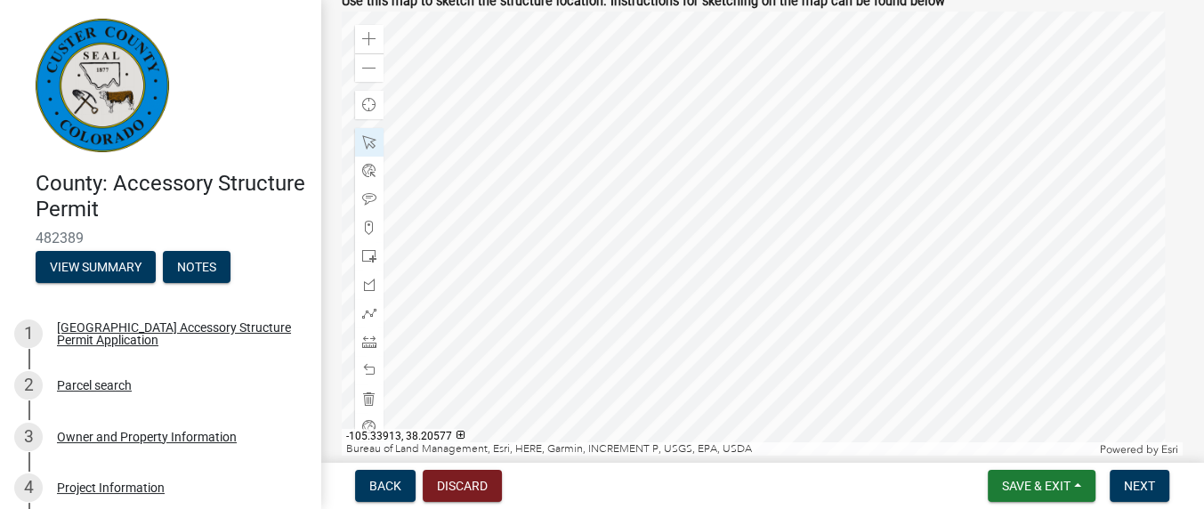
click at [597, 208] on div at bounding box center [762, 234] width 841 height 445
click at [570, 57] on div at bounding box center [762, 234] width 841 height 445
click at [457, 55] on div at bounding box center [762, 234] width 841 height 445
click at [674, 69] on div at bounding box center [762, 234] width 841 height 445
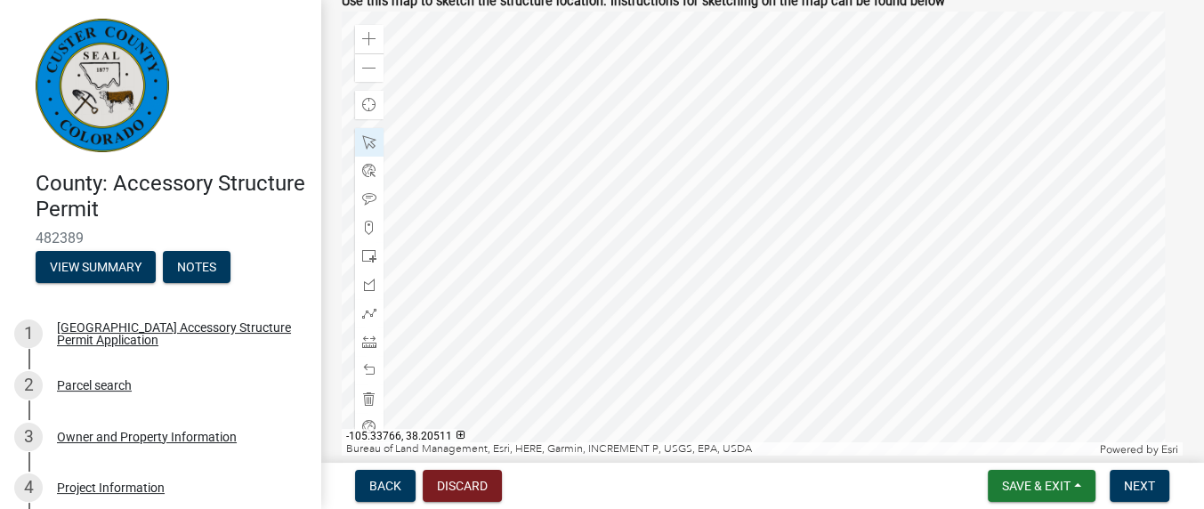
click at [720, 214] on div at bounding box center [762, 234] width 841 height 445
click at [706, 117] on div at bounding box center [762, 234] width 841 height 445
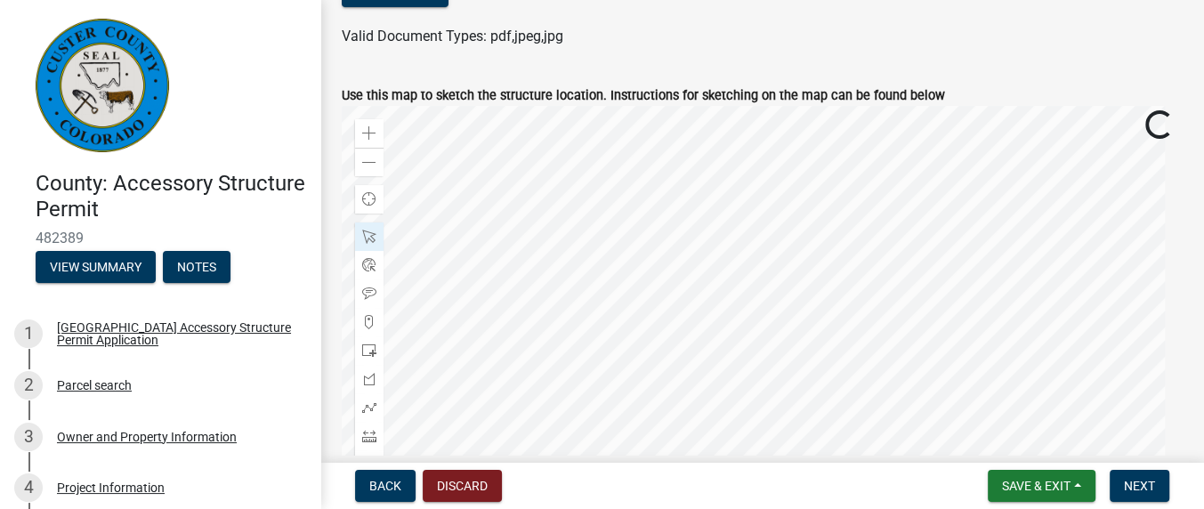
scroll to position [274, 0]
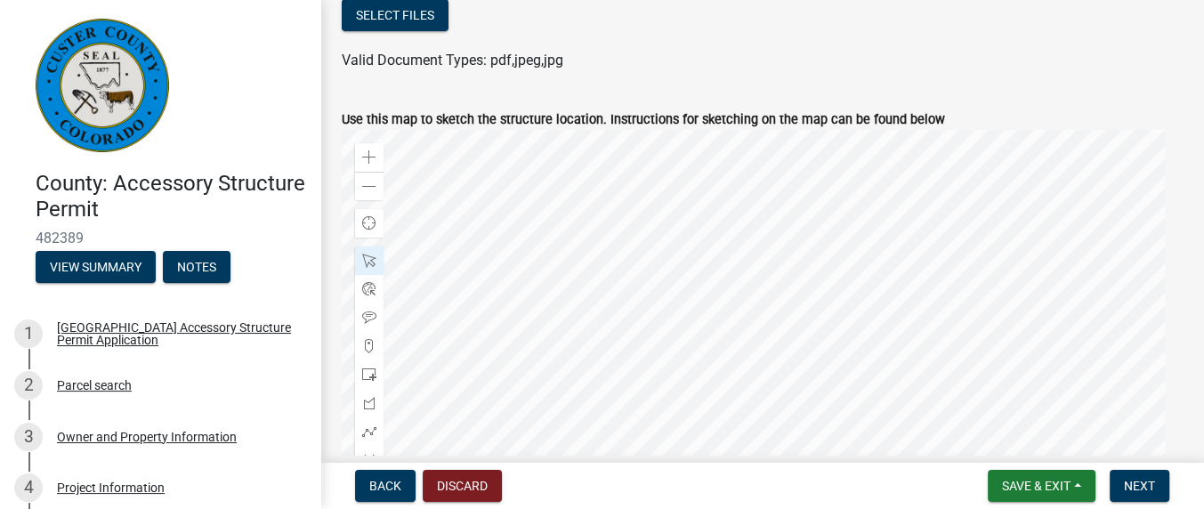
click at [571, 130] on div at bounding box center [762, 352] width 841 height 445
click at [563, 157] on div at bounding box center [762, 352] width 841 height 445
click at [628, 204] on div at bounding box center [762, 352] width 841 height 445
click at [558, 238] on div at bounding box center [762, 352] width 841 height 445
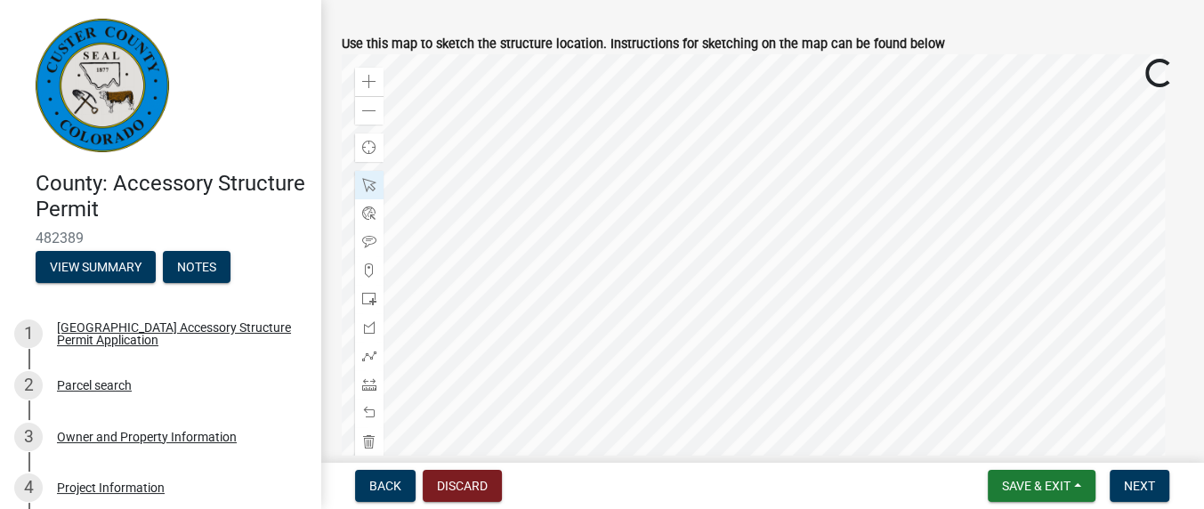
scroll to position [393, 0]
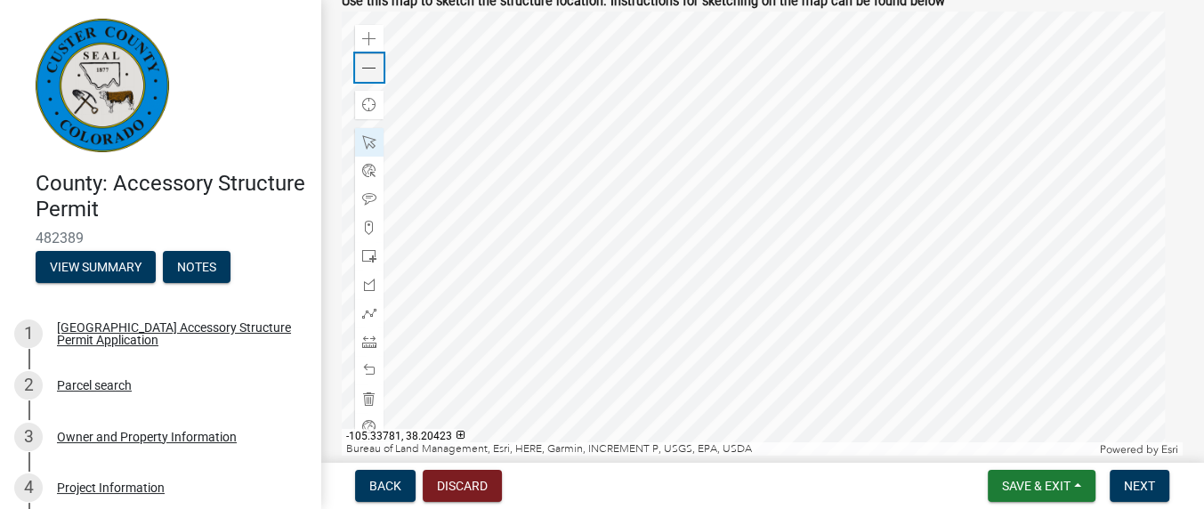
click at [375, 68] on span at bounding box center [369, 68] width 14 height 14
click at [620, 86] on div at bounding box center [762, 234] width 841 height 445
click at [695, 52] on div at bounding box center [762, 234] width 841 height 445
click at [661, 389] on div at bounding box center [762, 234] width 841 height 445
click at [697, 315] on div at bounding box center [762, 234] width 841 height 445
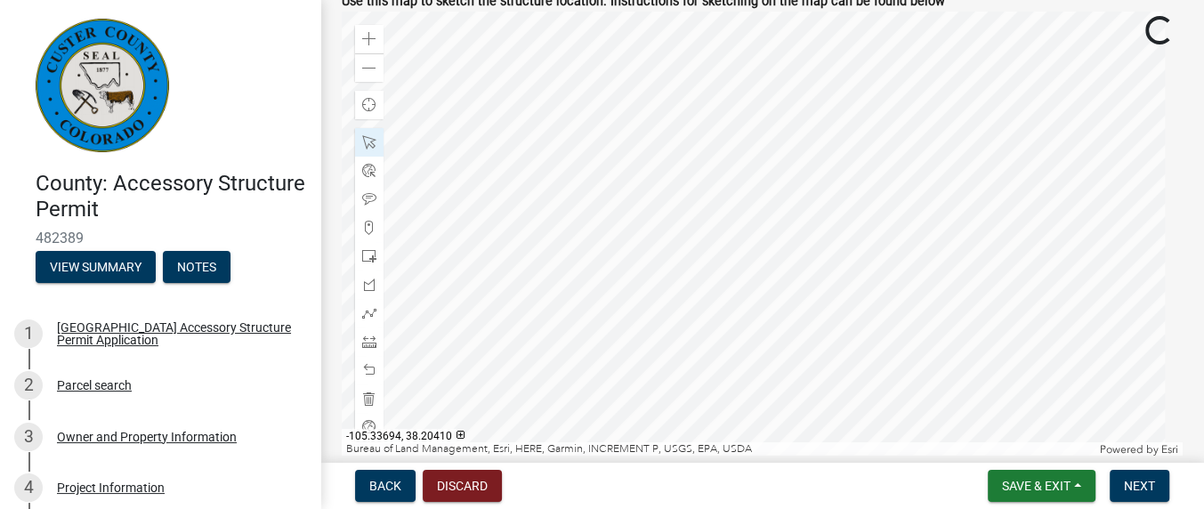
click at [709, 450] on div at bounding box center [762, 234] width 841 height 445
click at [698, 457] on div at bounding box center [762, 234] width 841 height 445
click at [819, 190] on div at bounding box center [762, 234] width 841 height 445
click at [770, 324] on div at bounding box center [762, 234] width 841 height 445
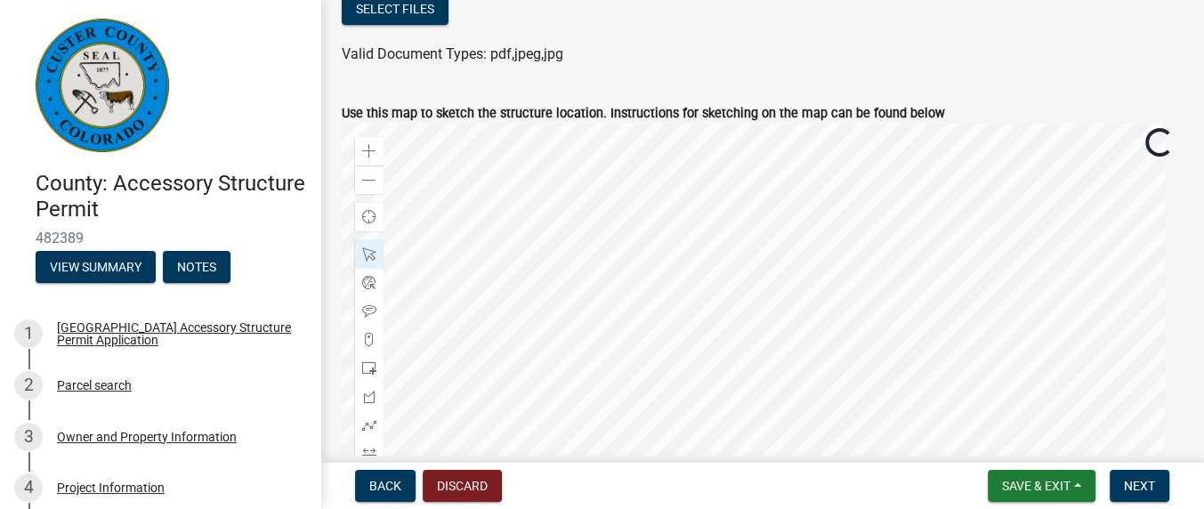
scroll to position [274, 0]
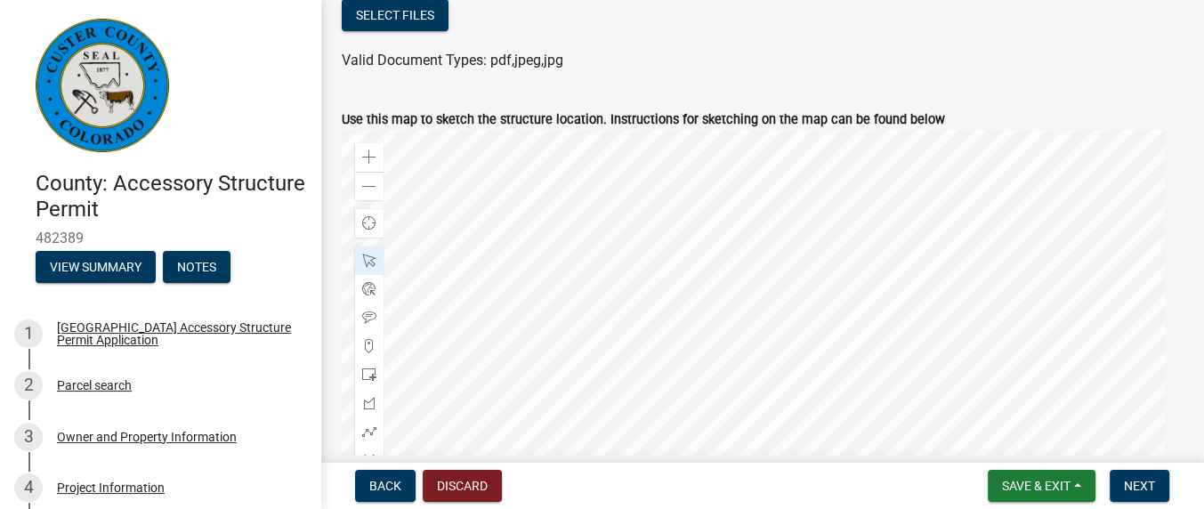
click at [632, 197] on div at bounding box center [762, 352] width 841 height 445
click at [681, 172] on div at bounding box center [762, 352] width 841 height 445
click at [732, 201] on div at bounding box center [762, 352] width 841 height 445
click at [918, 250] on div at bounding box center [762, 352] width 841 height 445
click at [994, 259] on div at bounding box center [762, 352] width 841 height 445
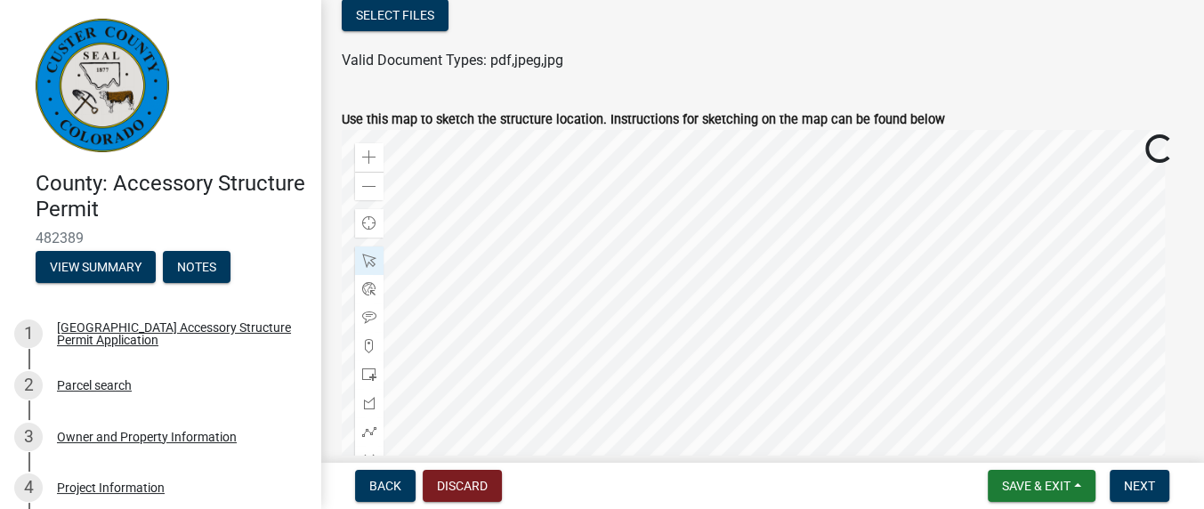
click at [874, 267] on div at bounding box center [762, 352] width 841 height 445
click at [574, 298] on div at bounding box center [762, 352] width 841 height 445
click at [561, 174] on div at bounding box center [762, 352] width 841 height 445
click at [564, 130] on div at bounding box center [762, 352] width 841 height 445
click at [582, 251] on div at bounding box center [762, 352] width 841 height 445
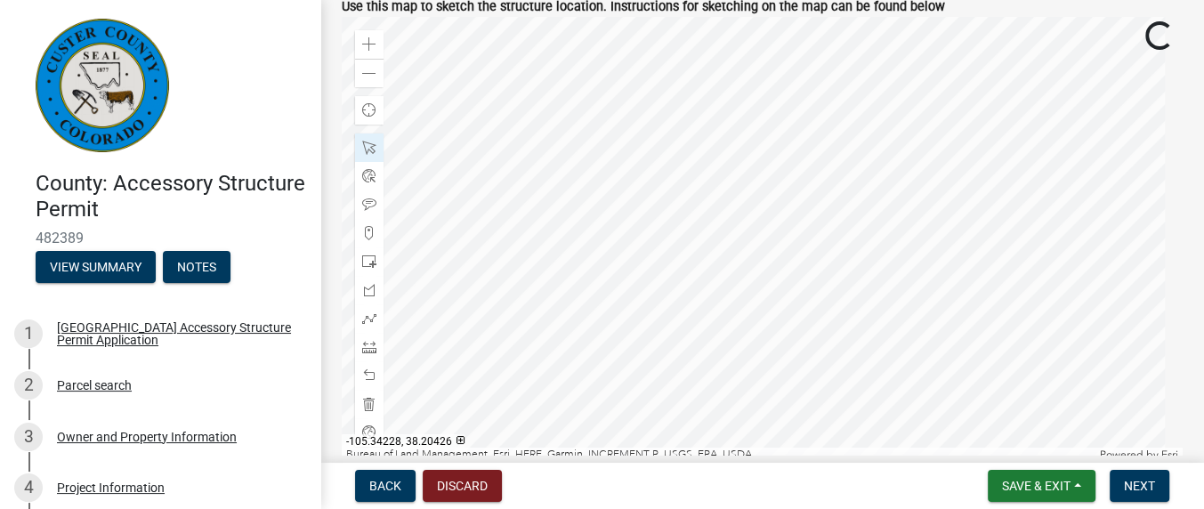
scroll to position [393, 0]
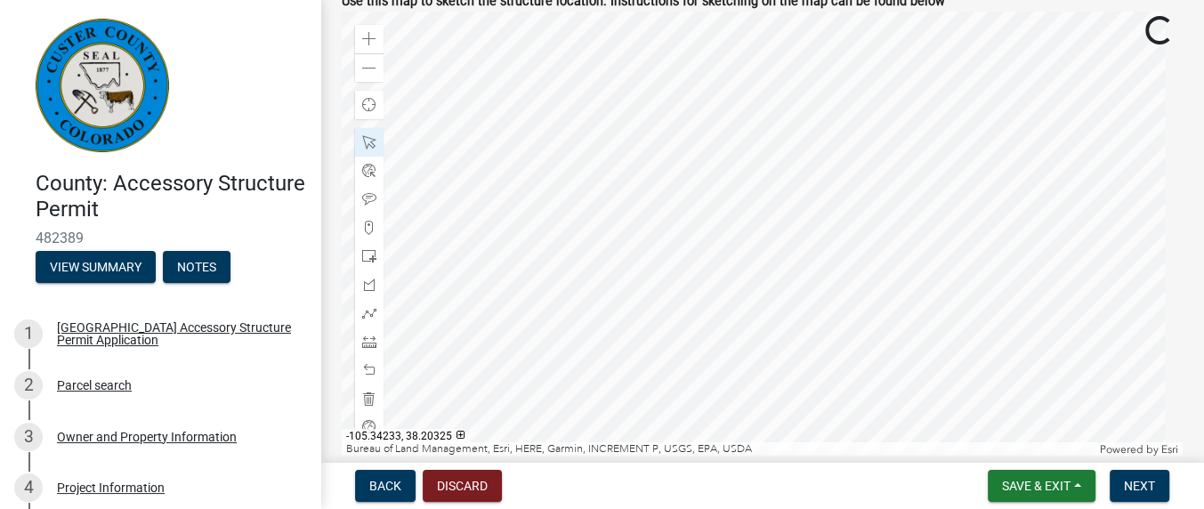
click at [559, 119] on div at bounding box center [762, 234] width 841 height 445
click at [608, 96] on div at bounding box center [762, 234] width 841 height 445
click at [571, 437] on div at bounding box center [762, 234] width 841 height 445
click at [548, 164] on div at bounding box center [762, 234] width 841 height 445
click at [600, 433] on div at bounding box center [762, 234] width 841 height 445
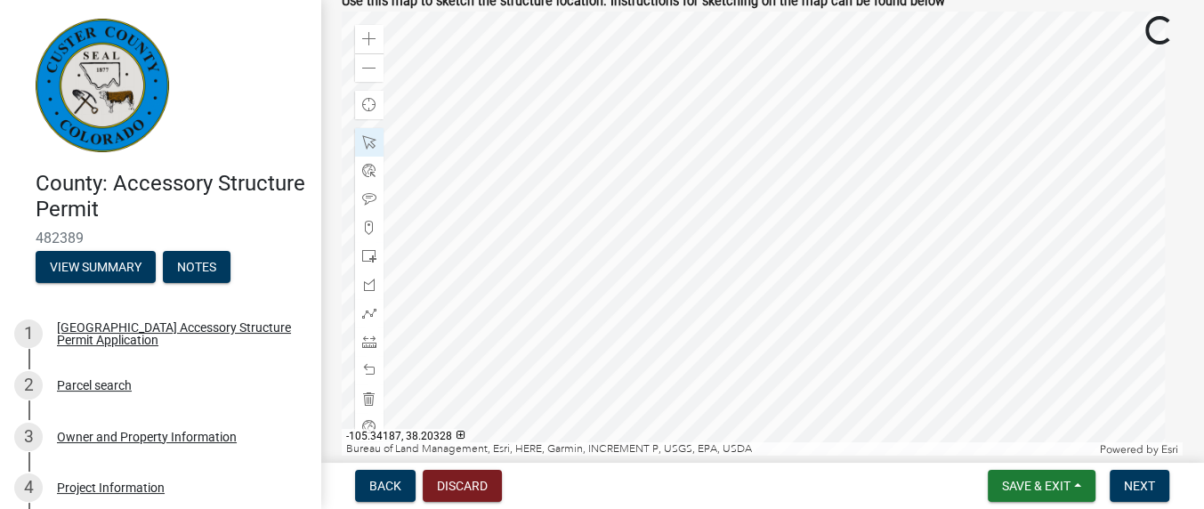
click at [579, 20] on div at bounding box center [762, 234] width 841 height 445
click at [597, 90] on div at bounding box center [762, 234] width 841 height 445
click at [576, 67] on div at bounding box center [762, 234] width 841 height 445
click at [606, 96] on div at bounding box center [762, 234] width 841 height 445
click at [543, 416] on div at bounding box center [762, 234] width 841 height 445
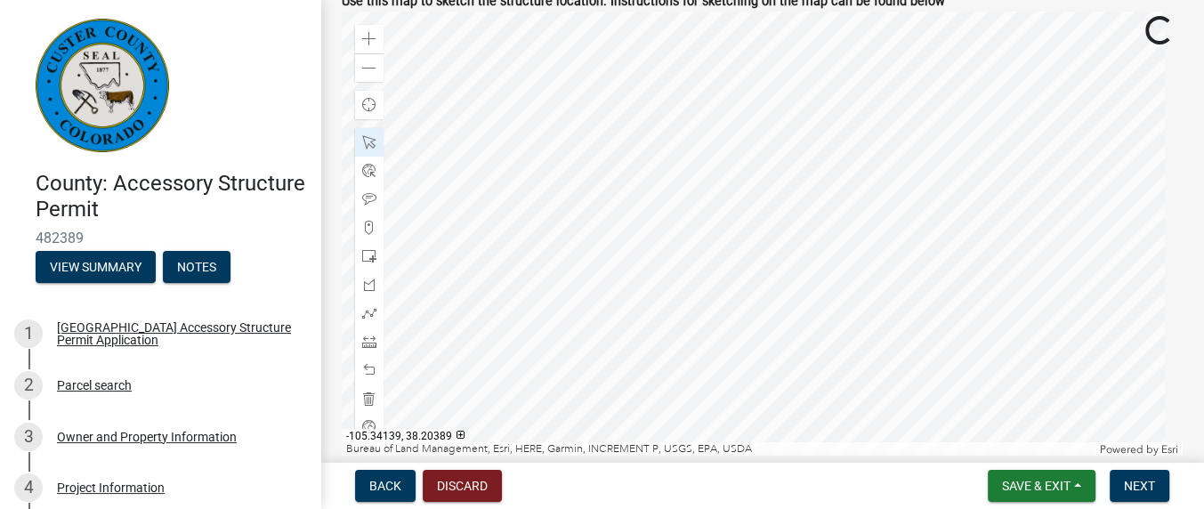
click at [634, 290] on div at bounding box center [762, 234] width 841 height 445
click at [548, 304] on div at bounding box center [762, 234] width 841 height 445
click at [550, 34] on div at bounding box center [762, 234] width 841 height 445
click at [558, 96] on div at bounding box center [762, 234] width 841 height 445
click at [569, 116] on div at bounding box center [762, 234] width 841 height 445
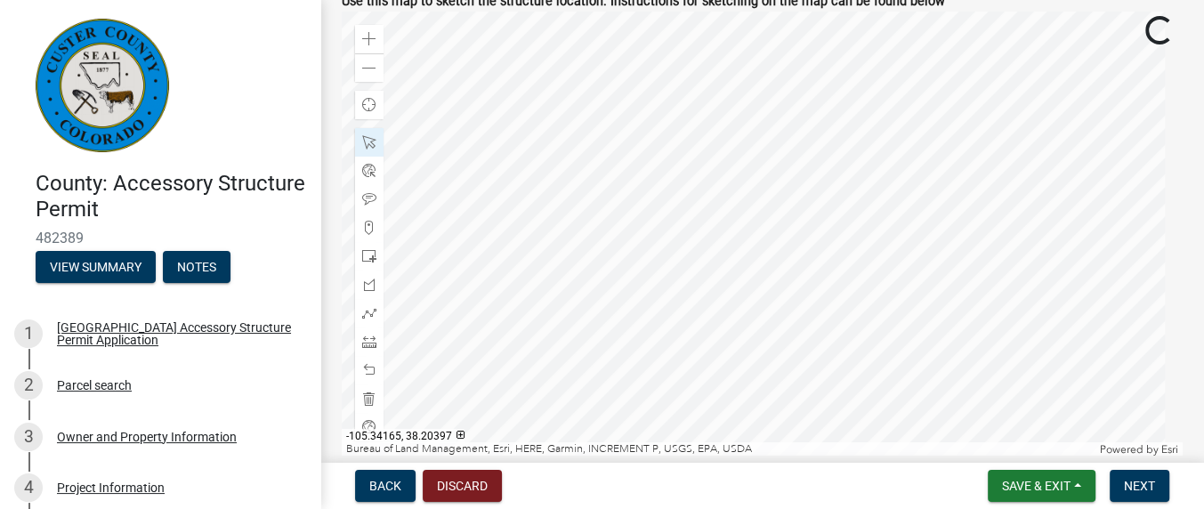
click at [533, 425] on div at bounding box center [762, 234] width 841 height 445
click at [523, 262] on div at bounding box center [762, 234] width 841 height 445
click at [458, 379] on div at bounding box center [762, 234] width 841 height 445
click at [610, 440] on div at bounding box center [762, 234] width 841 height 445
click at [648, 162] on div at bounding box center [762, 234] width 841 height 445
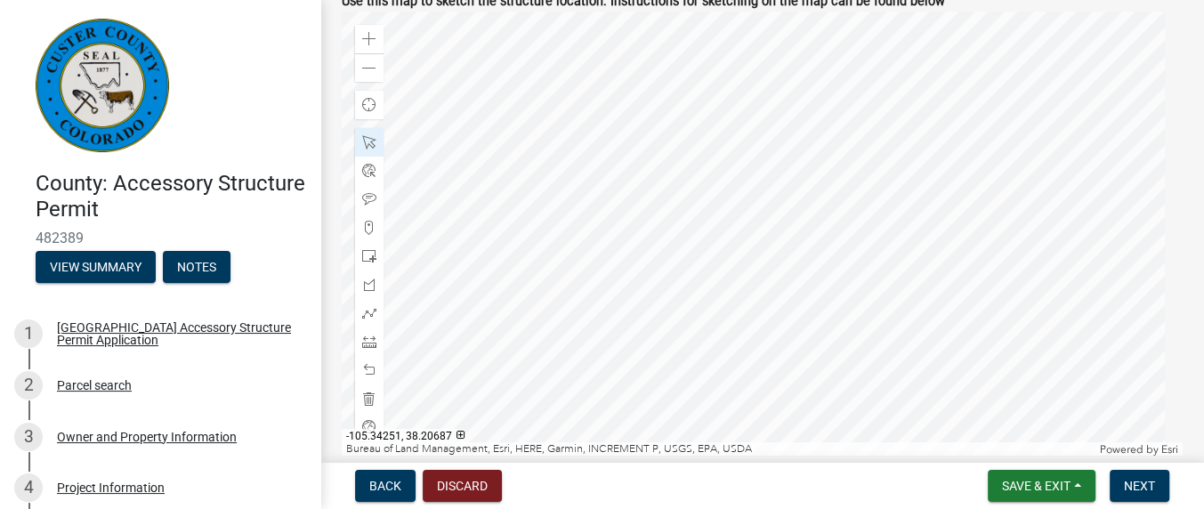
click at [650, 264] on div at bounding box center [762, 234] width 841 height 445
click at [606, 17] on div at bounding box center [762, 234] width 841 height 445
click at [634, 121] on div at bounding box center [762, 234] width 841 height 445
click at [567, 223] on div at bounding box center [762, 234] width 841 height 445
click at [970, 398] on div at bounding box center [762, 234] width 841 height 445
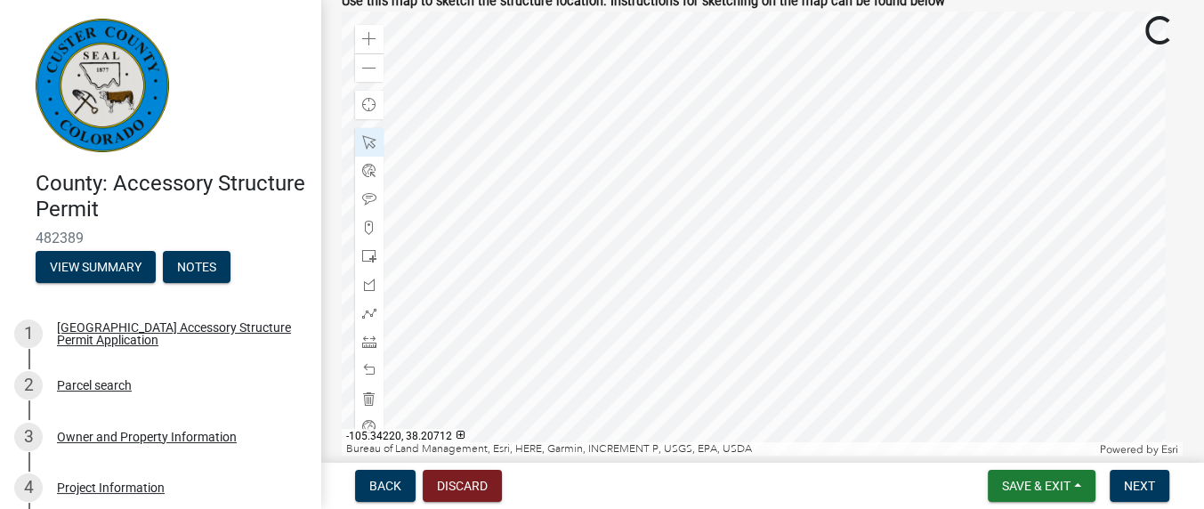
click at [807, 302] on div at bounding box center [762, 234] width 841 height 445
click at [920, 221] on div at bounding box center [762, 234] width 841 height 445
click at [395, 233] on div at bounding box center [762, 234] width 841 height 445
click at [625, 409] on div at bounding box center [762, 234] width 841 height 445
click at [524, 157] on div at bounding box center [762, 234] width 841 height 445
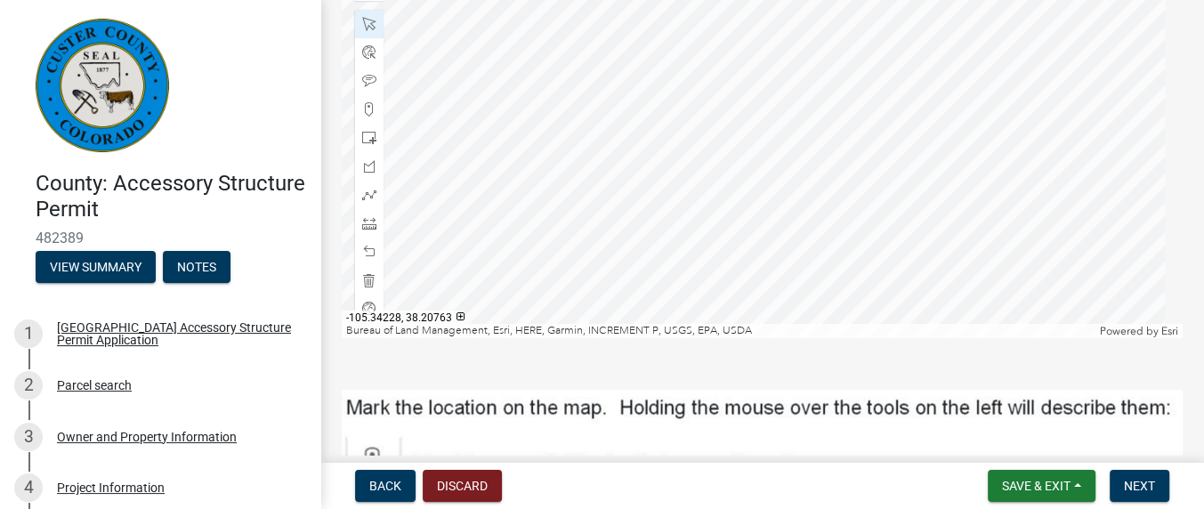
scroll to position [274, 0]
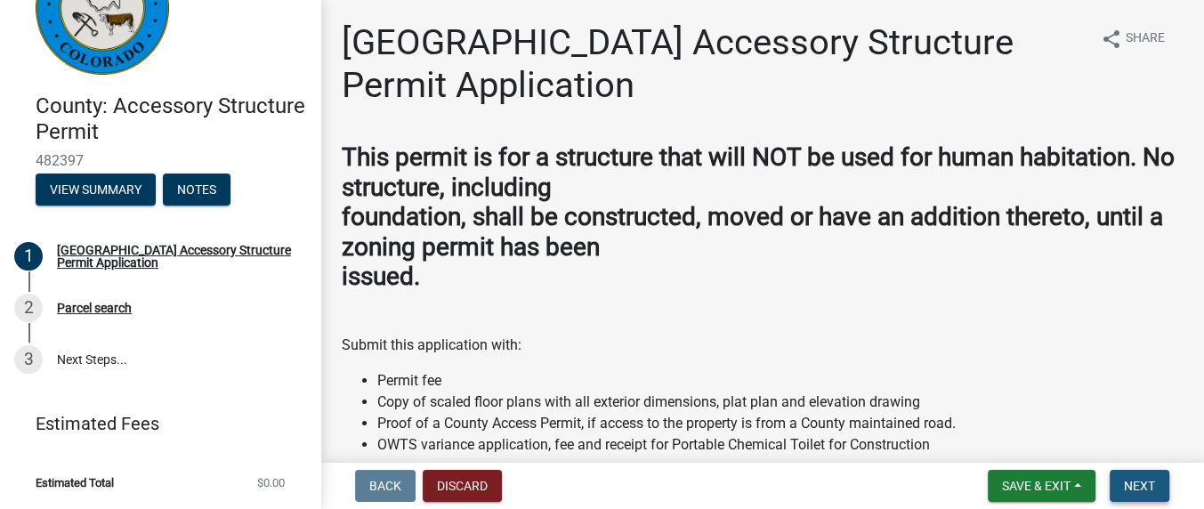
click at [1127, 485] on span "Next" at bounding box center [1139, 486] width 31 height 14
click at [1145, 486] on span "Next" at bounding box center [1139, 486] width 31 height 14
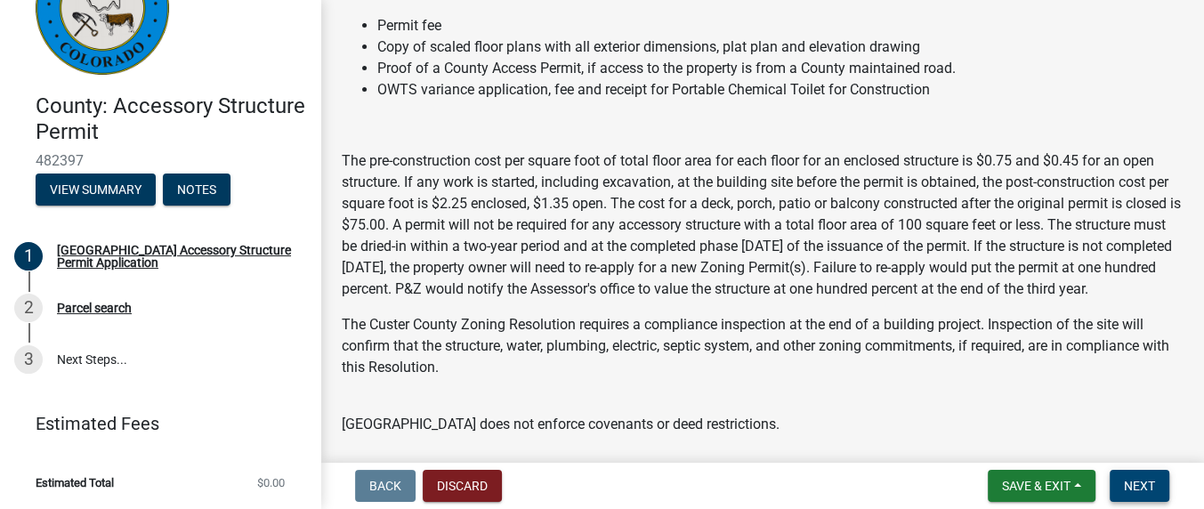
scroll to position [555, 0]
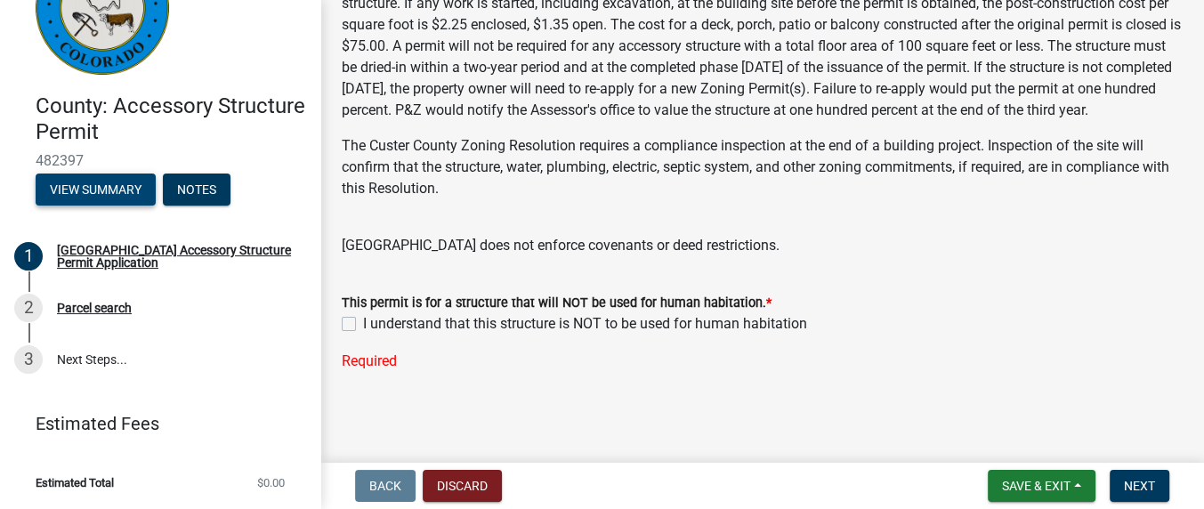
click at [98, 187] on button "View Summary" at bounding box center [96, 190] width 120 height 32
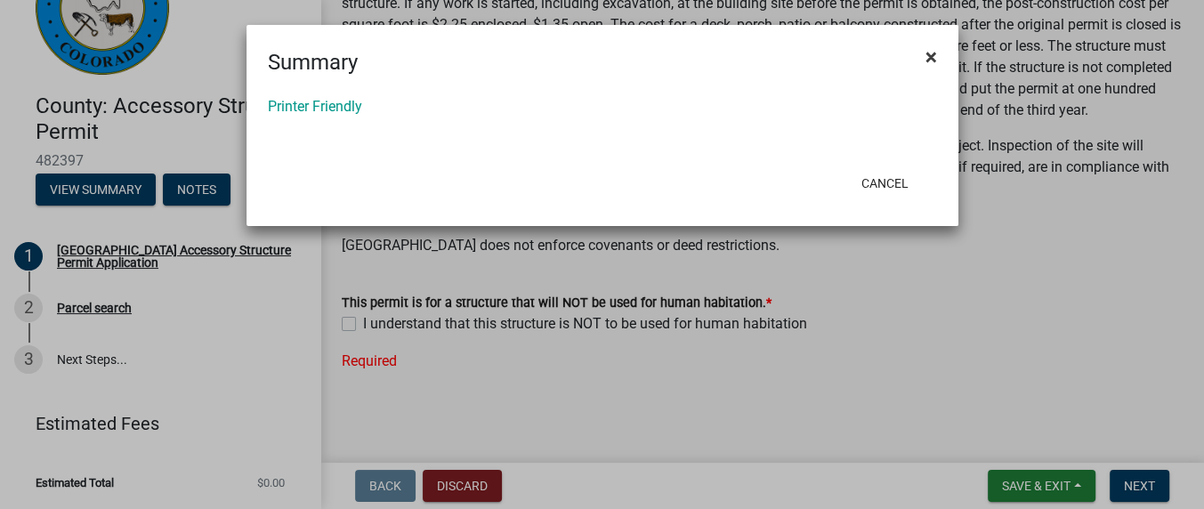
click at [929, 51] on span "×" at bounding box center [932, 57] width 12 height 25
